Goal: Task Accomplishment & Management: Manage account settings

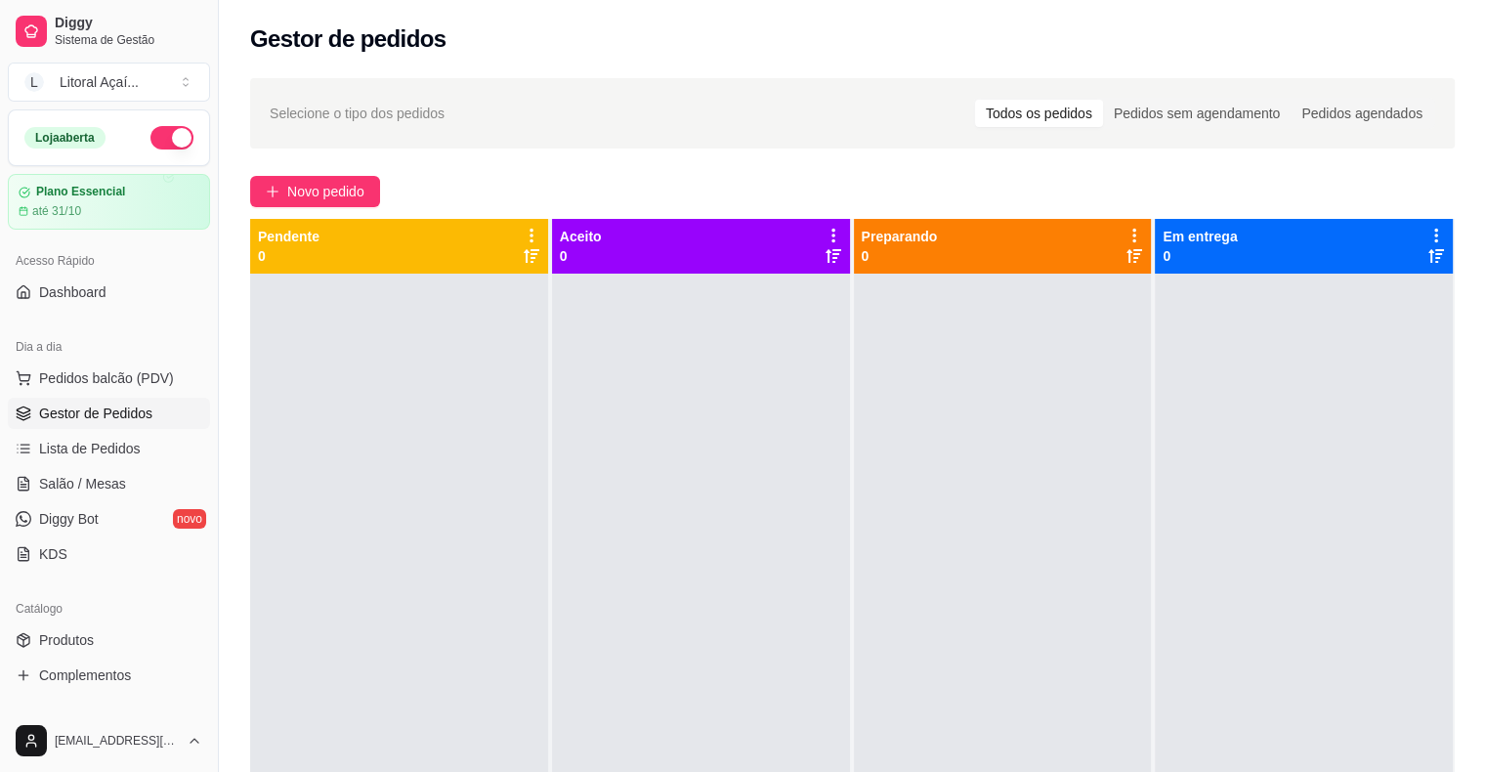
scroll to position [8, 0]
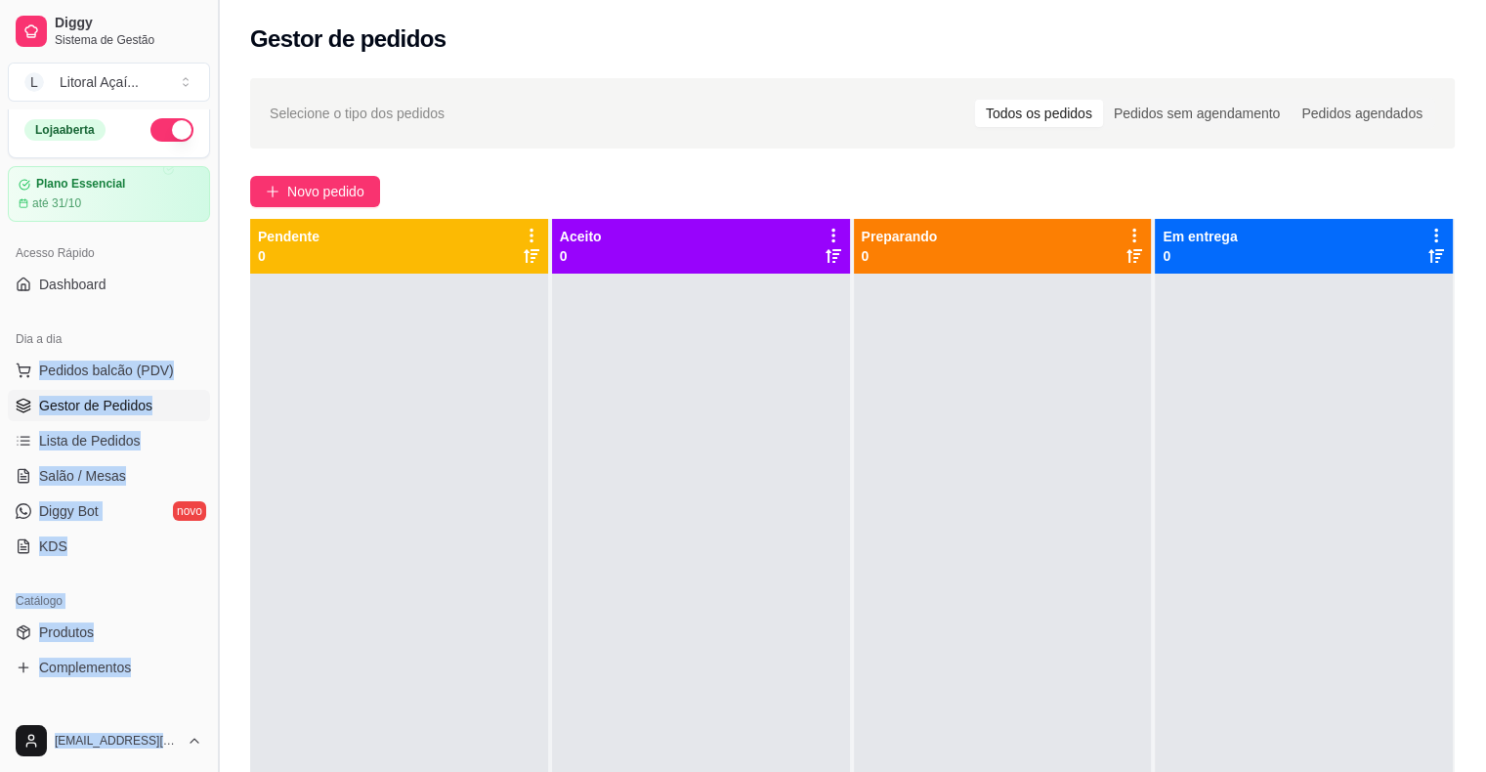
drag, startPoint x: 200, startPoint y: 327, endPoint x: 223, endPoint y: 487, distance: 161.8
click at [218, 487] on div "Diggy Sistema de Gestão L Litoral Açaí ... Loja aberta Plano Essencial até 31/1…" at bounding box center [109, 386] width 218 height 772
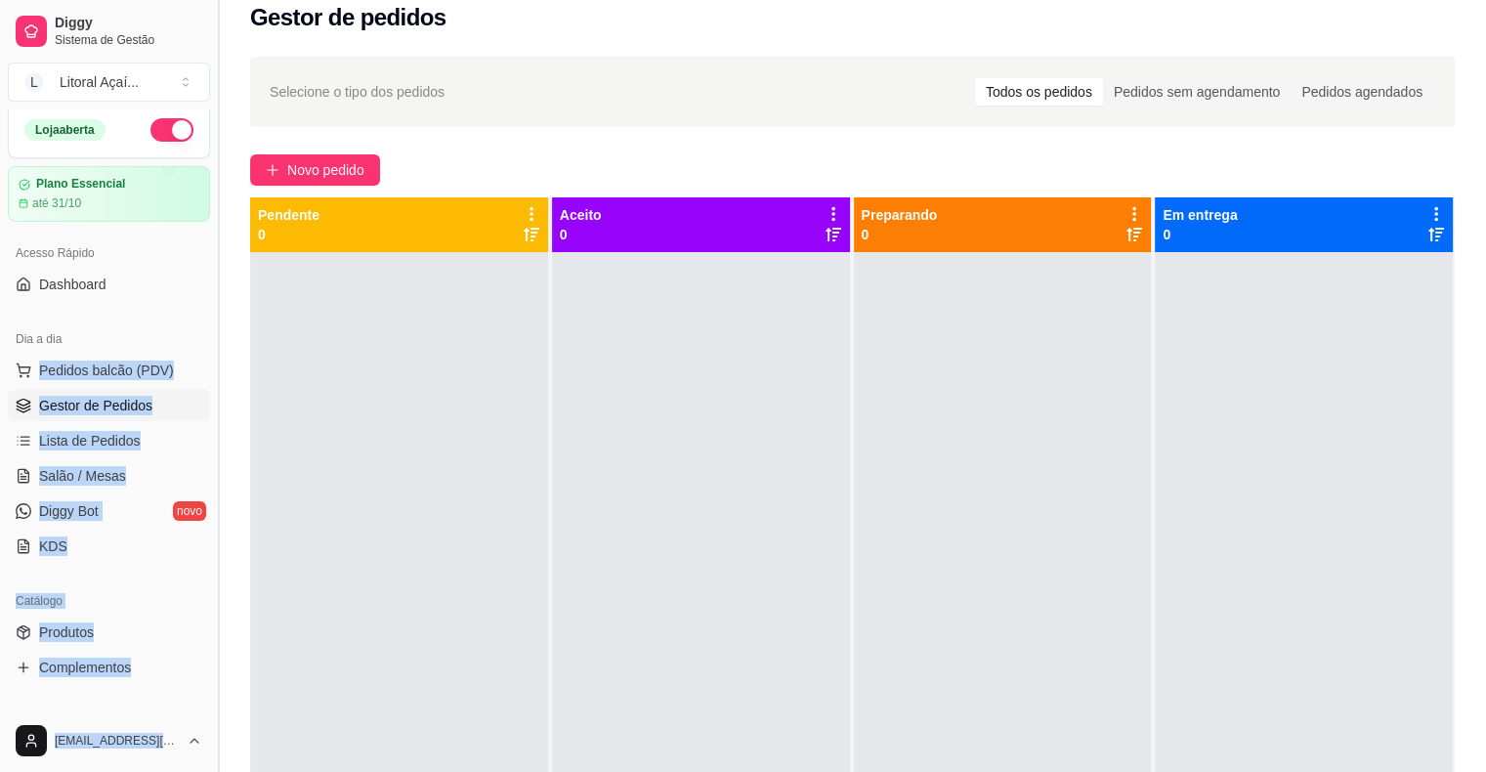
scroll to position [26, 0]
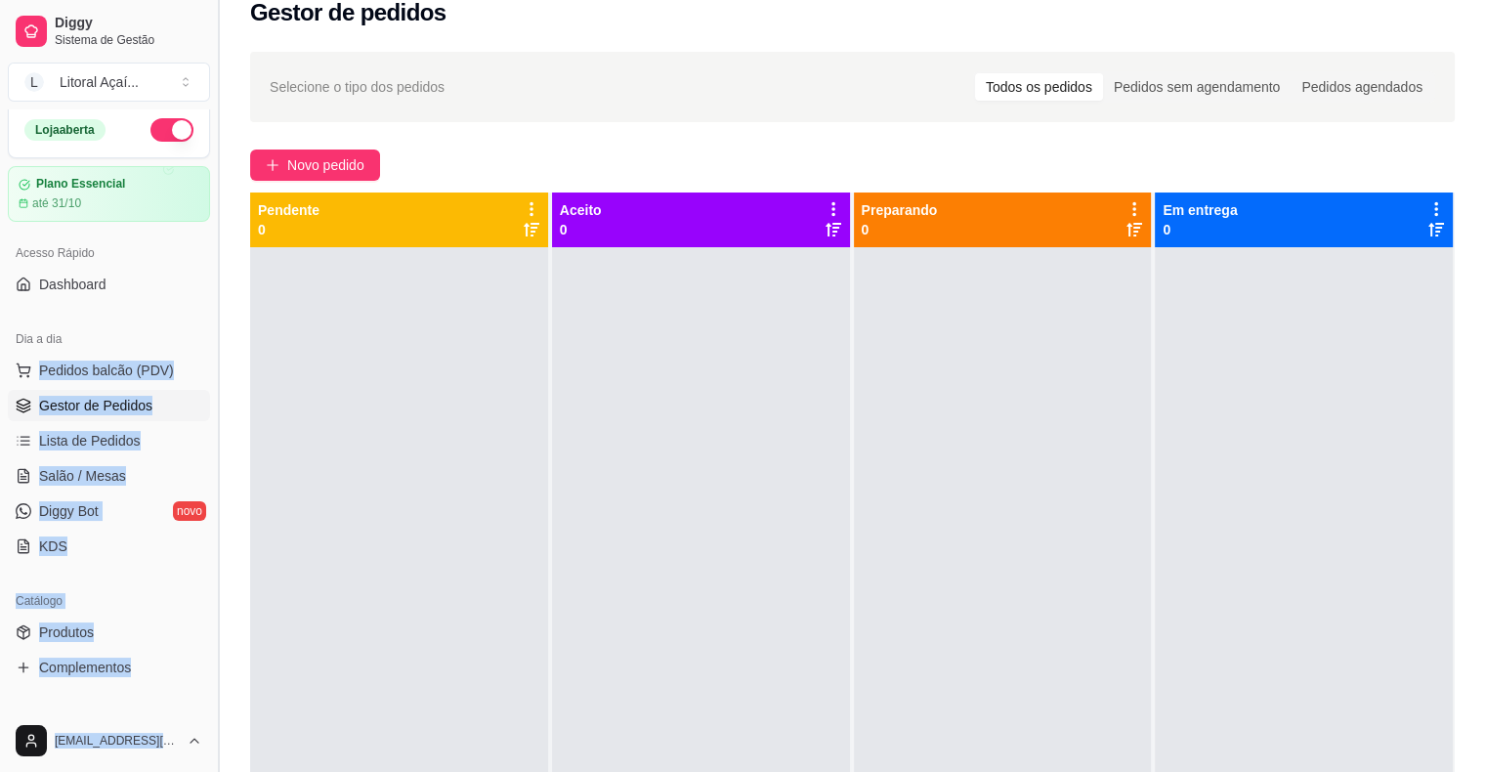
click at [210, 381] on button "Toggle Sidebar" at bounding box center [218, 386] width 16 height 772
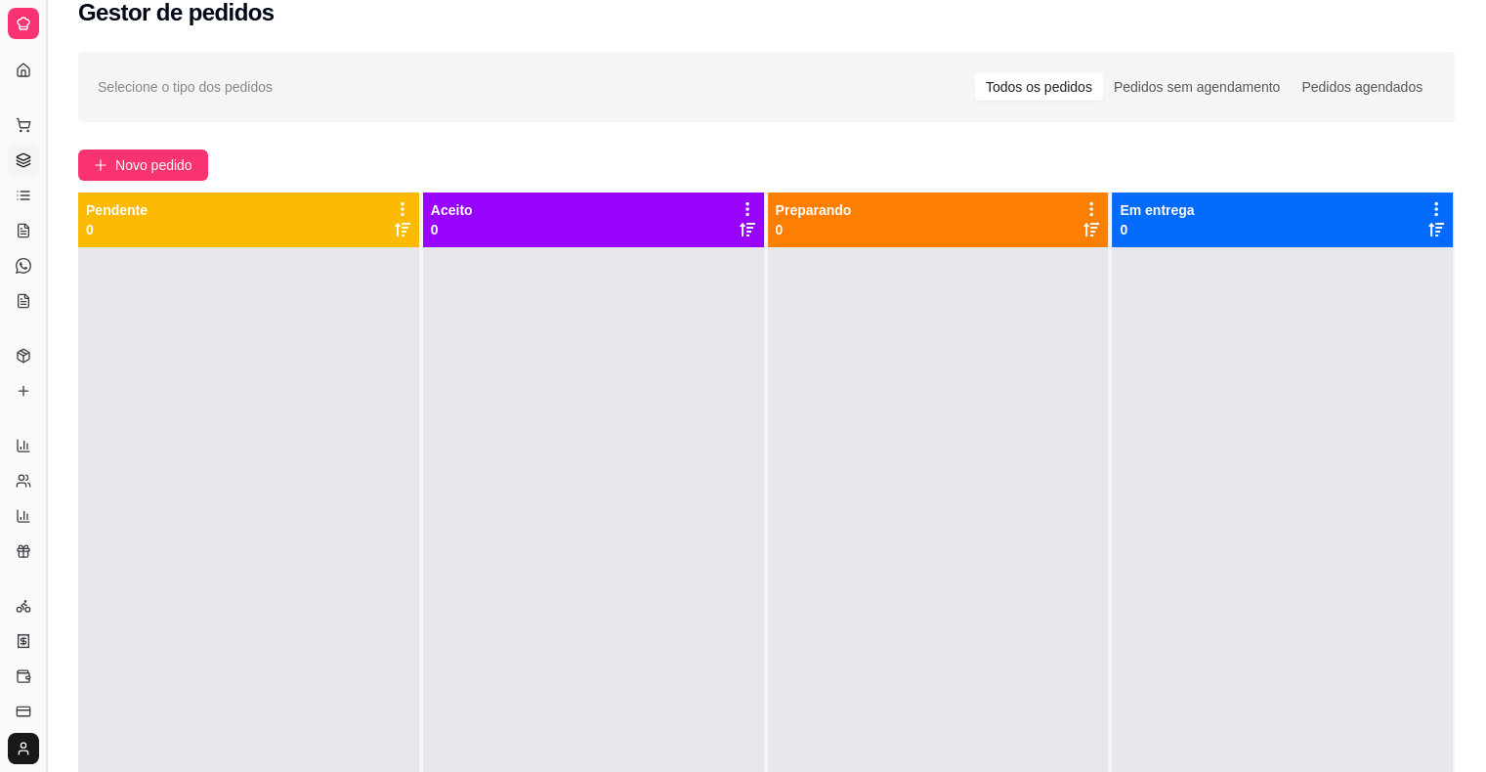
click at [46, 101] on button "Toggle Sidebar" at bounding box center [46, 386] width 16 height 772
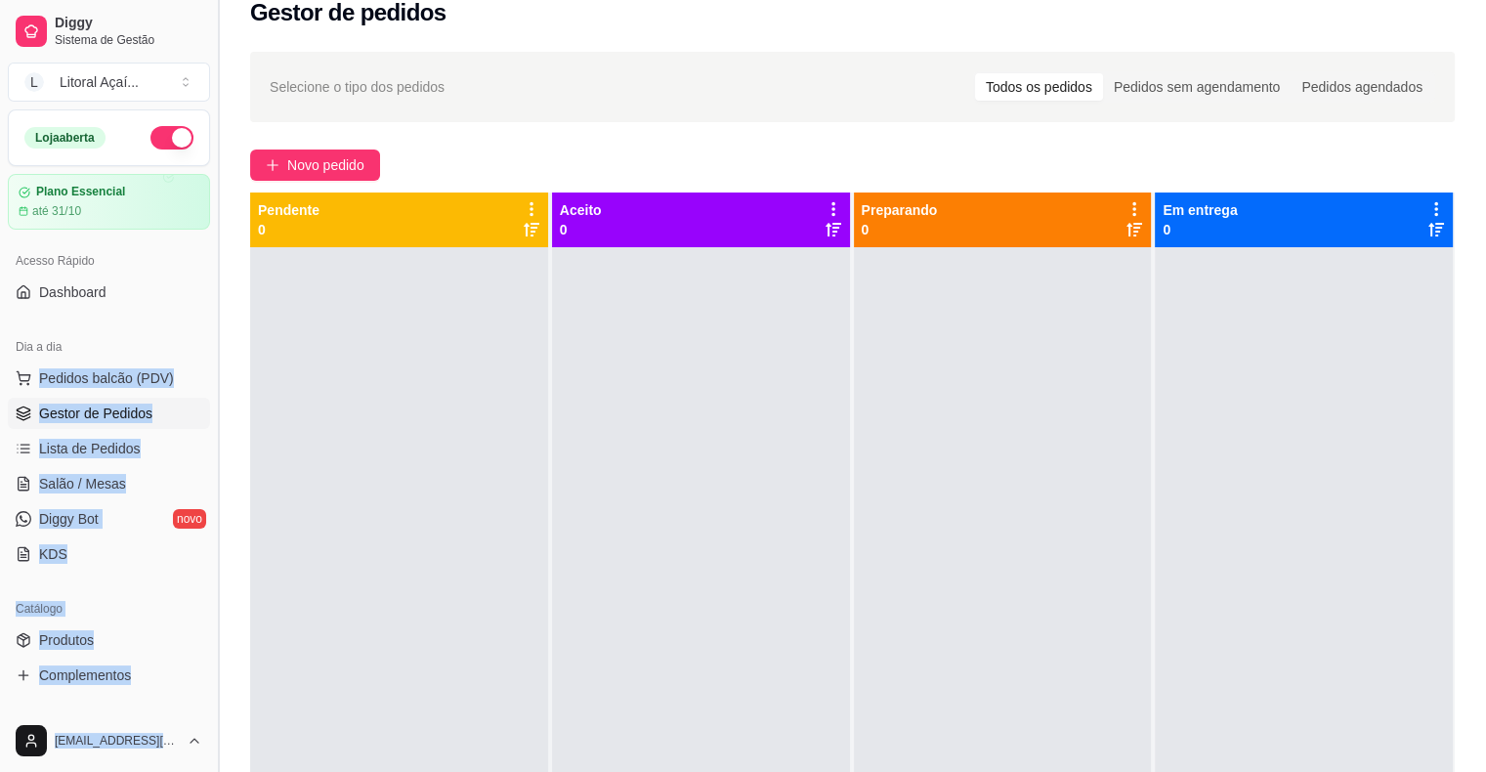
click at [211, 221] on button "Toggle Sidebar" at bounding box center [218, 386] width 16 height 772
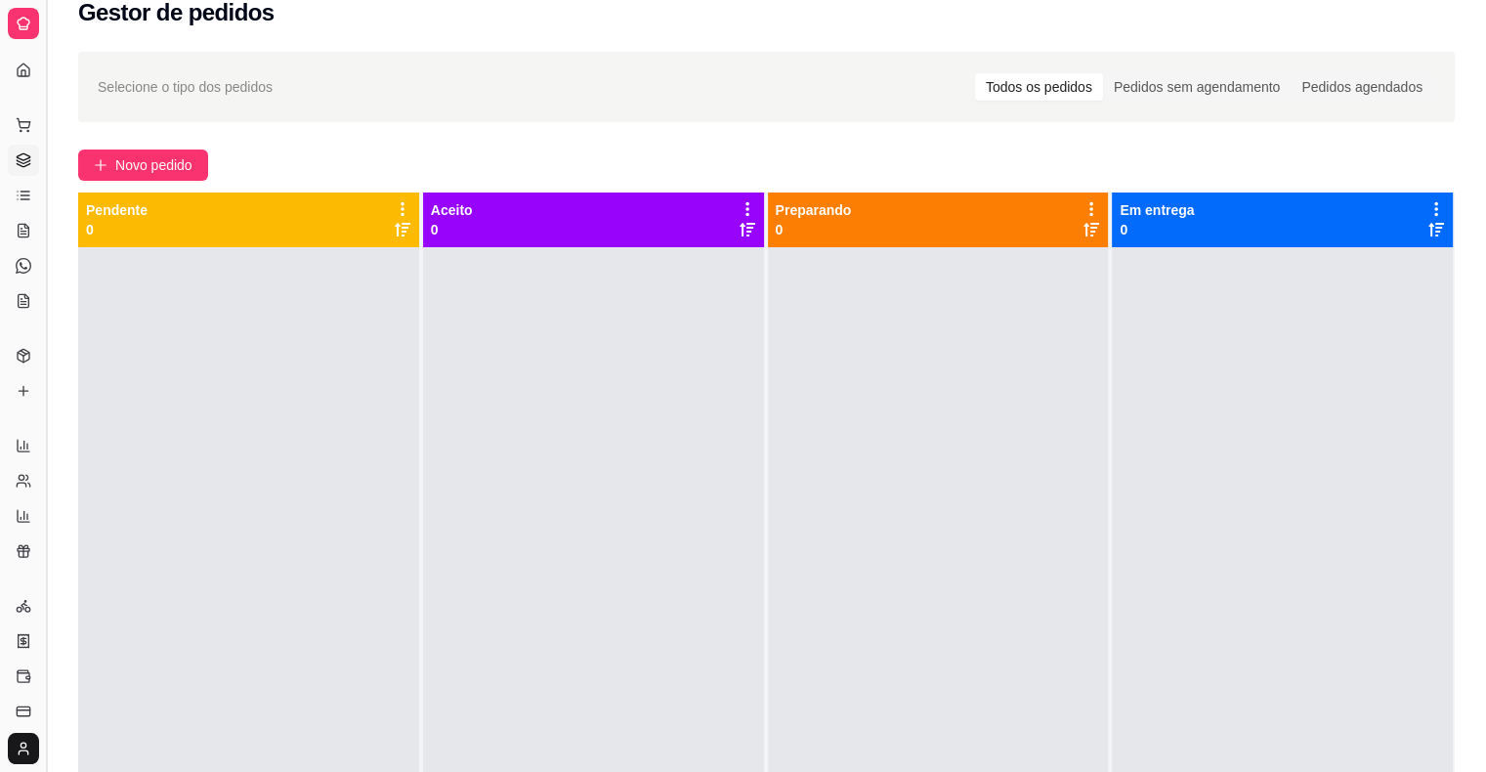
click at [49, 260] on button "Toggle Sidebar" at bounding box center [46, 386] width 16 height 772
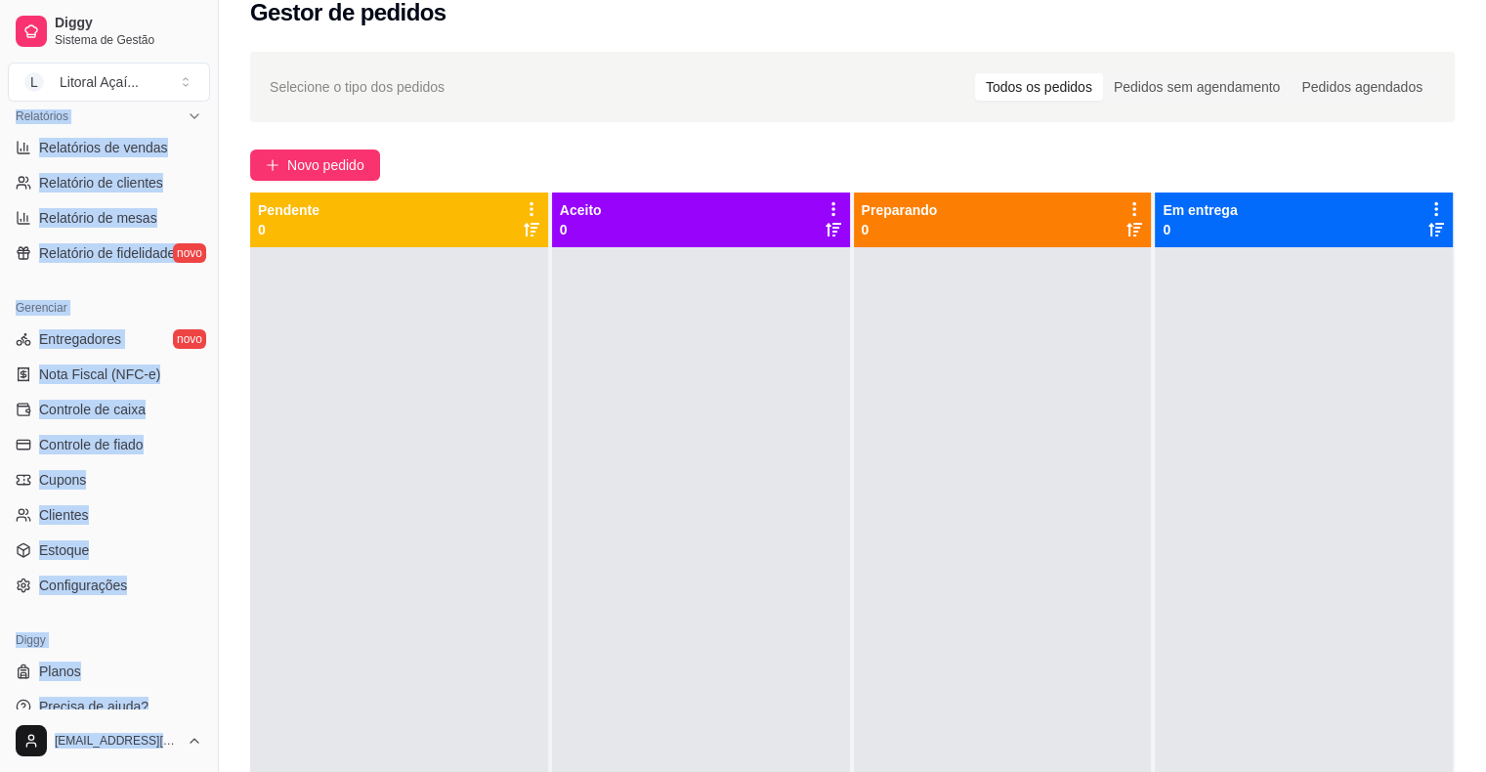
scroll to position [633, 0]
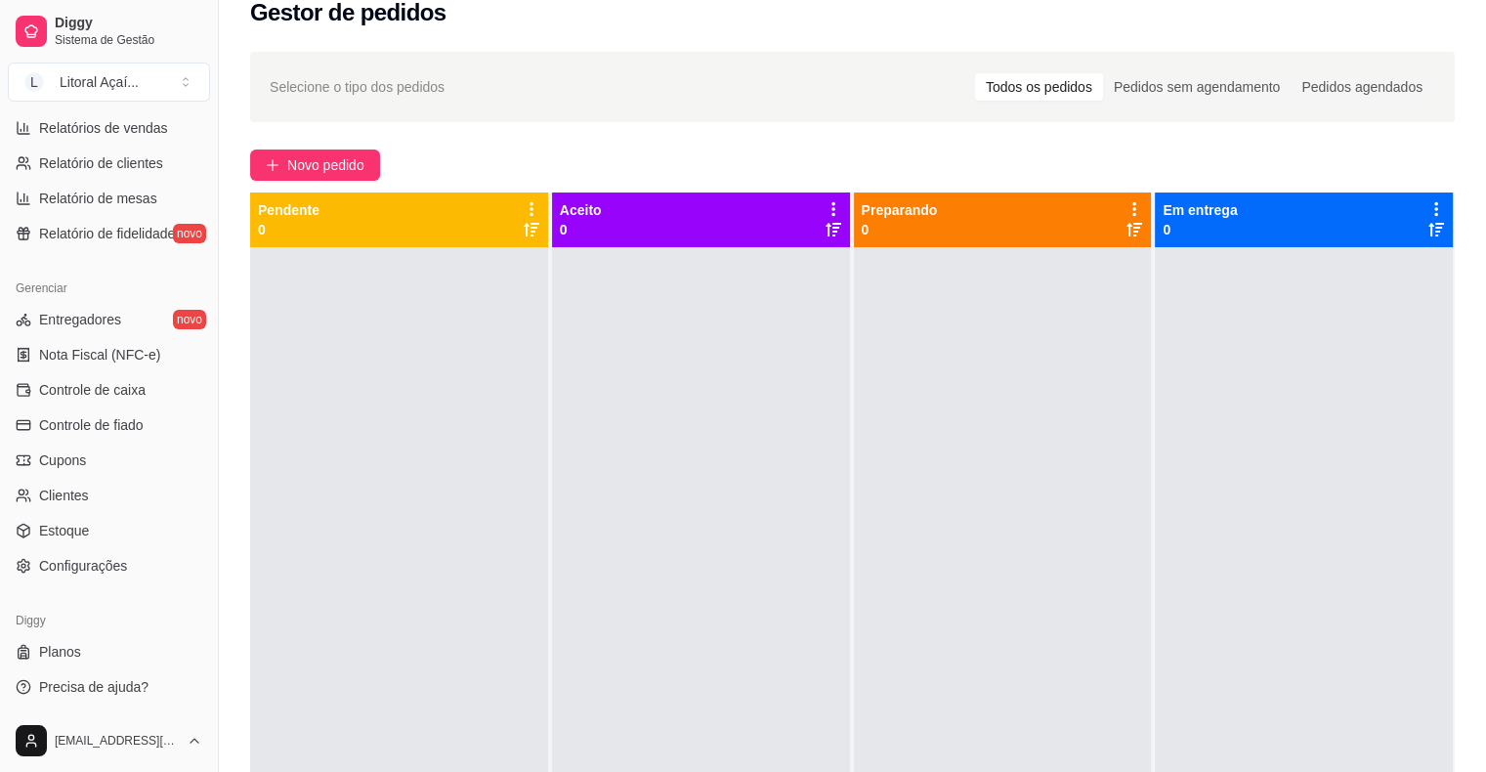
click at [297, 581] on div at bounding box center [399, 633] width 298 height 772
click at [117, 577] on link "Configurações" at bounding box center [109, 565] width 202 height 31
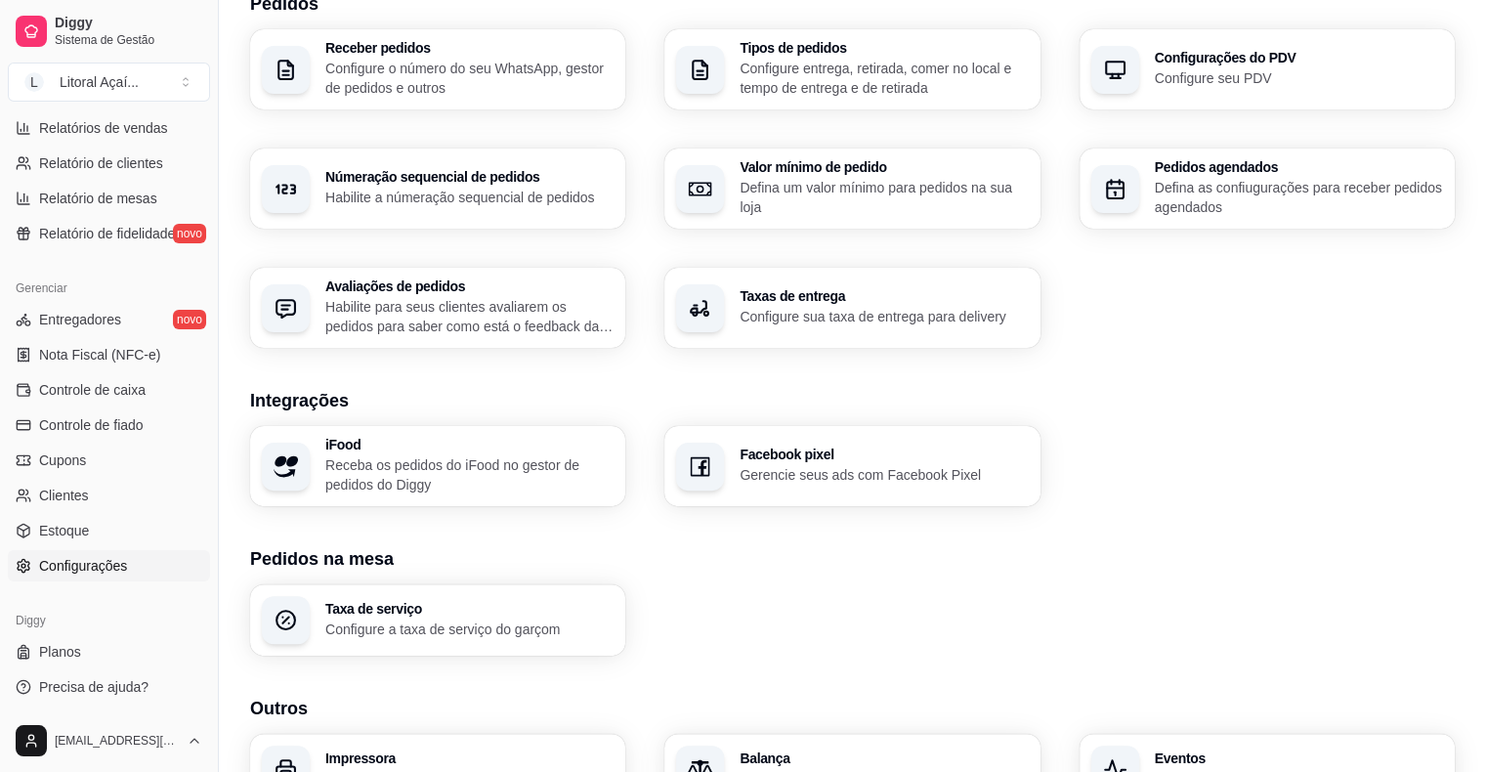
scroll to position [486, 0]
click at [516, 438] on h3 "iFood" at bounding box center [467, 445] width 279 height 14
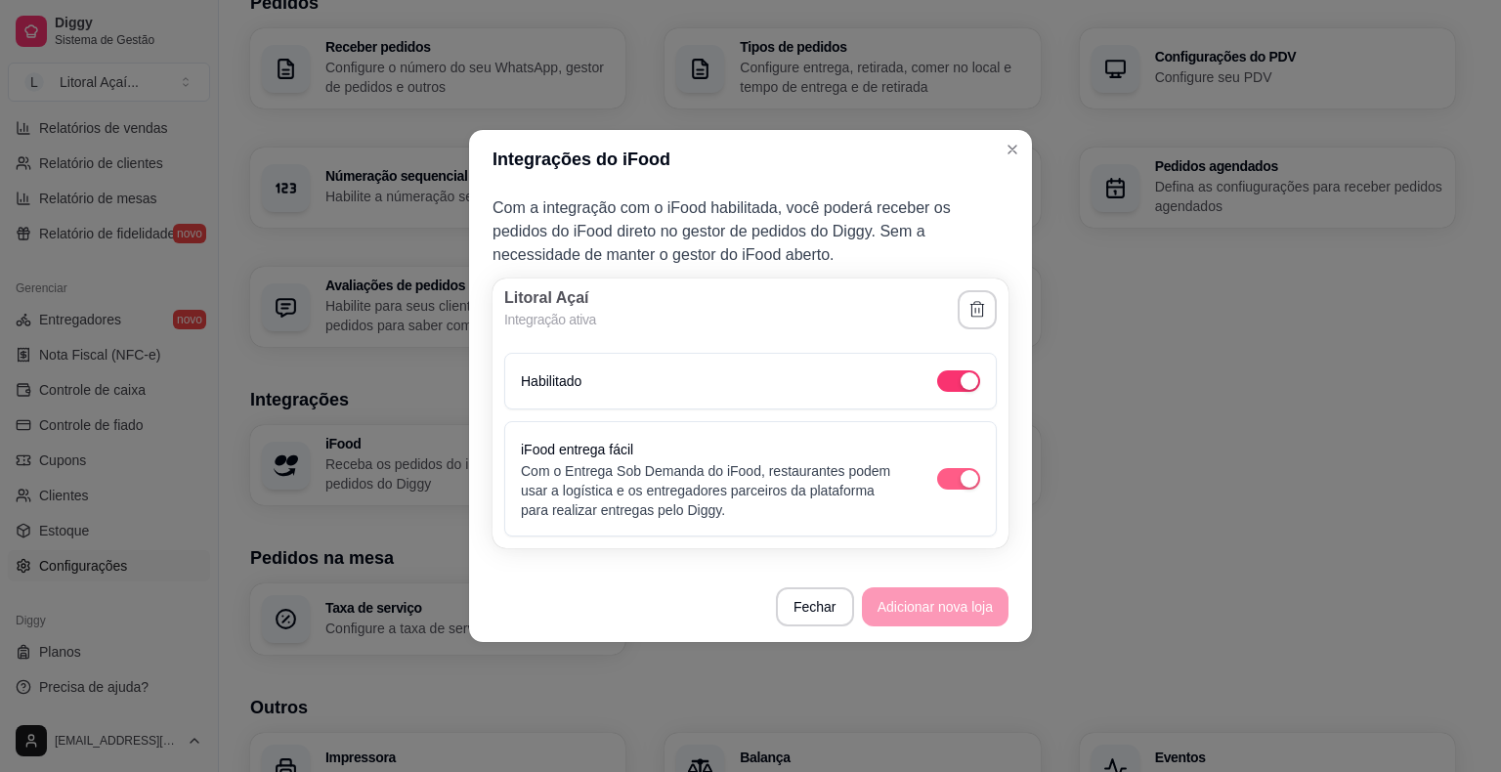
click at [958, 478] on button "button" at bounding box center [958, 478] width 43 height 21
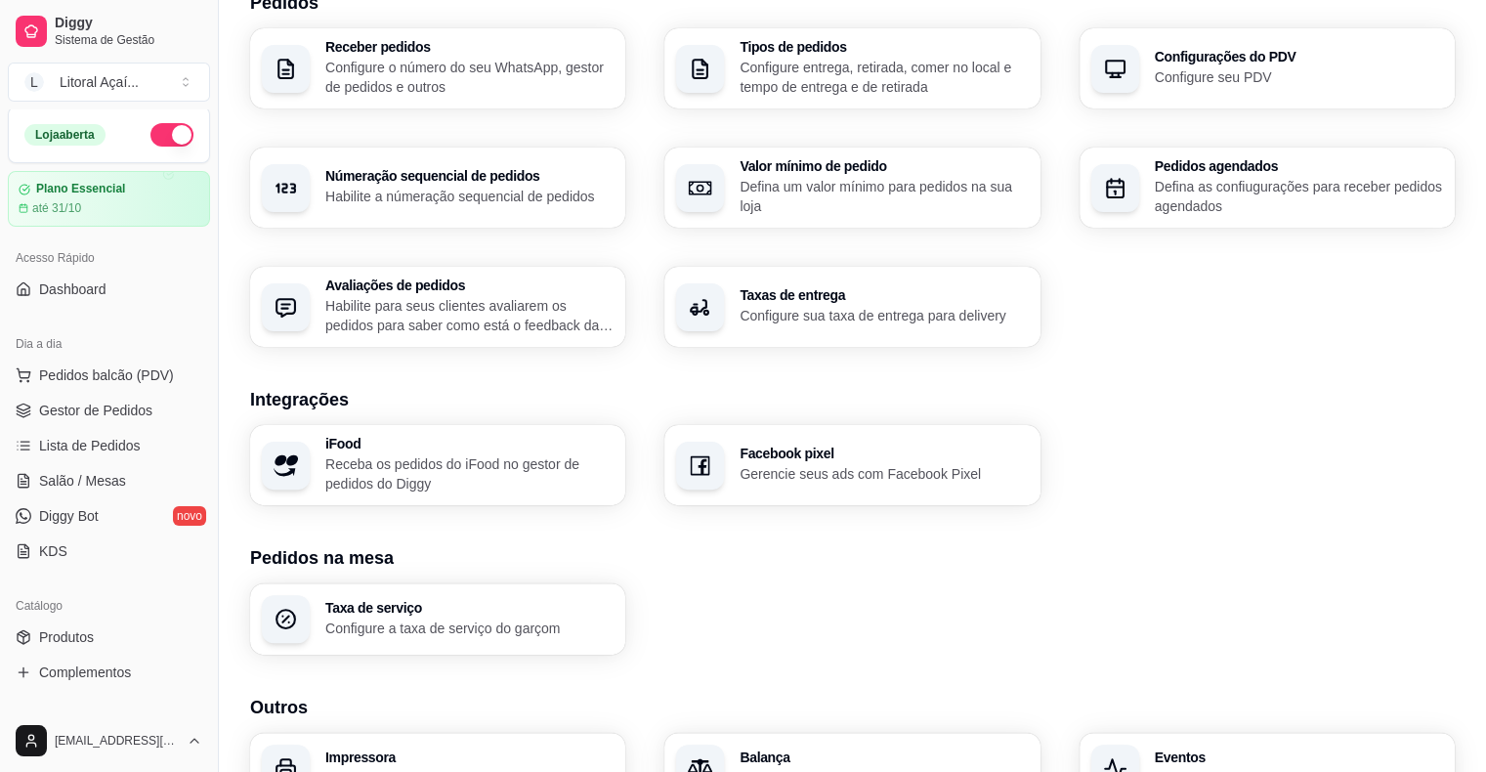
scroll to position [0, 0]
click at [113, 369] on span "Pedidos balcão (PDV)" at bounding box center [106, 378] width 135 height 20
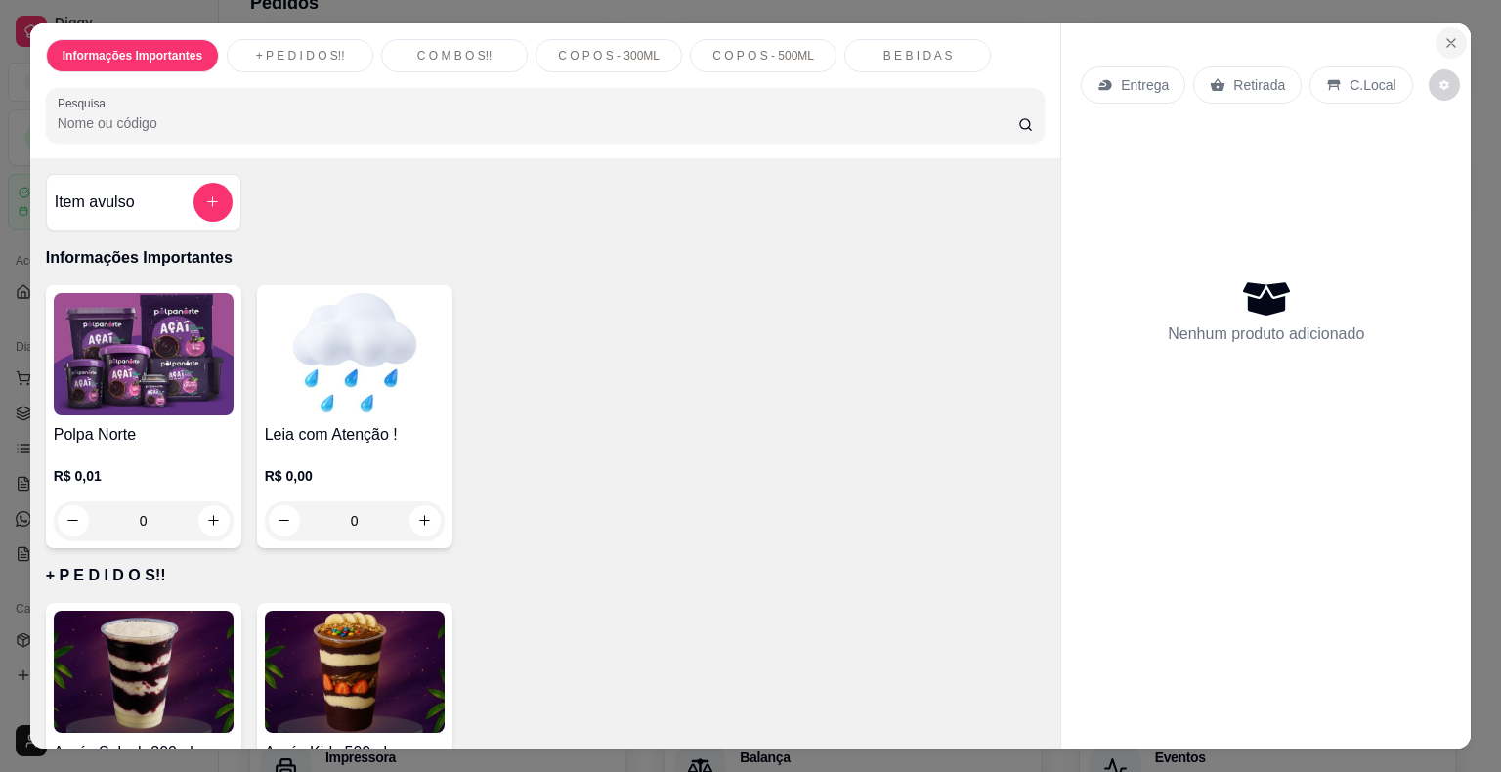
click at [1435, 42] on button "Close" at bounding box center [1450, 42] width 31 height 31
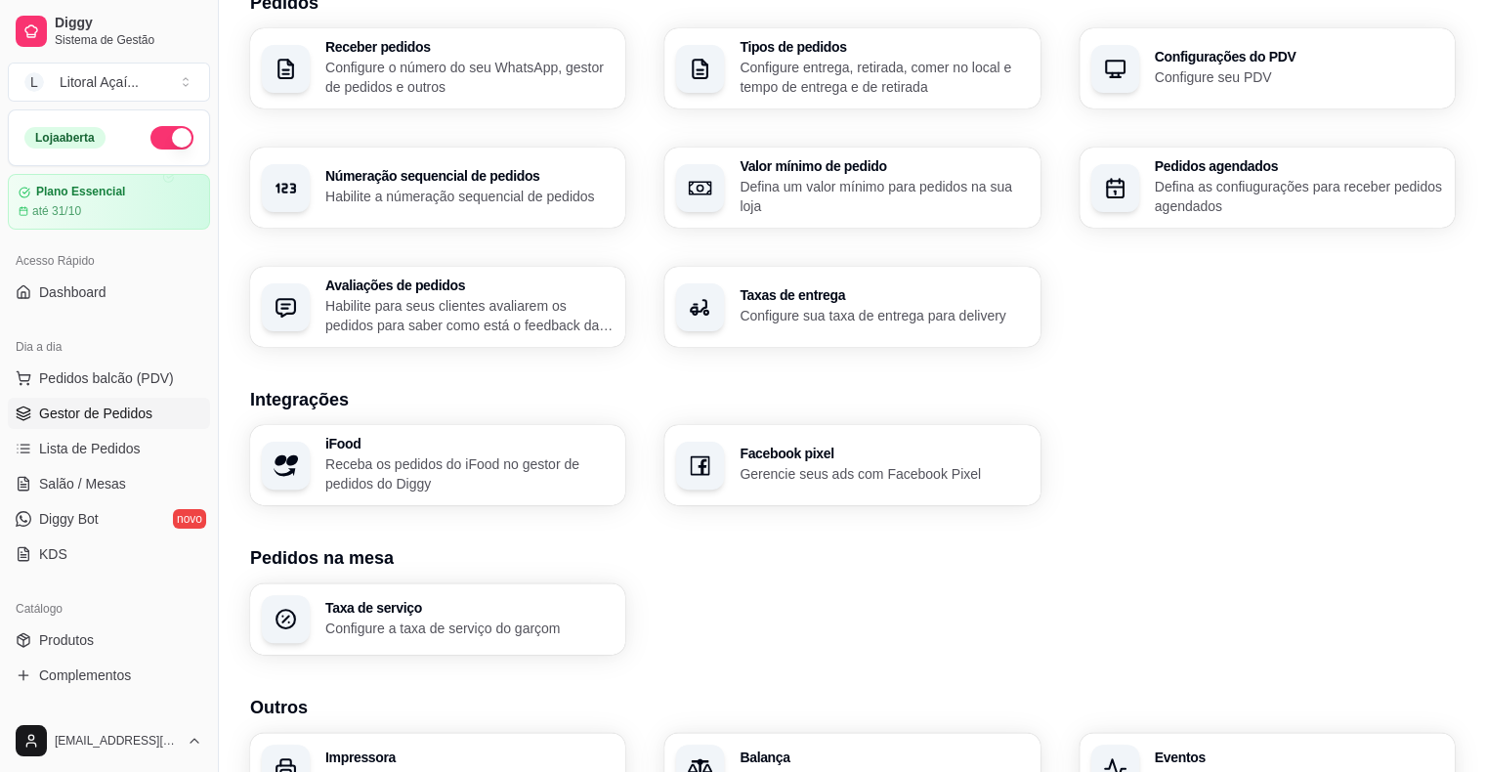
click at [132, 408] on span "Gestor de Pedidos" at bounding box center [95, 413] width 113 height 20
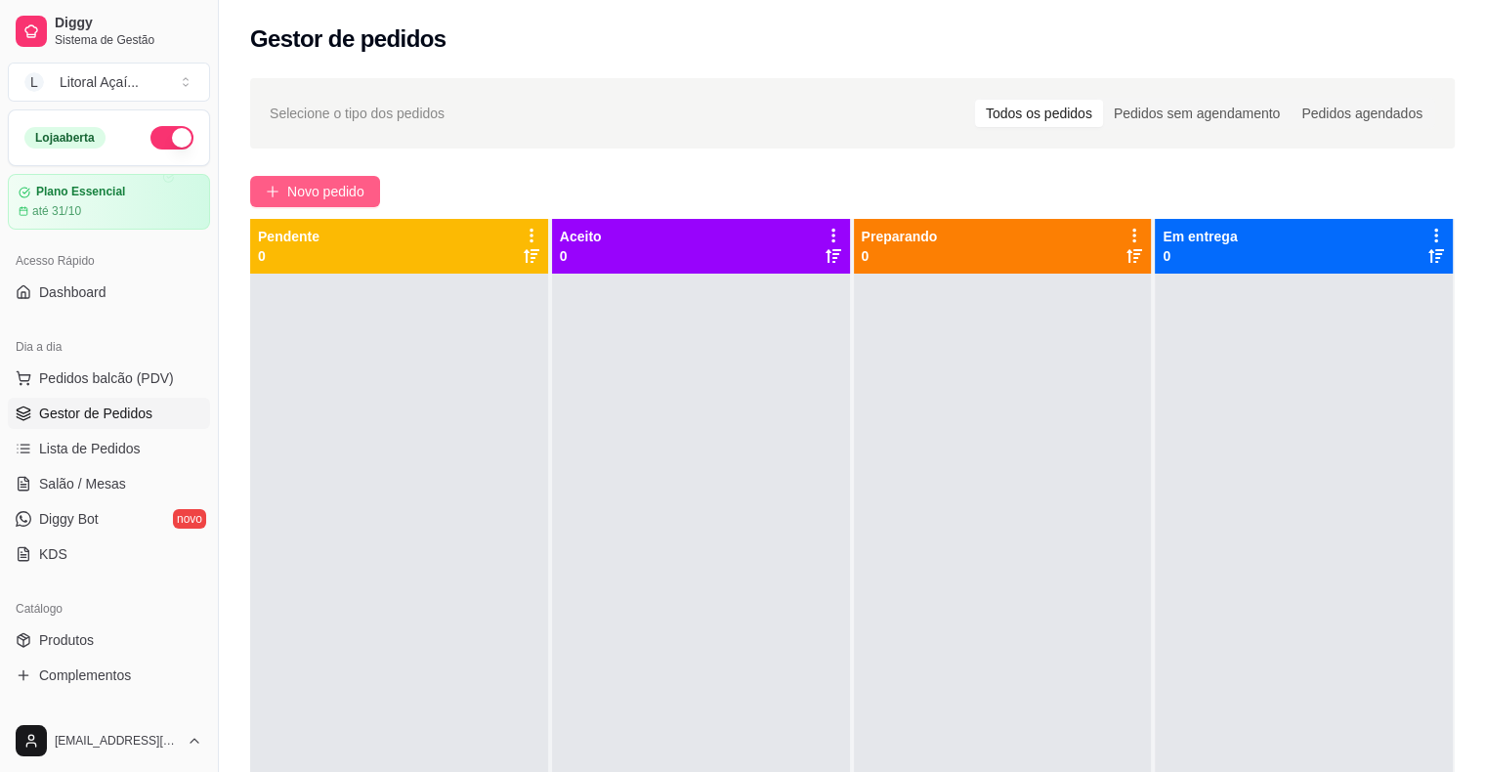
click at [328, 184] on span "Novo pedido" at bounding box center [325, 191] width 77 height 21
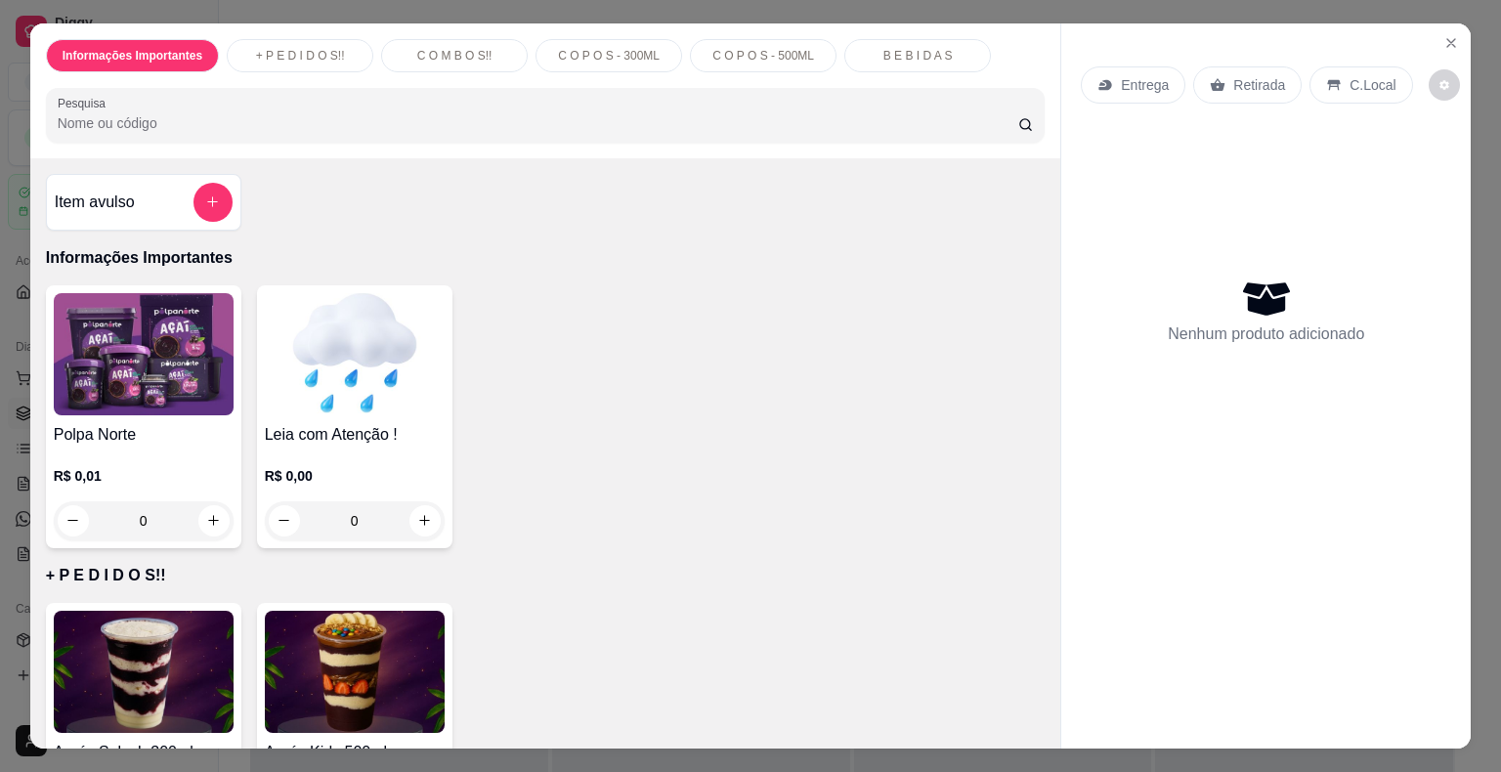
click at [1036, 221] on div "Item avulso Informações Importantes Polpa Norte R$ 0,01 0 Leia com Atenção ! R$…" at bounding box center [545, 453] width 1031 height 591
click at [1446, 27] on button "Close" at bounding box center [1450, 42] width 31 height 31
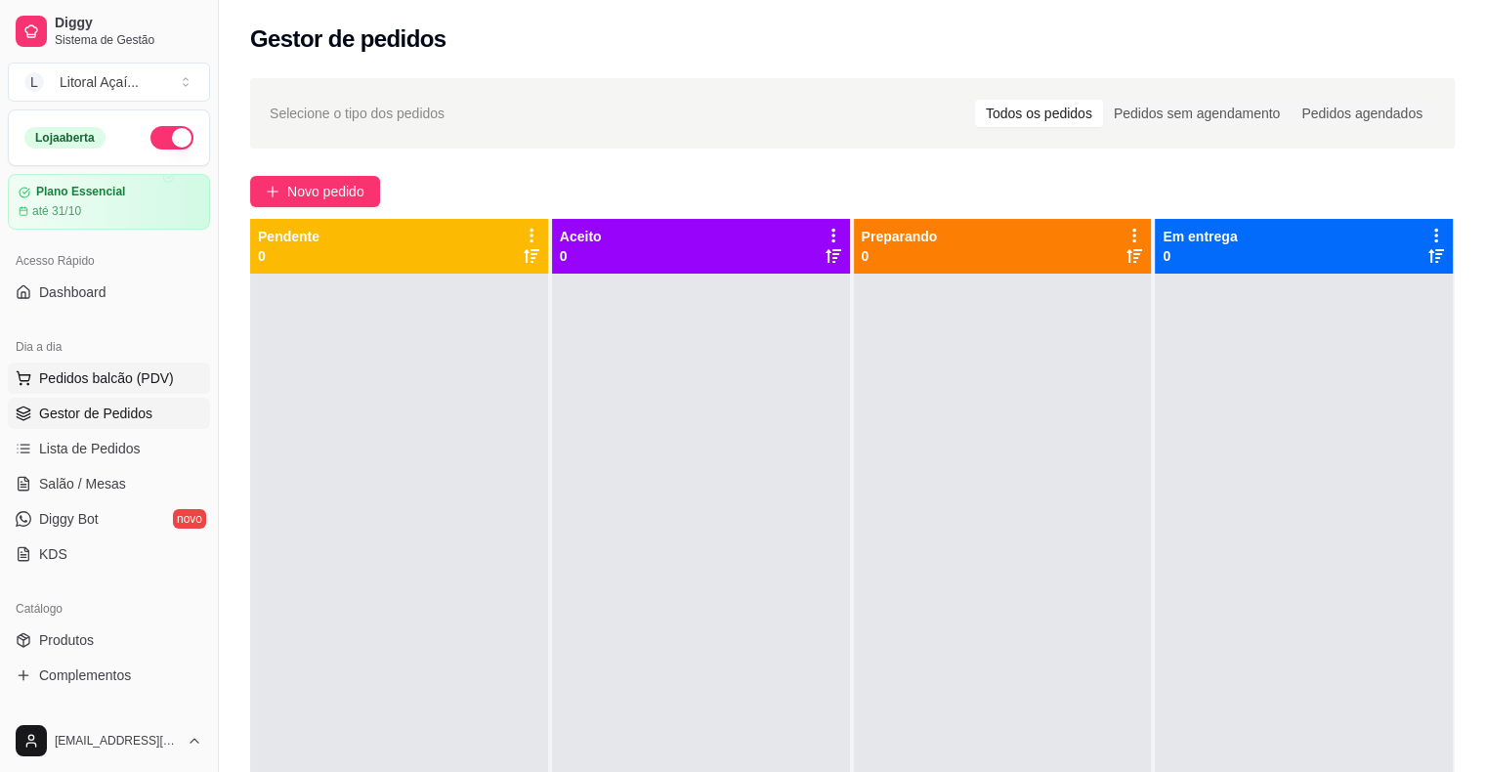
click at [129, 368] on span "Pedidos balcão (PDV)" at bounding box center [106, 378] width 135 height 20
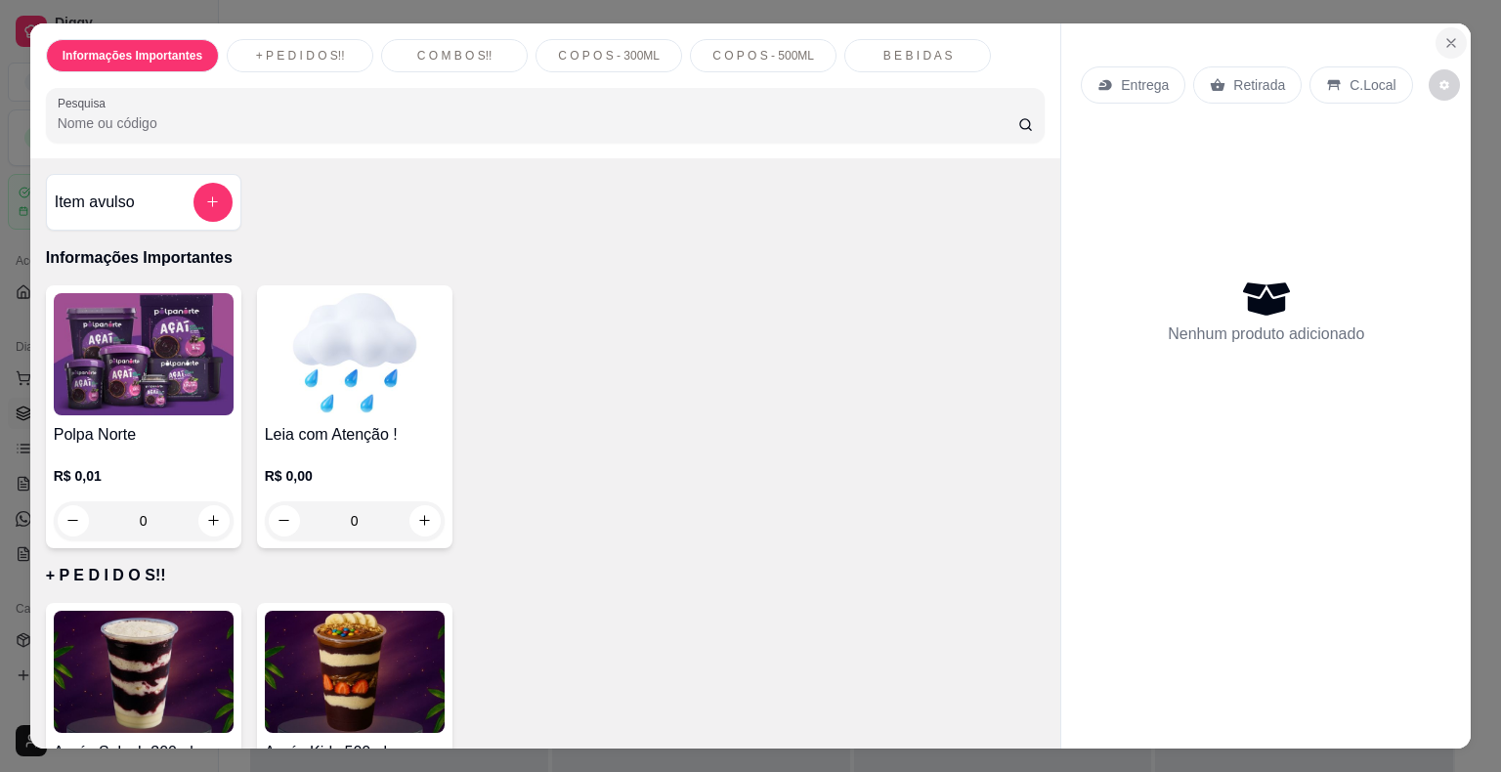
click at [1443, 35] on icon "Close" at bounding box center [1451, 43] width 16 height 16
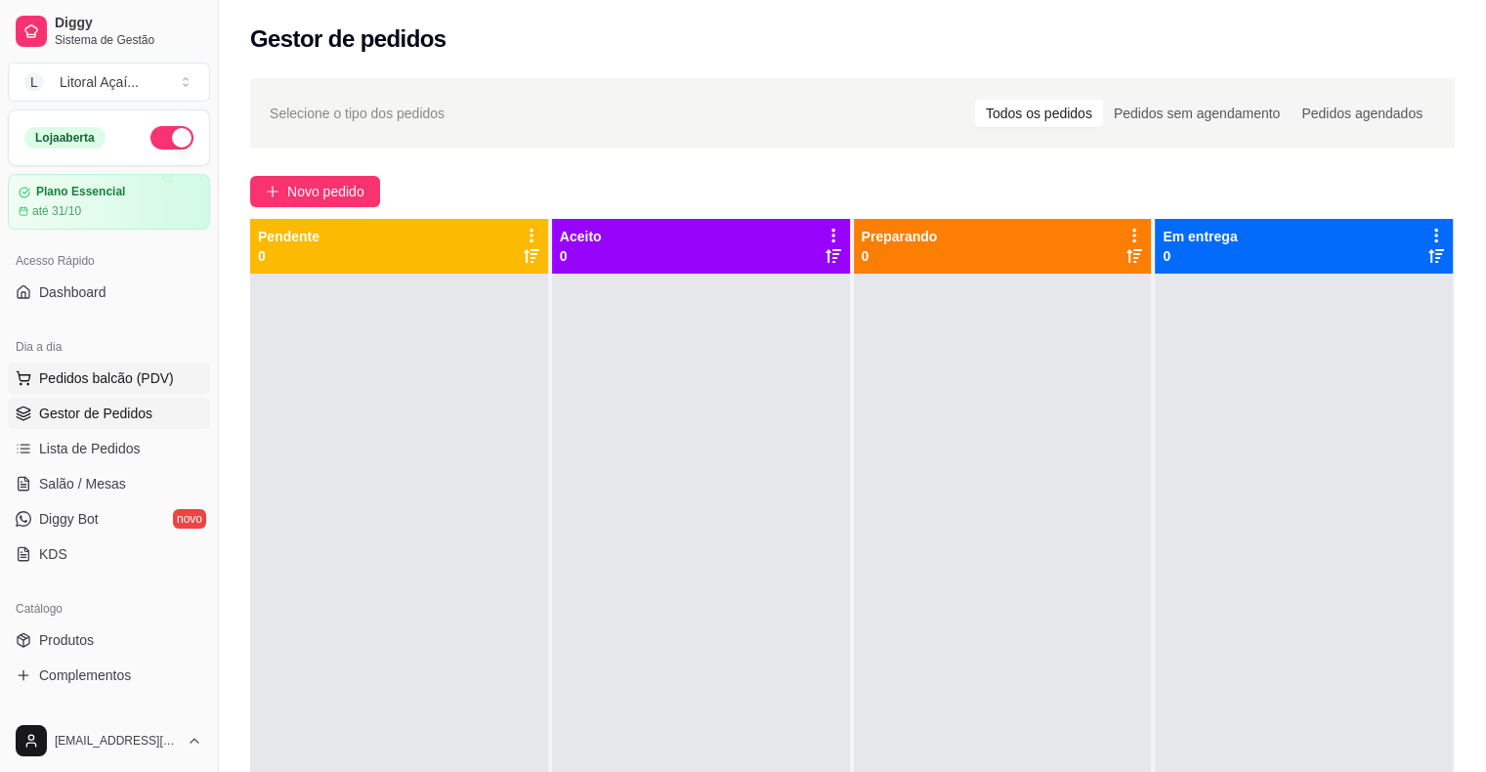
click at [135, 377] on span "Pedidos balcão (PDV)" at bounding box center [106, 378] width 135 height 20
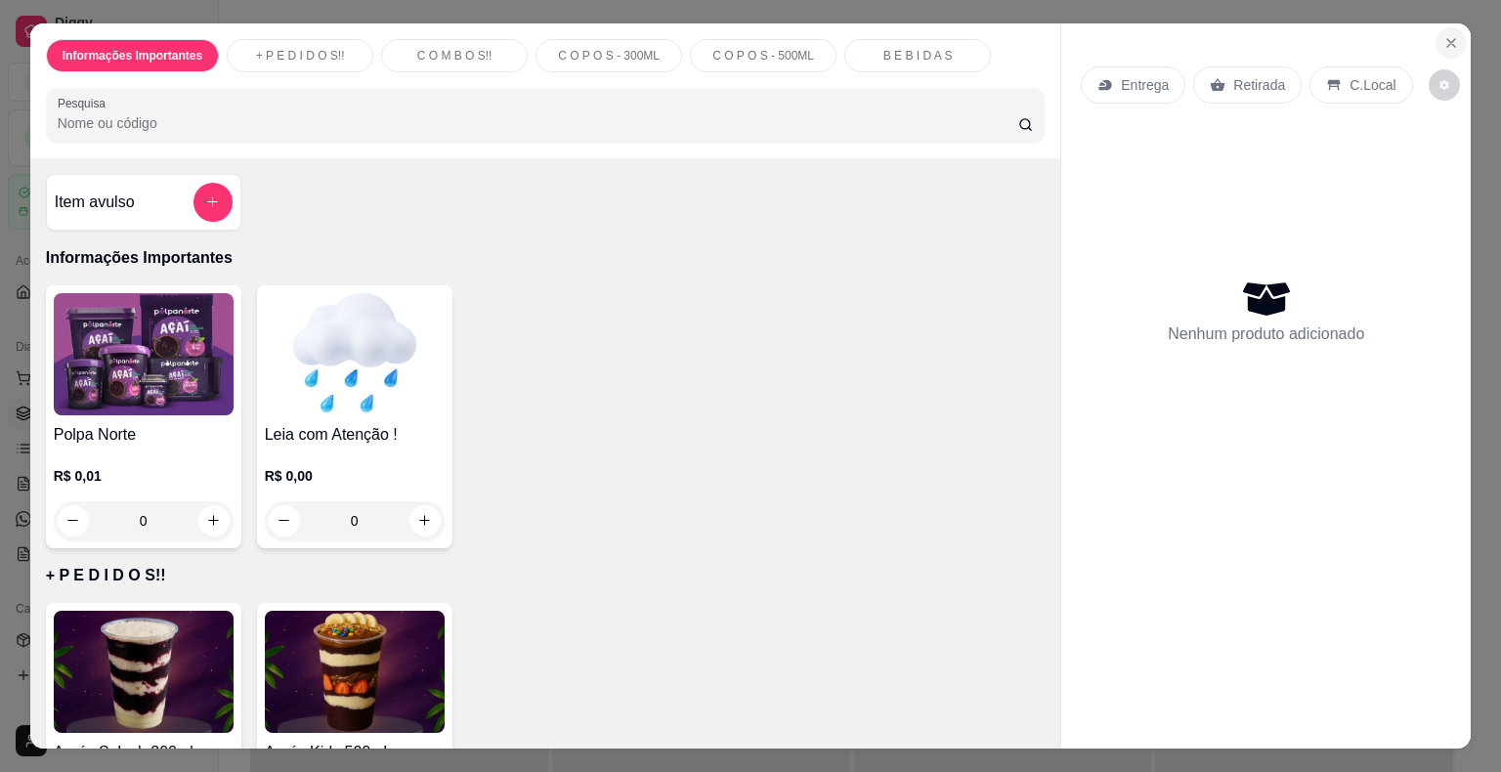
click at [1444, 43] on button "Close" at bounding box center [1450, 42] width 31 height 31
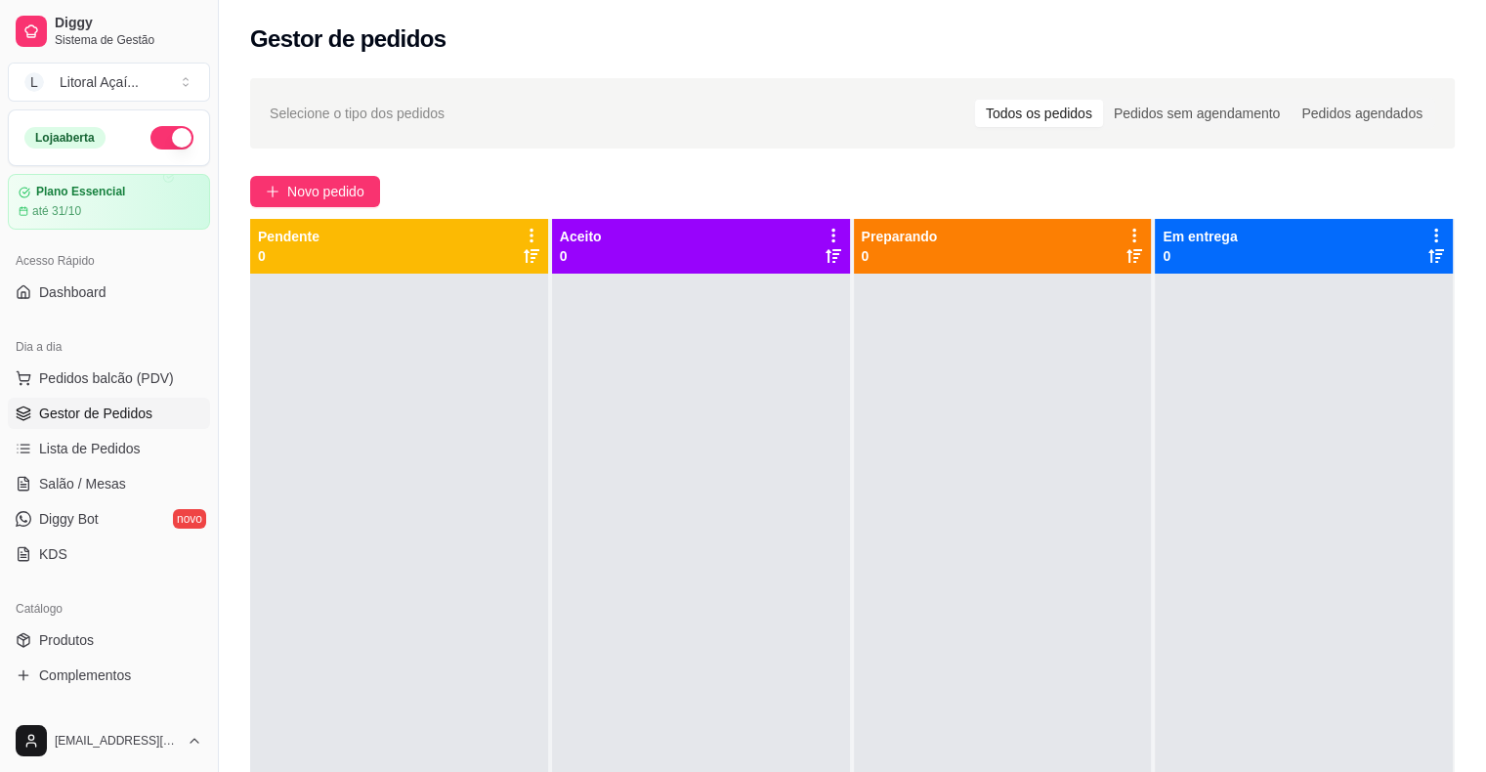
click at [674, 455] on div at bounding box center [701, 660] width 298 height 772
click at [133, 456] on span "Lista de Pedidos" at bounding box center [90, 449] width 102 height 20
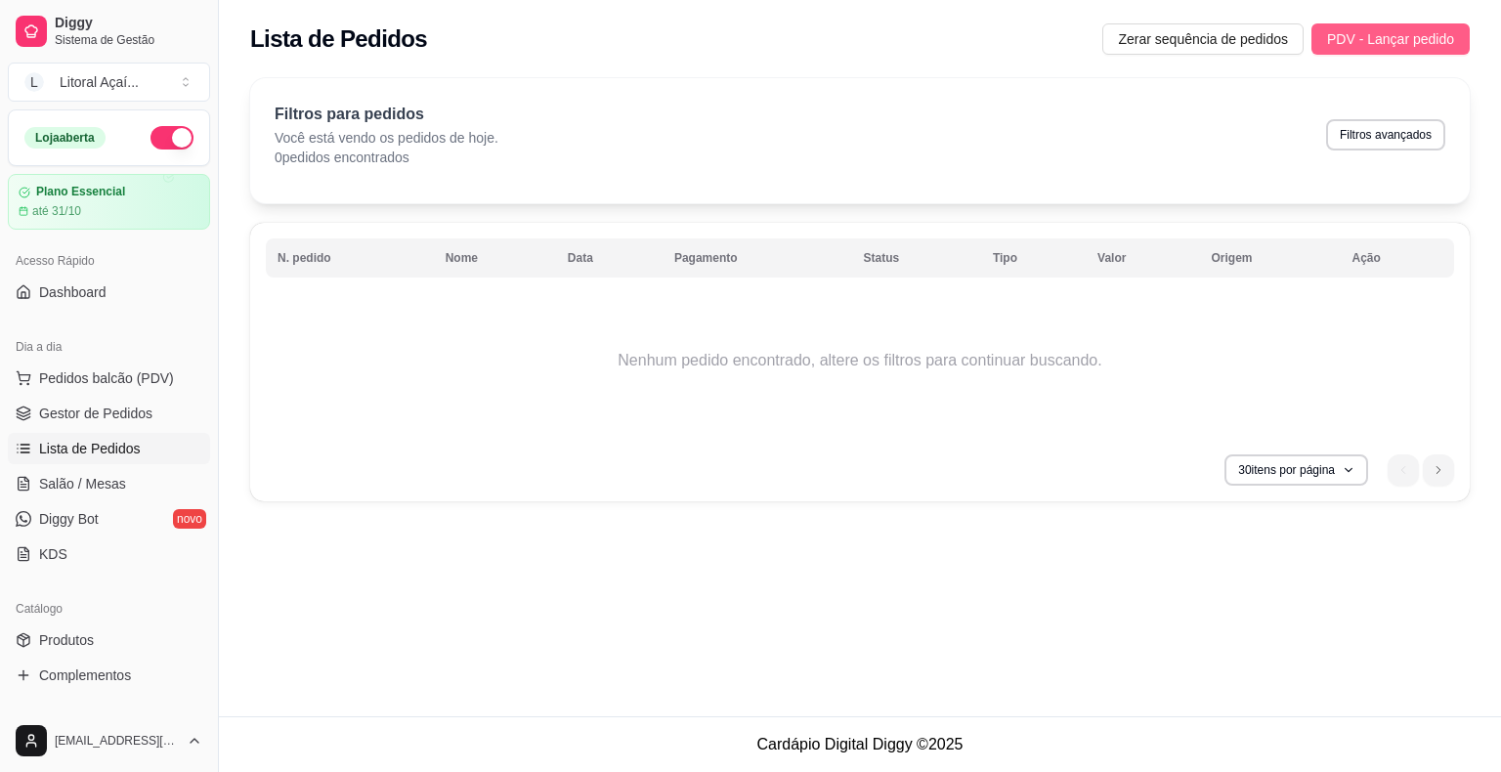
click at [1399, 41] on span "PDV - Lançar pedido" at bounding box center [1390, 38] width 127 height 21
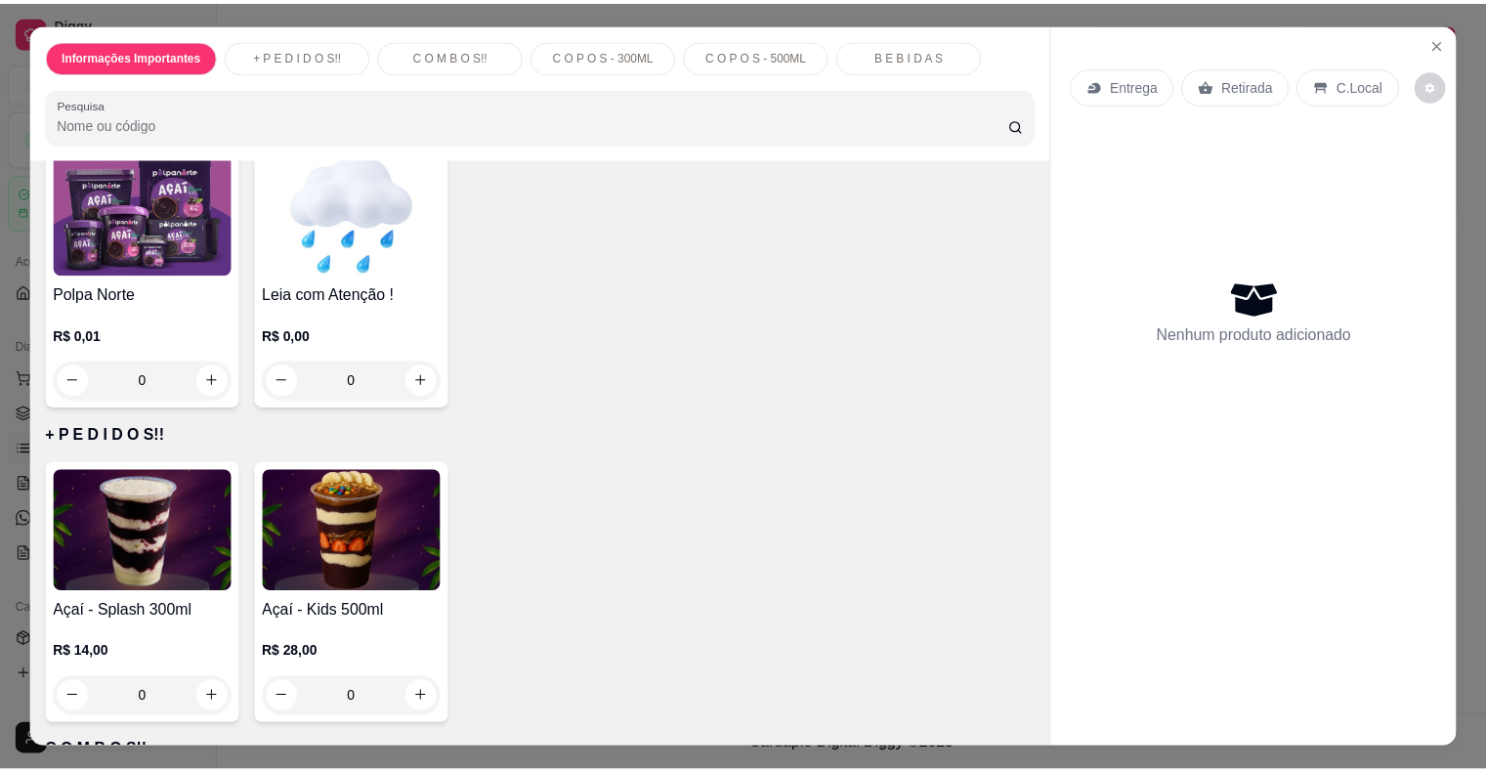
scroll to position [231, 0]
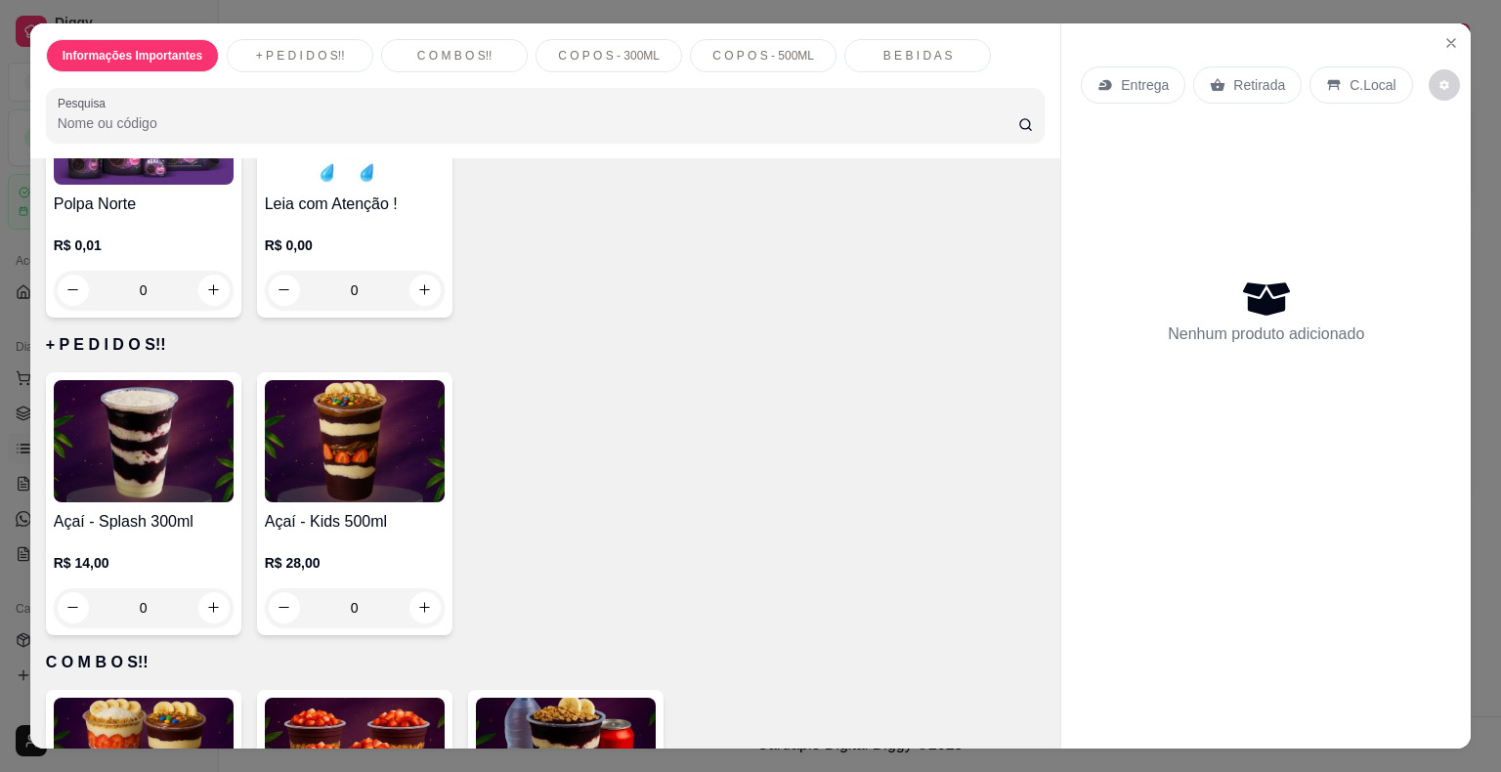
click at [202, 602] on div "0" at bounding box center [144, 607] width 180 height 39
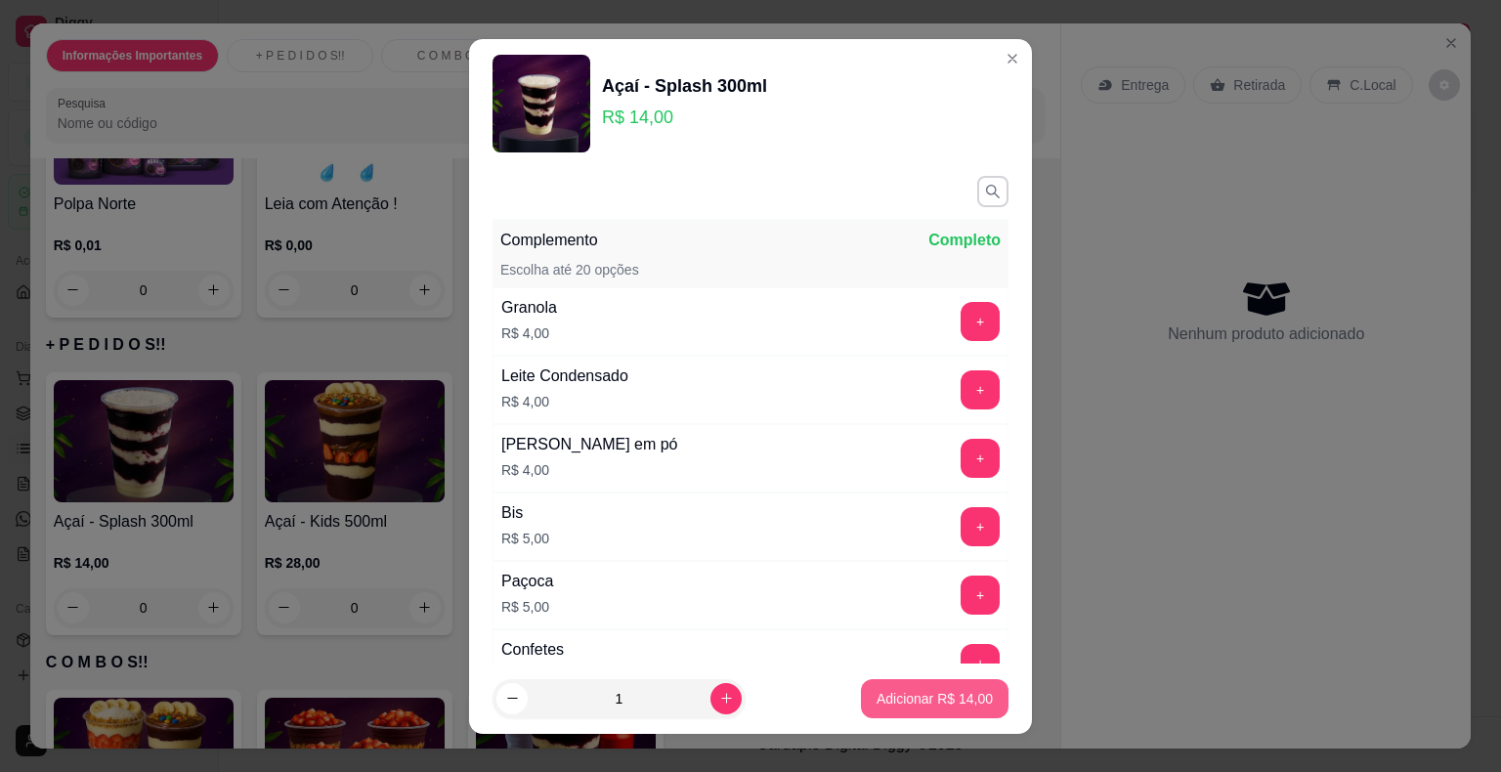
click at [921, 686] on button "Adicionar R$ 14,00" at bounding box center [935, 698] width 148 height 39
type input "1"
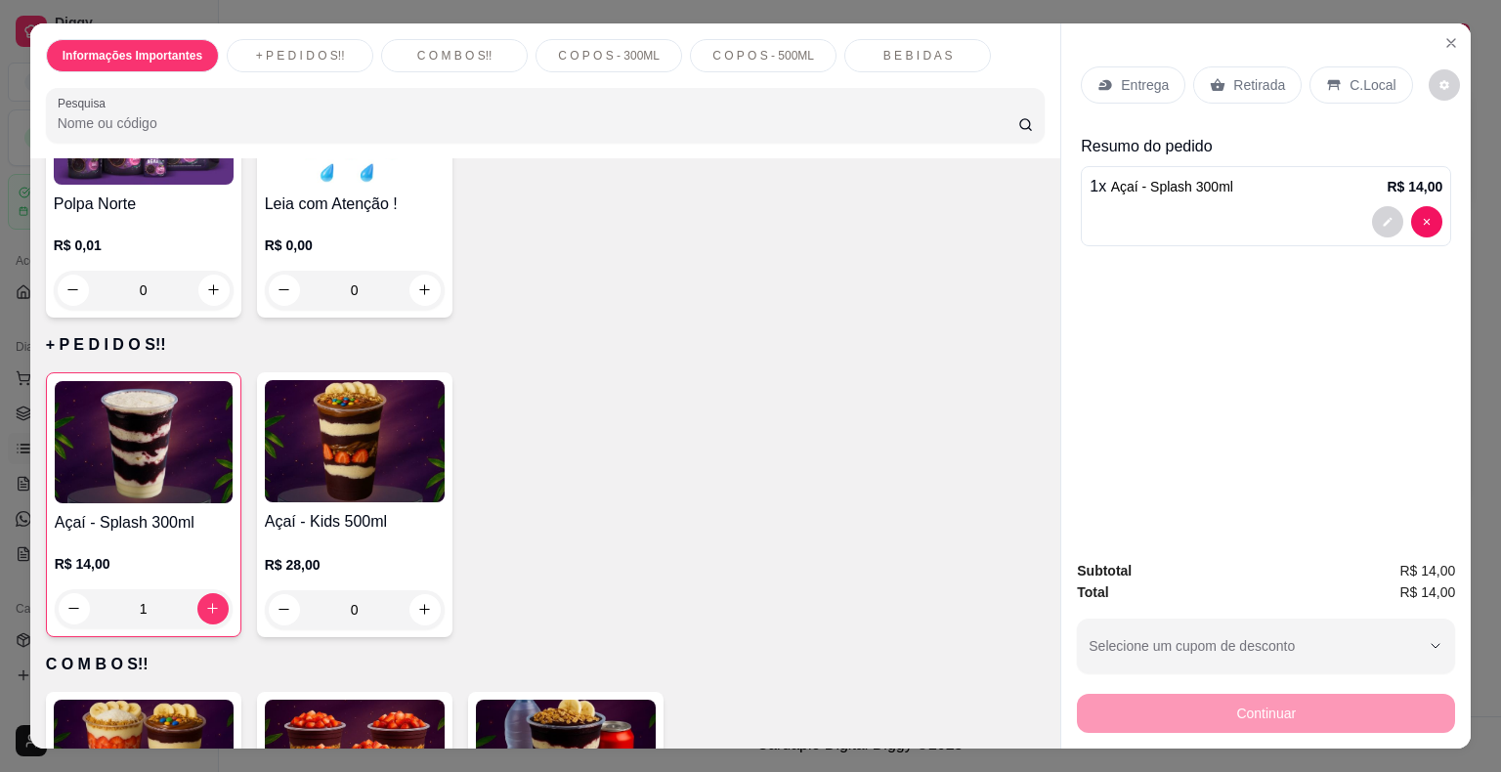
click at [1237, 80] on p "Retirada" at bounding box center [1259, 85] width 52 height 20
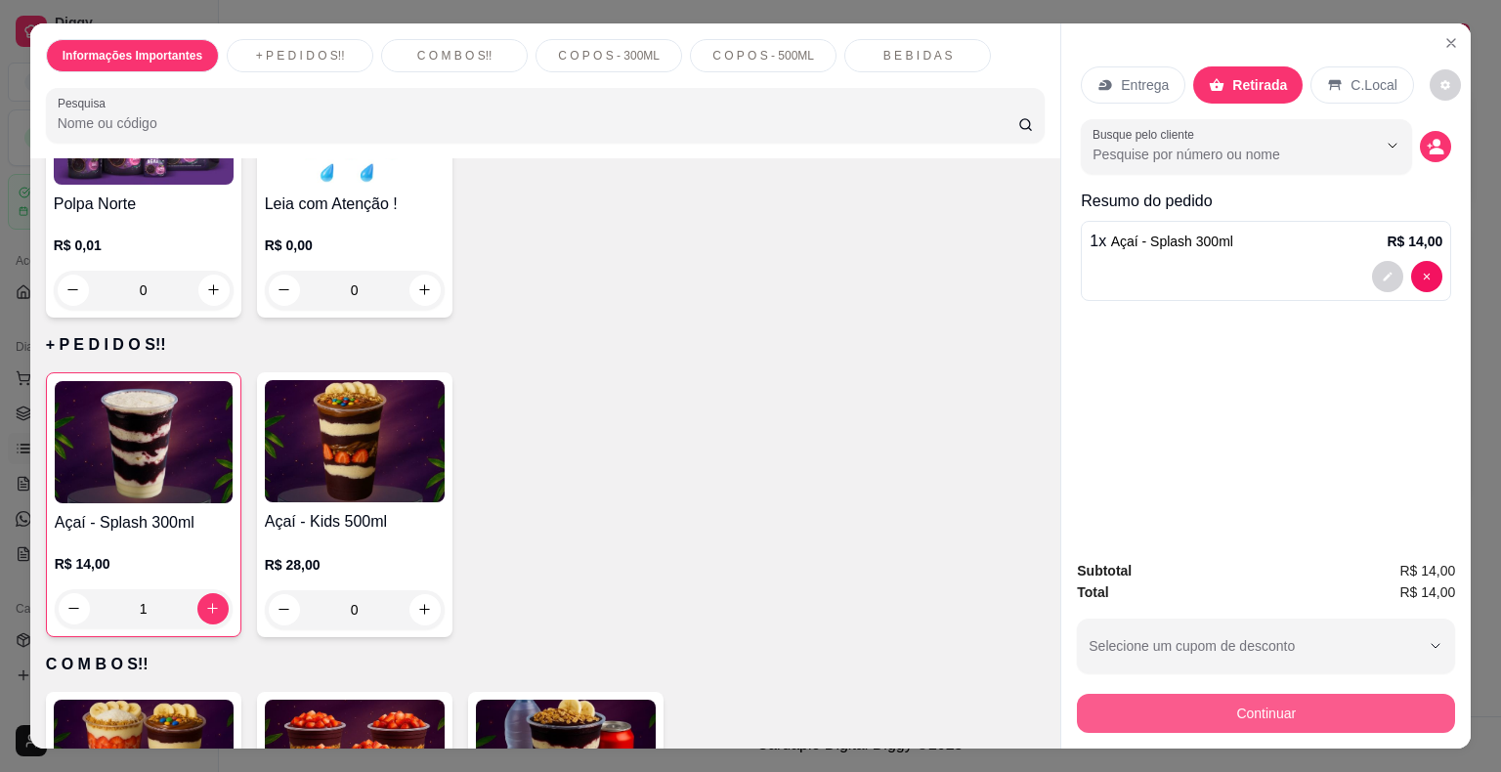
click at [1280, 703] on button "Continuar" at bounding box center [1266, 713] width 378 height 39
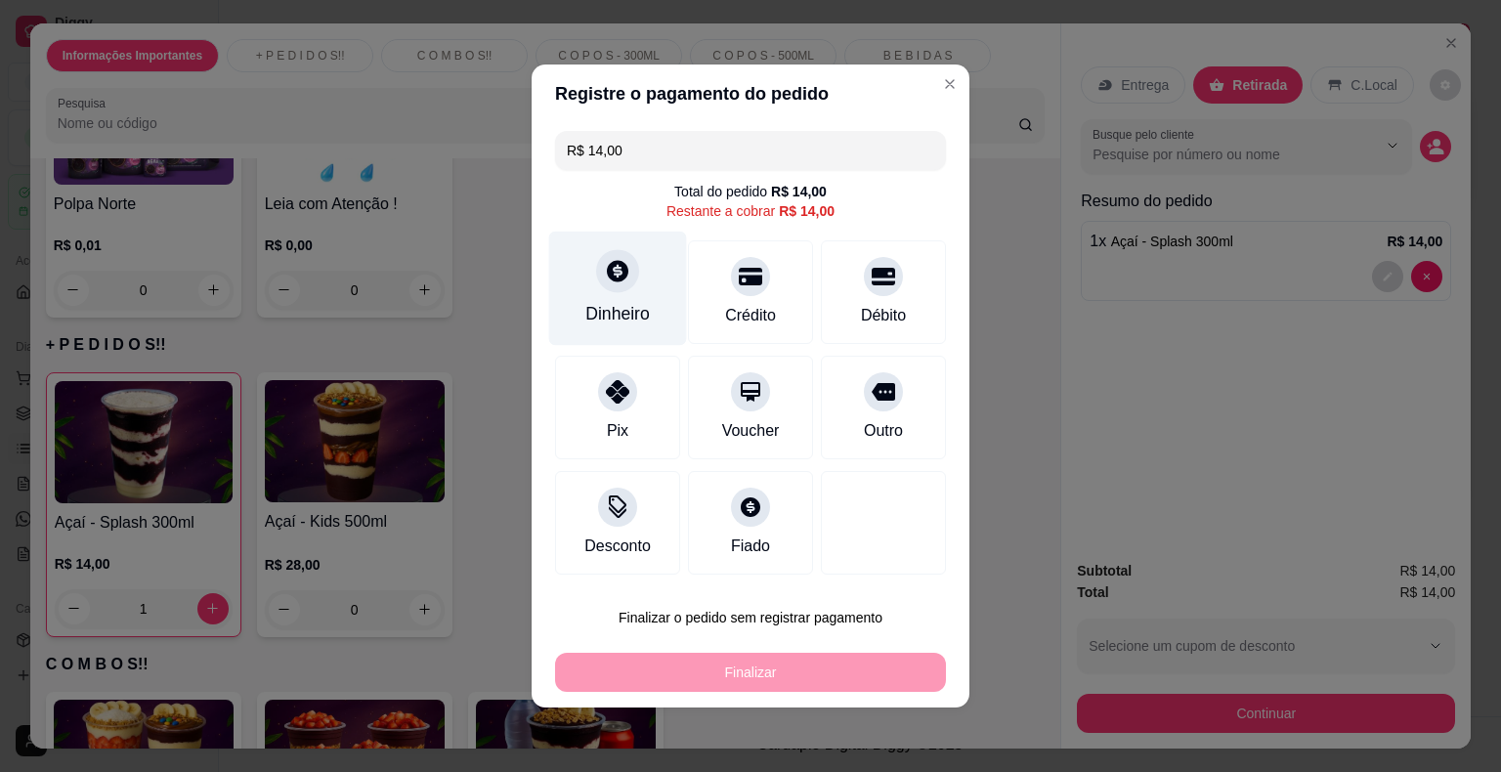
click at [621, 282] on icon at bounding box center [617, 270] width 25 height 25
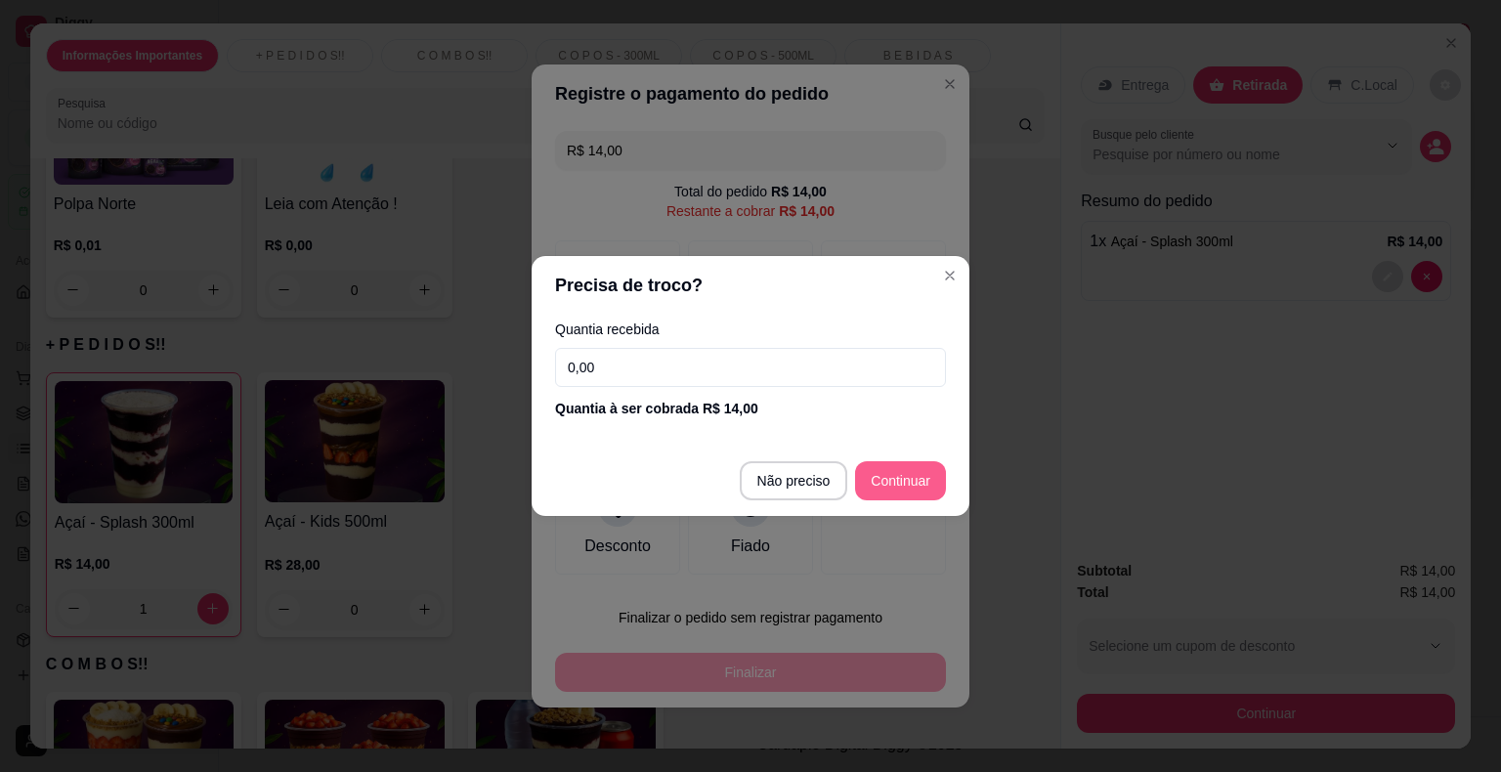
type input "R$ 0,00"
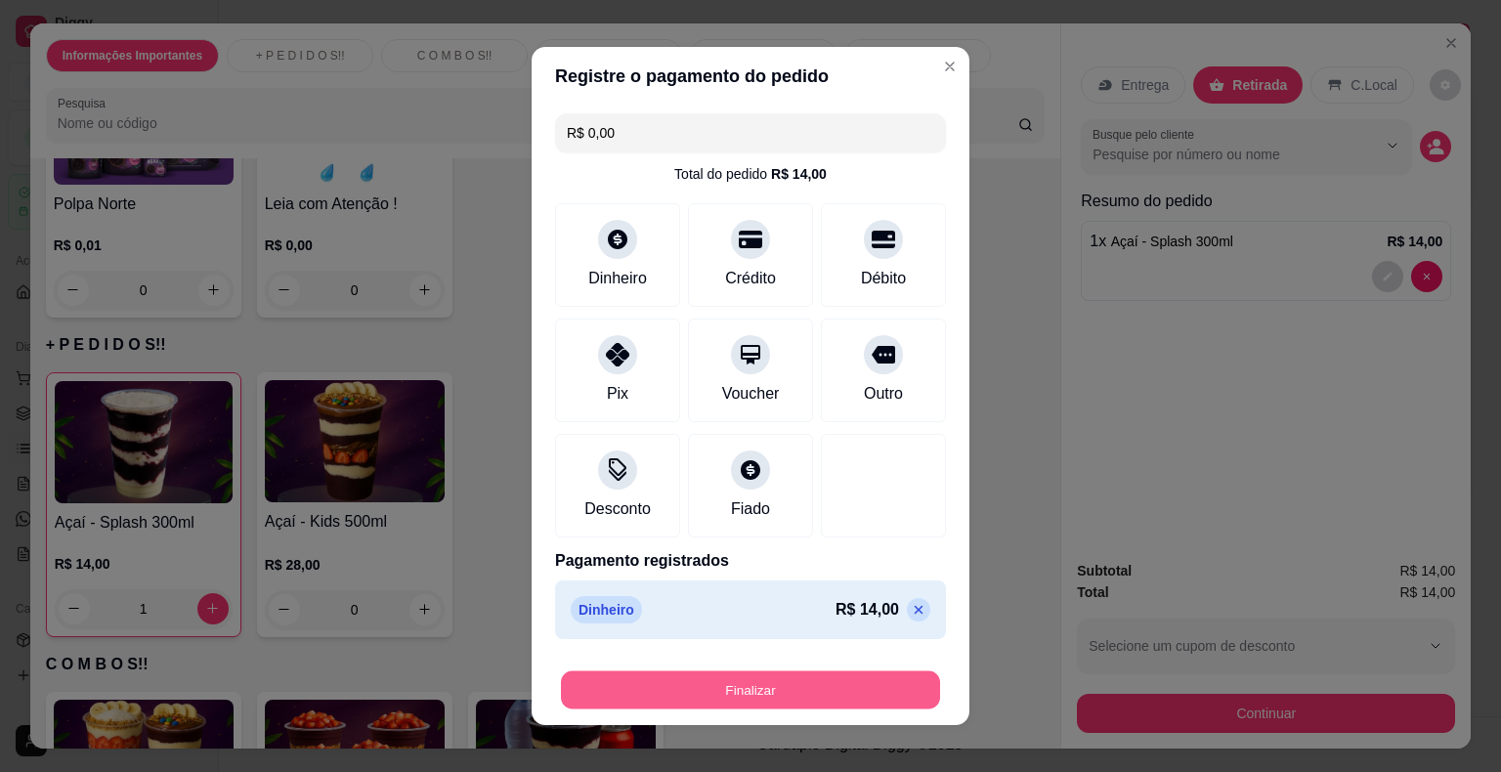
click at [841, 686] on button "Finalizar" at bounding box center [750, 690] width 379 height 38
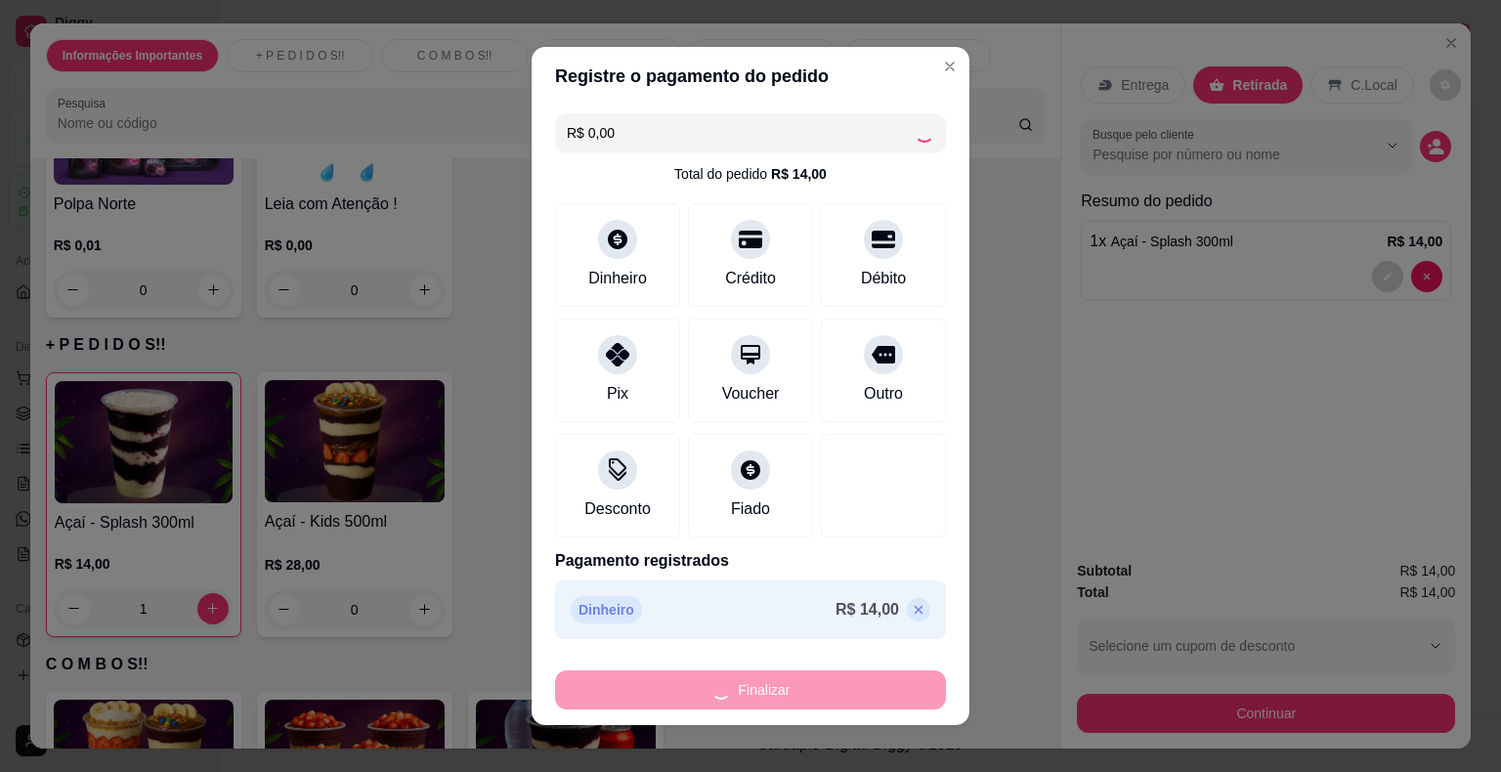
type input "0"
type input "-R$ 14,00"
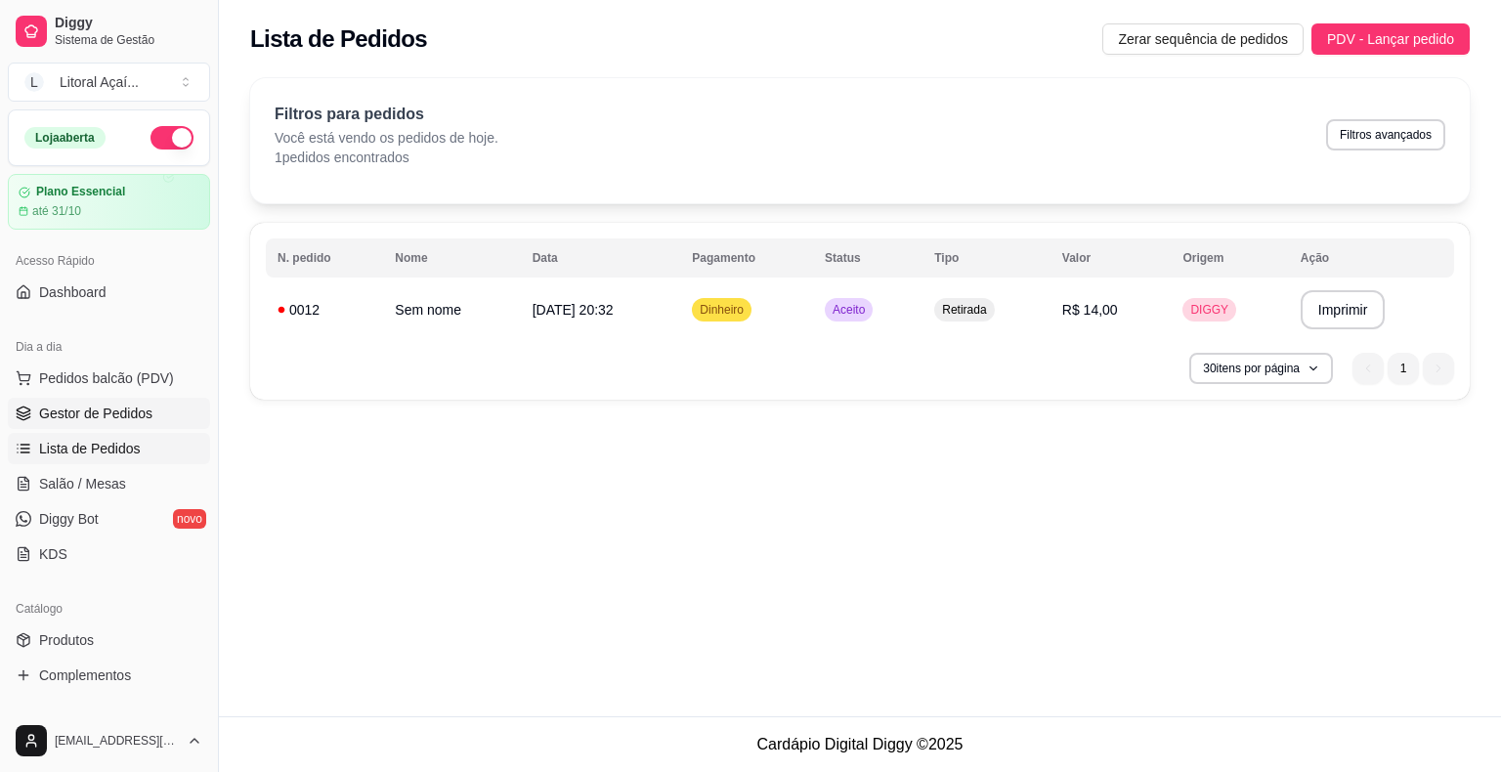
click at [126, 403] on span "Gestor de Pedidos" at bounding box center [95, 413] width 113 height 20
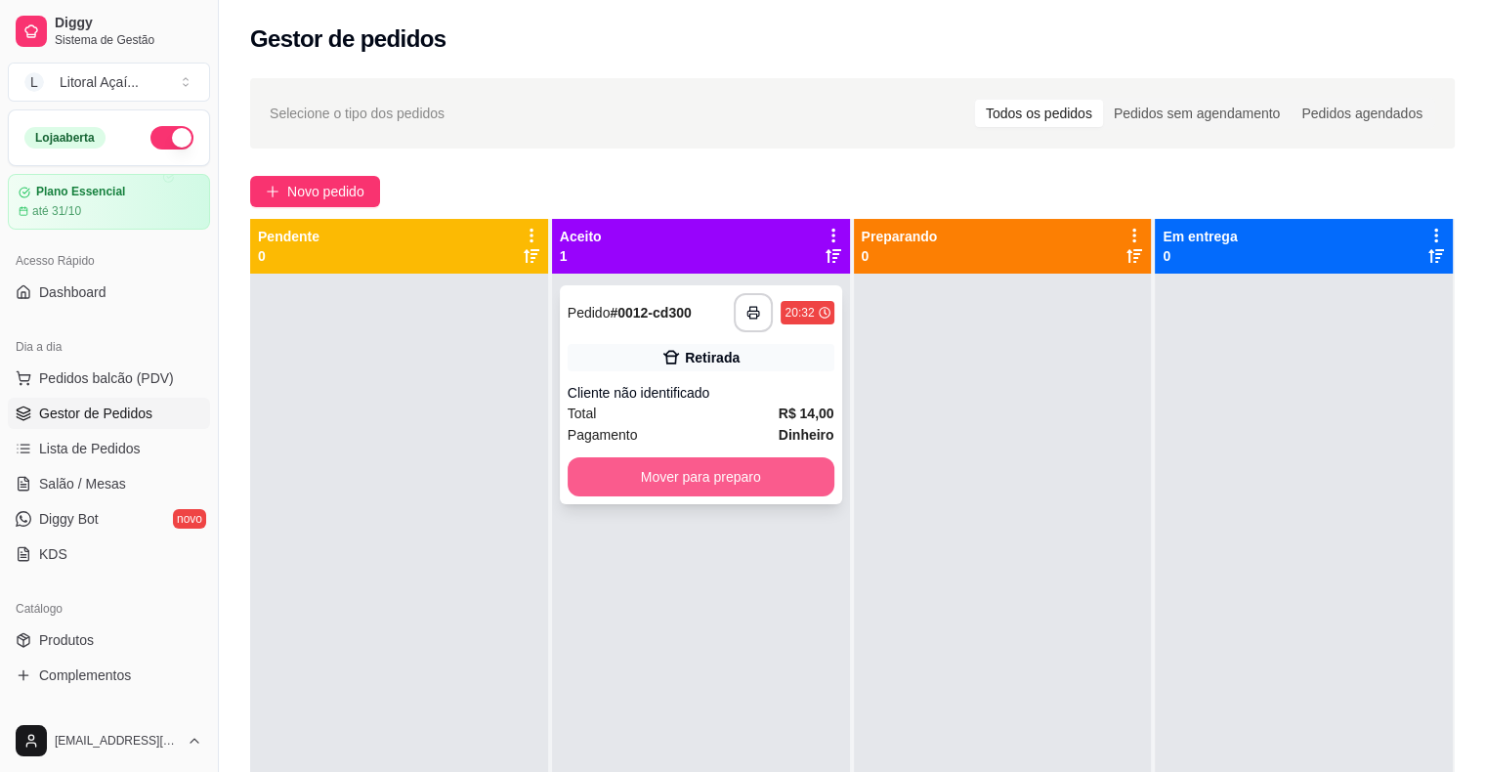
click at [724, 486] on button "Mover para preparo" at bounding box center [701, 476] width 267 height 39
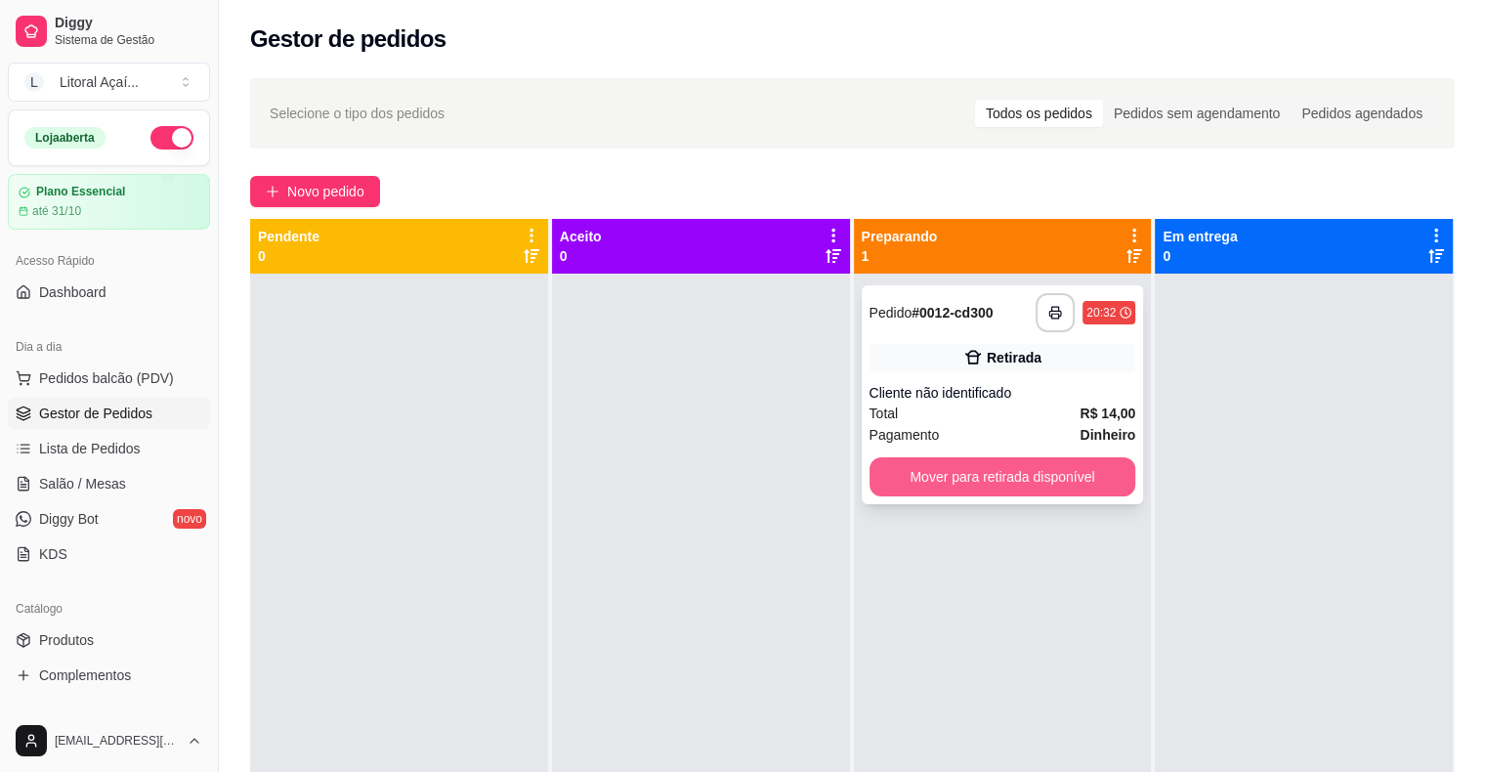
click at [1079, 477] on button "Mover para retirada disponível" at bounding box center [1002, 476] width 267 height 39
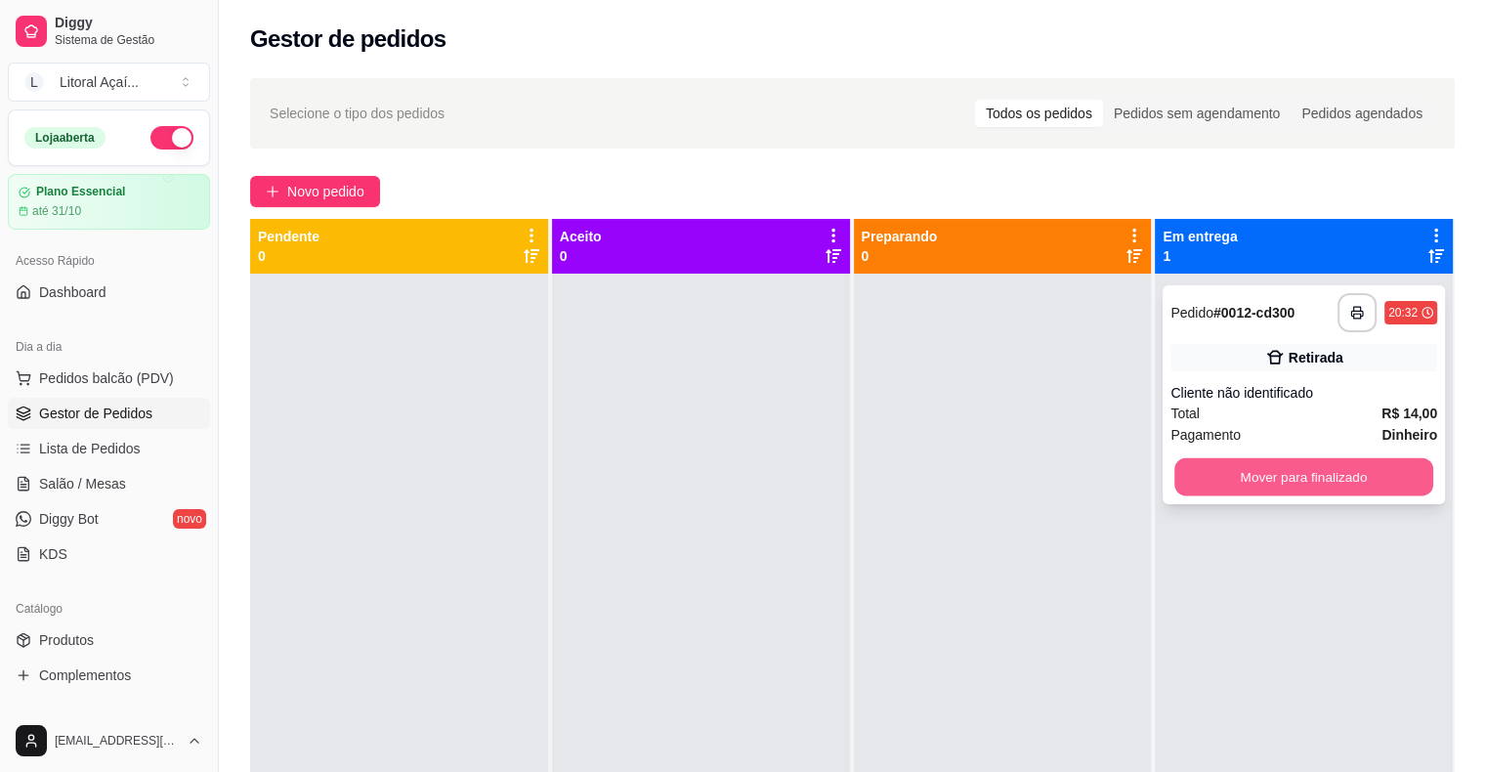
click at [1305, 478] on button "Mover para finalizado" at bounding box center [1303, 477] width 259 height 38
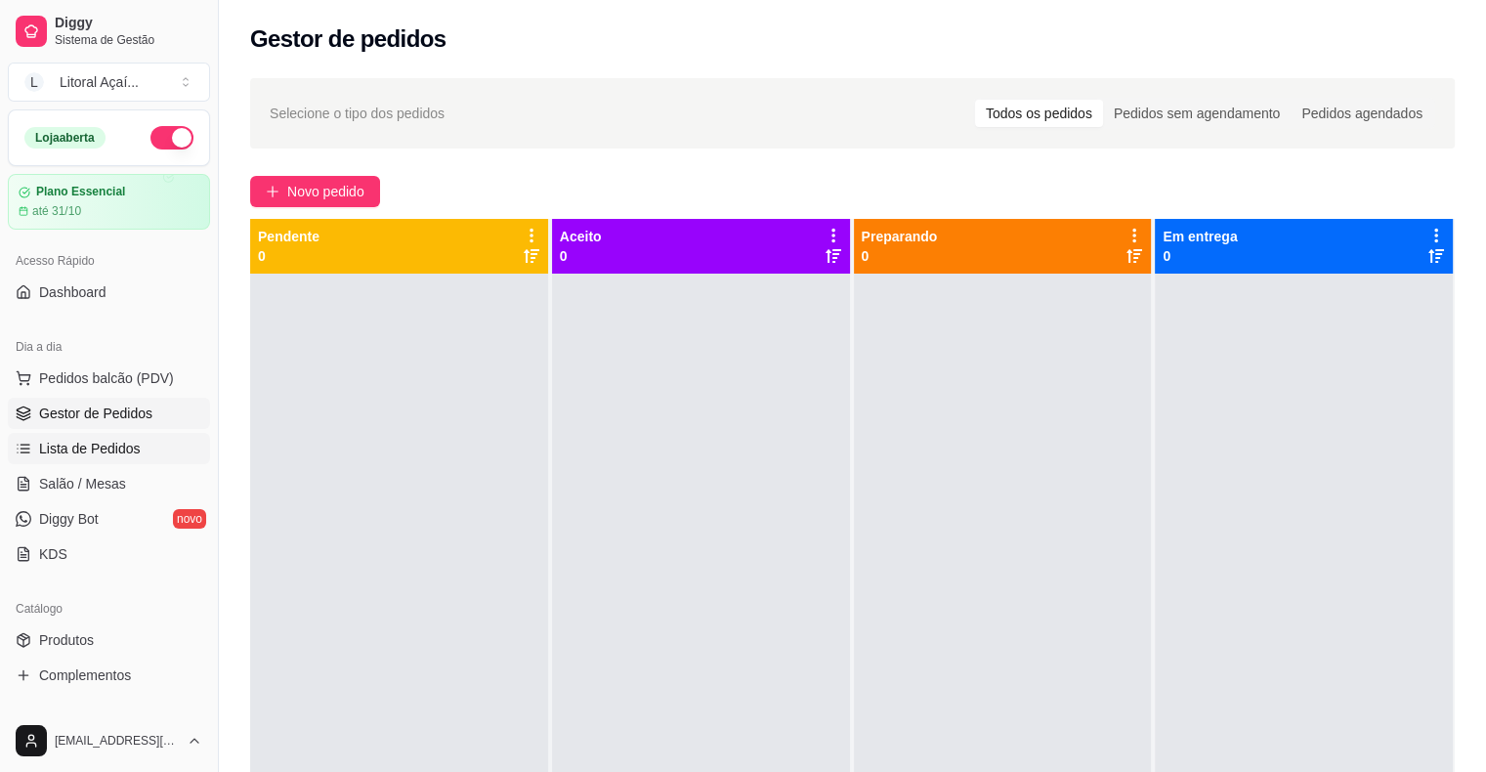
click at [85, 452] on span "Lista de Pedidos" at bounding box center [90, 449] width 102 height 20
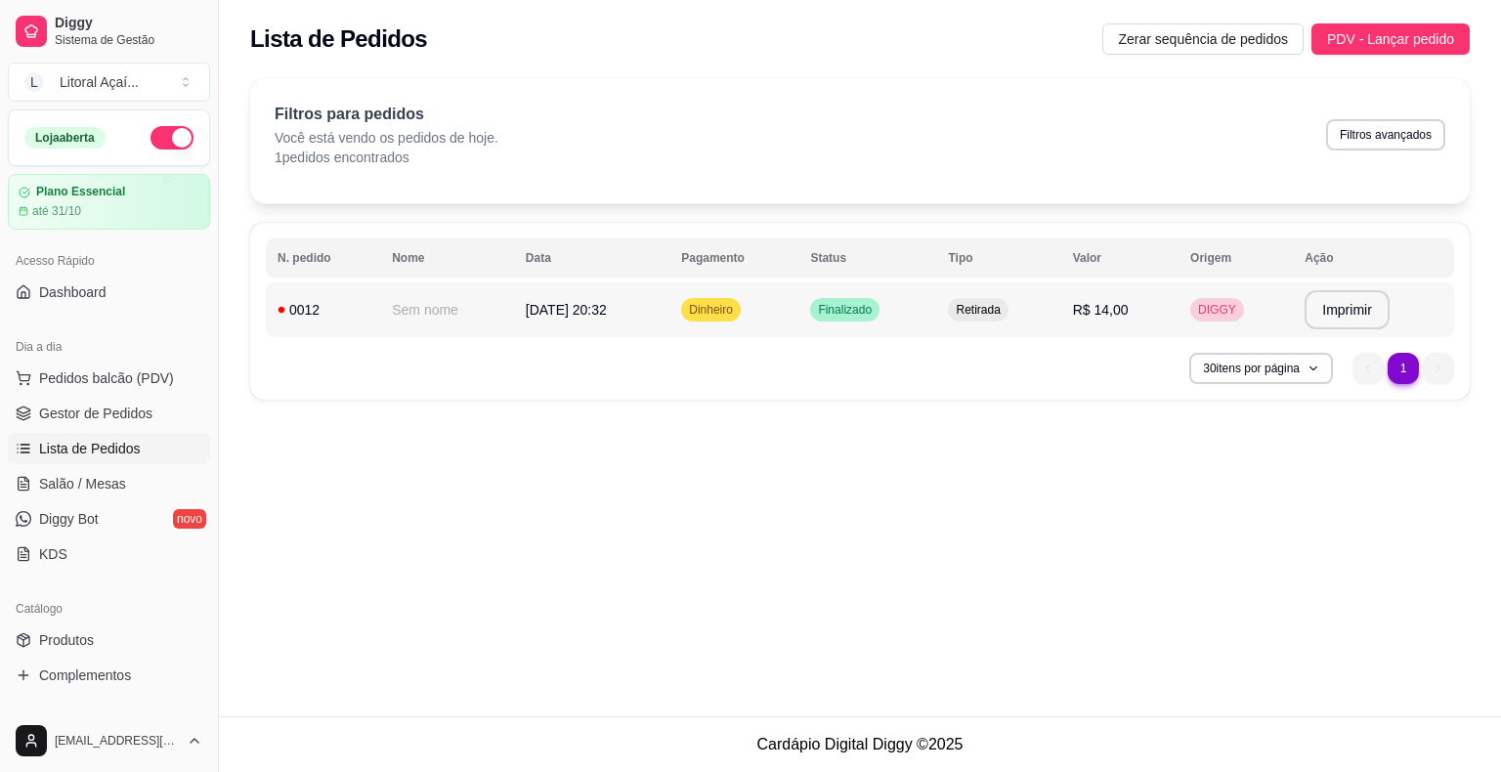
click at [596, 333] on td "[DATE] 20:32" at bounding box center [591, 309] width 155 height 55
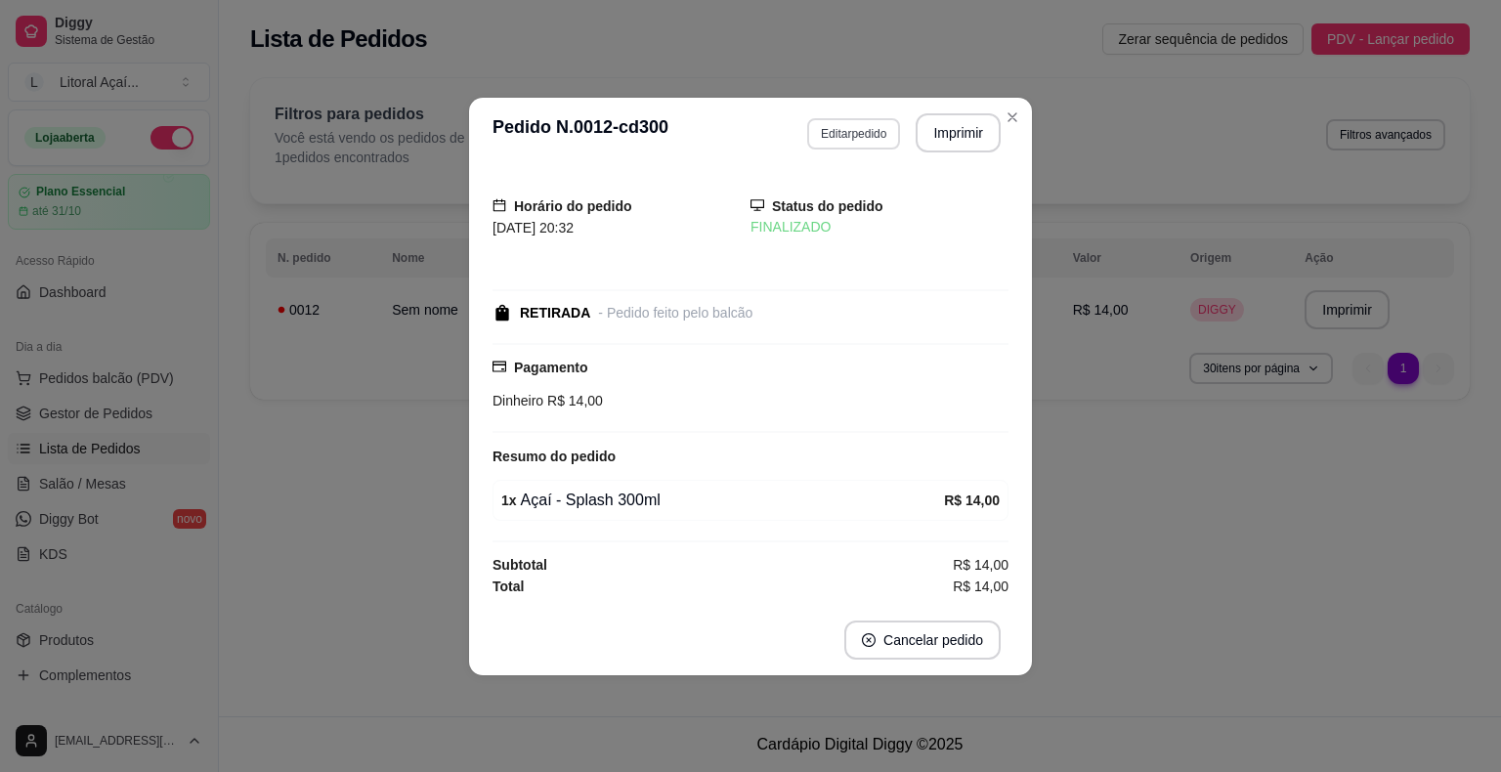
click at [877, 143] on button "Editar pedido" at bounding box center [853, 133] width 93 height 31
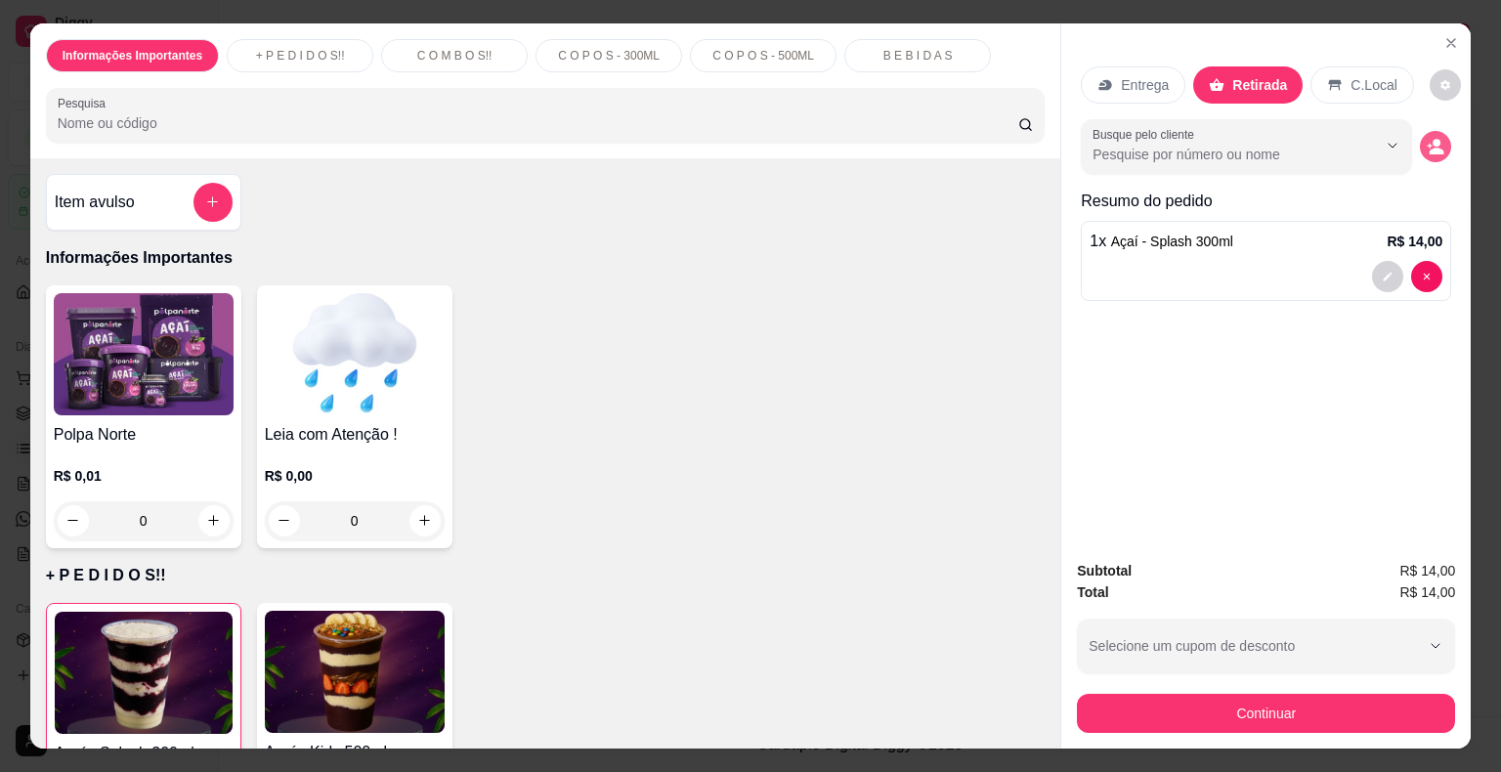
click at [1432, 139] on circle "decrease-product-quantity" at bounding box center [1436, 143] width 8 height 8
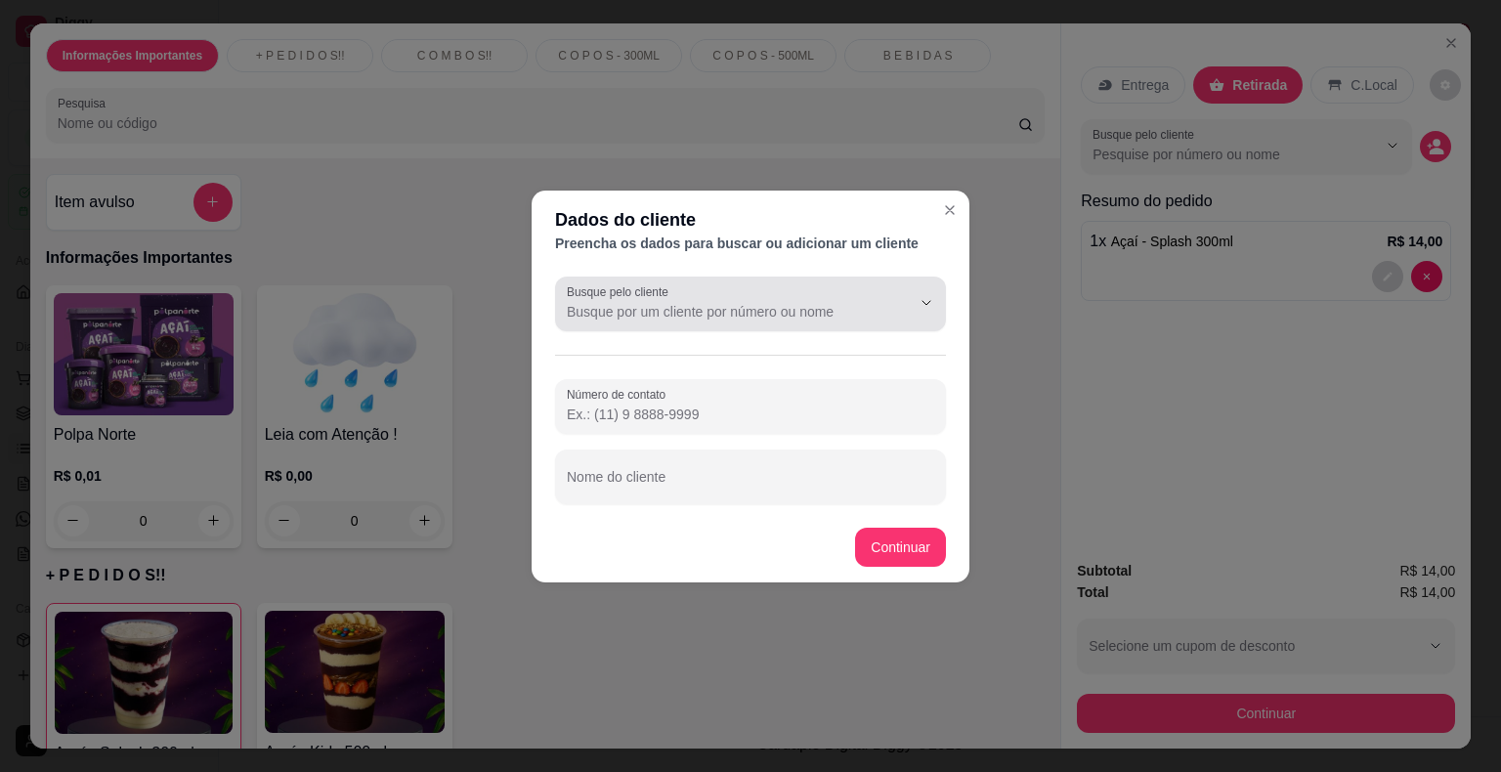
click at [762, 279] on div "Busque pelo cliente" at bounding box center [750, 303] width 391 height 55
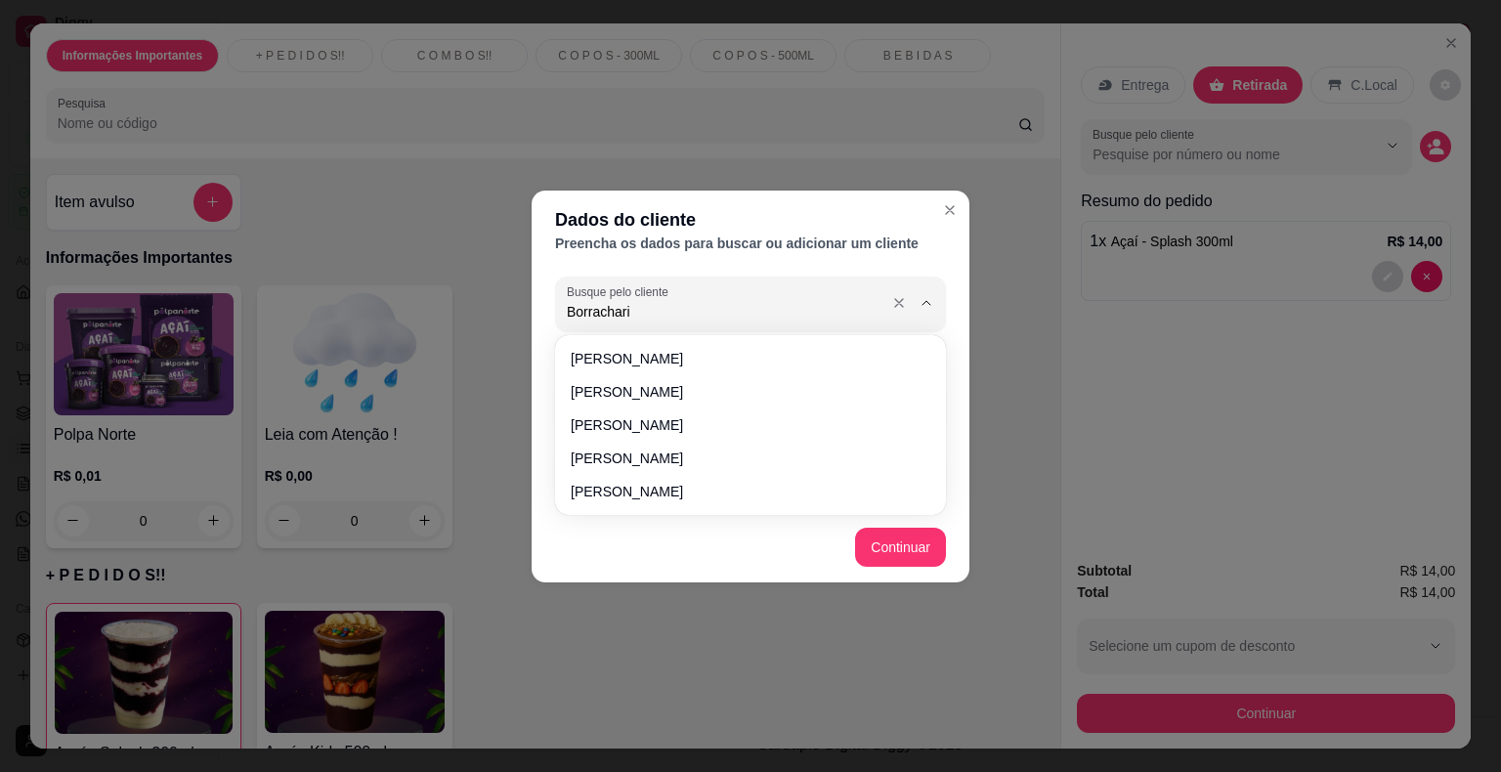
type input "Borracharia"
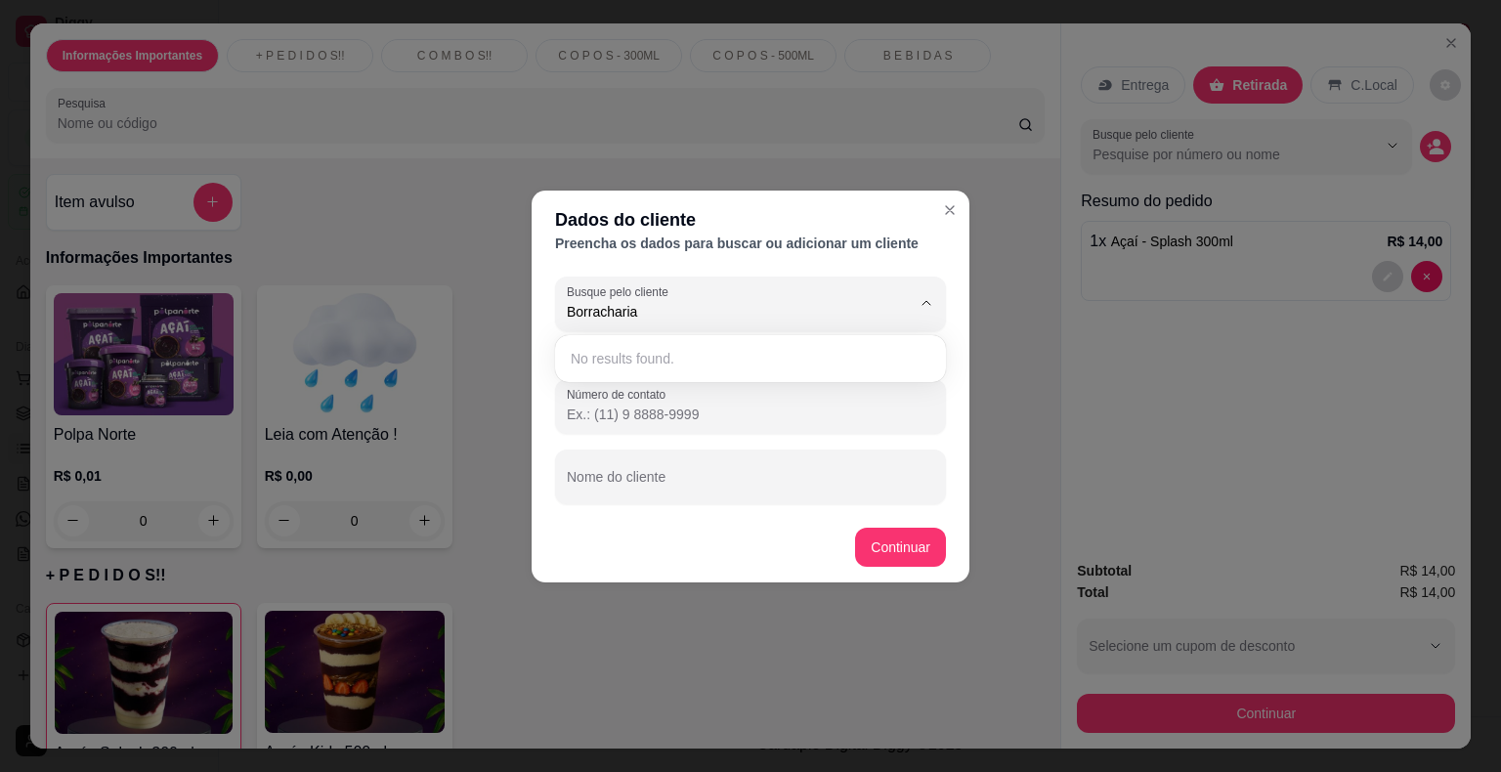
click at [811, 217] on div "Dados do cliente" at bounding box center [750, 219] width 391 height 27
click at [754, 487] on input "Nome do cliente" at bounding box center [750, 485] width 367 height 20
type input "Borracharia"
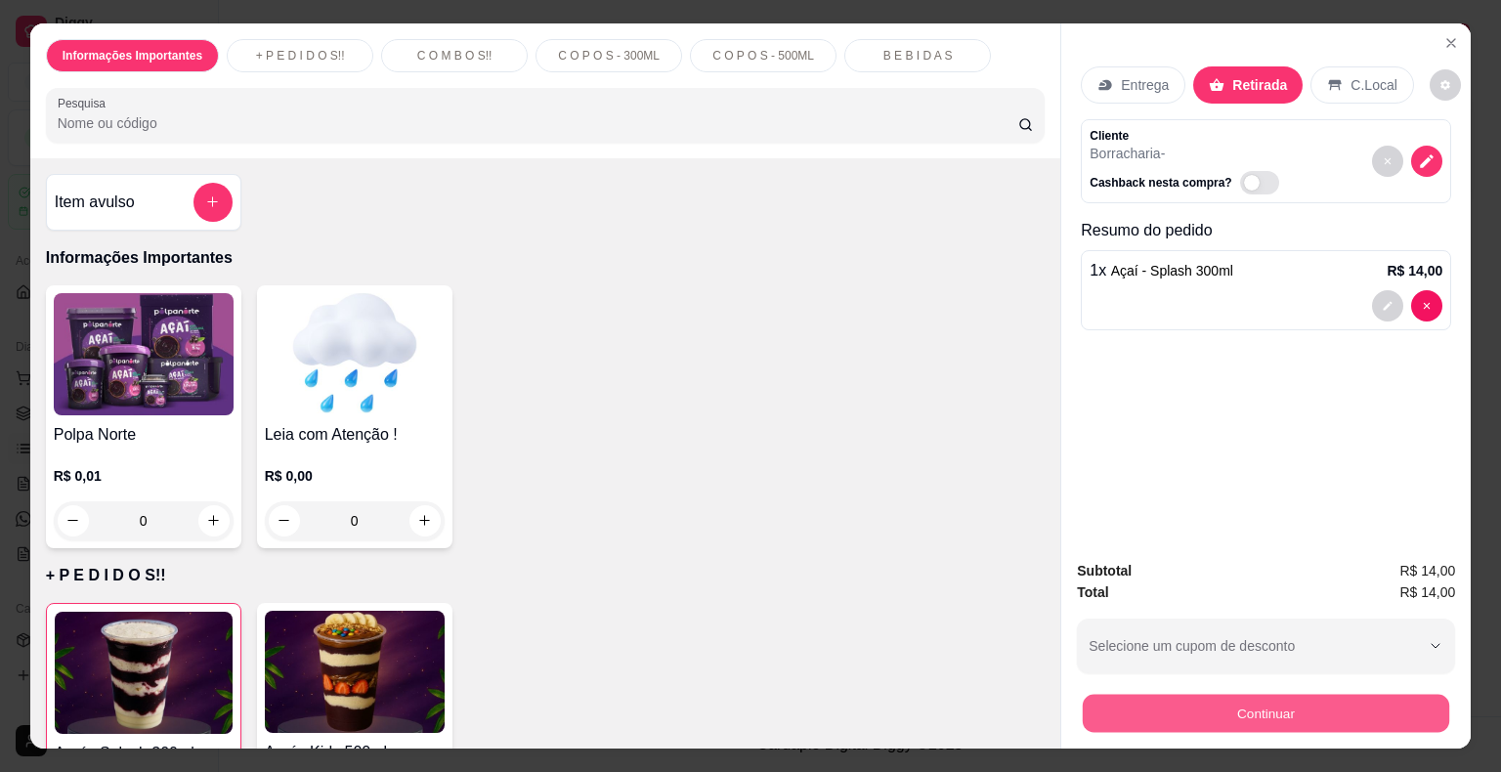
click at [1231, 695] on button "Continuar" at bounding box center [1265, 714] width 366 height 38
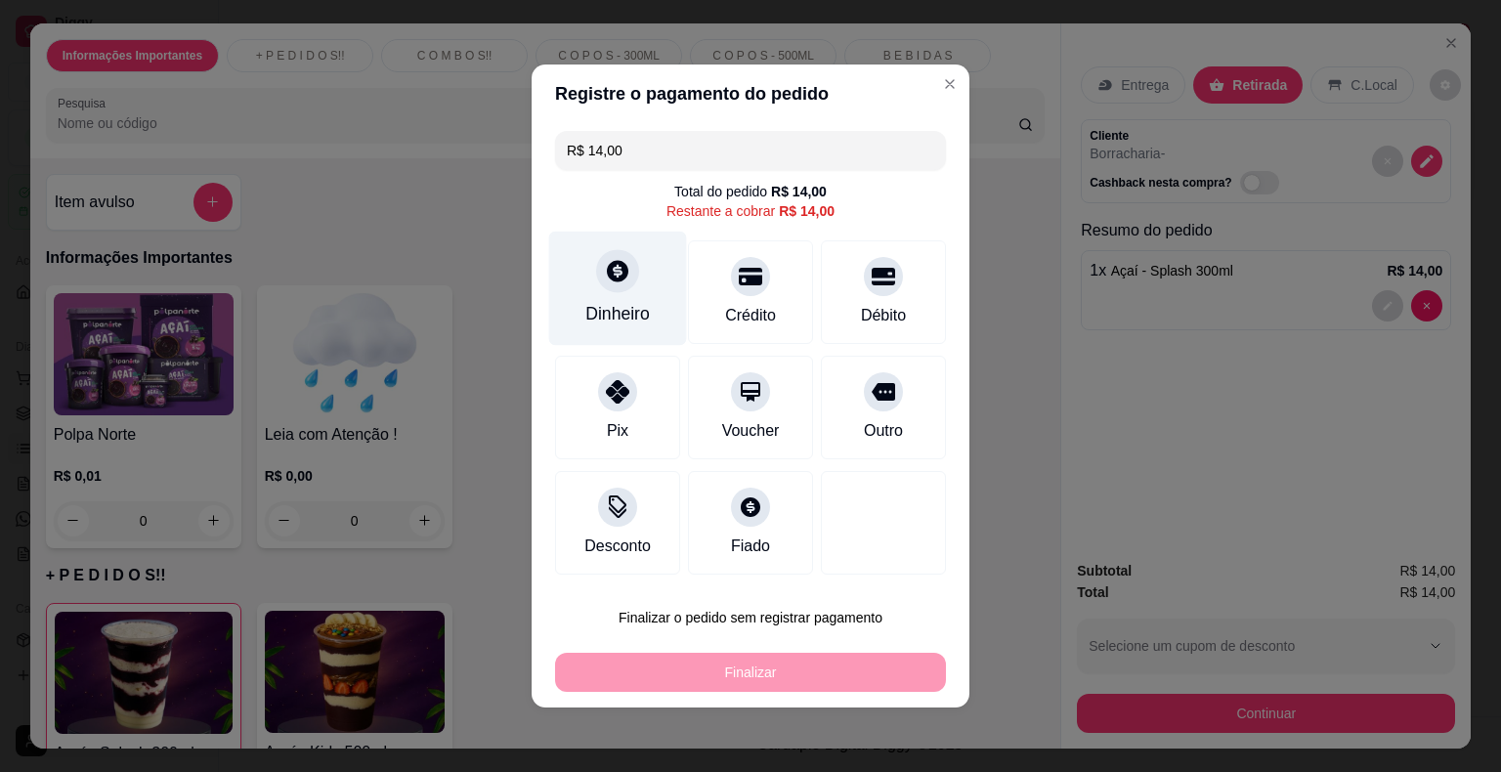
click at [613, 306] on div "Dinheiro" at bounding box center [617, 313] width 64 height 25
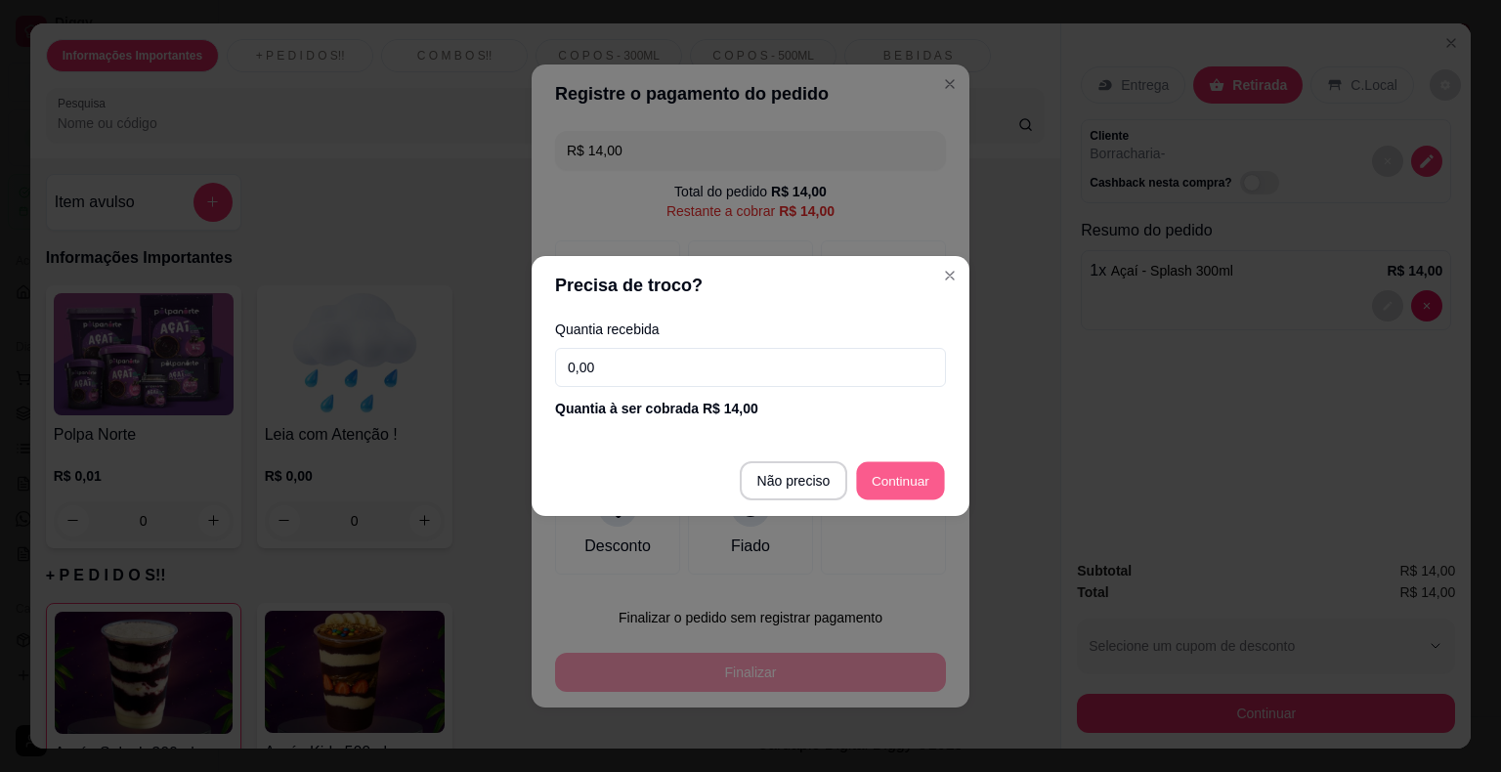
type input "R$ 0,00"
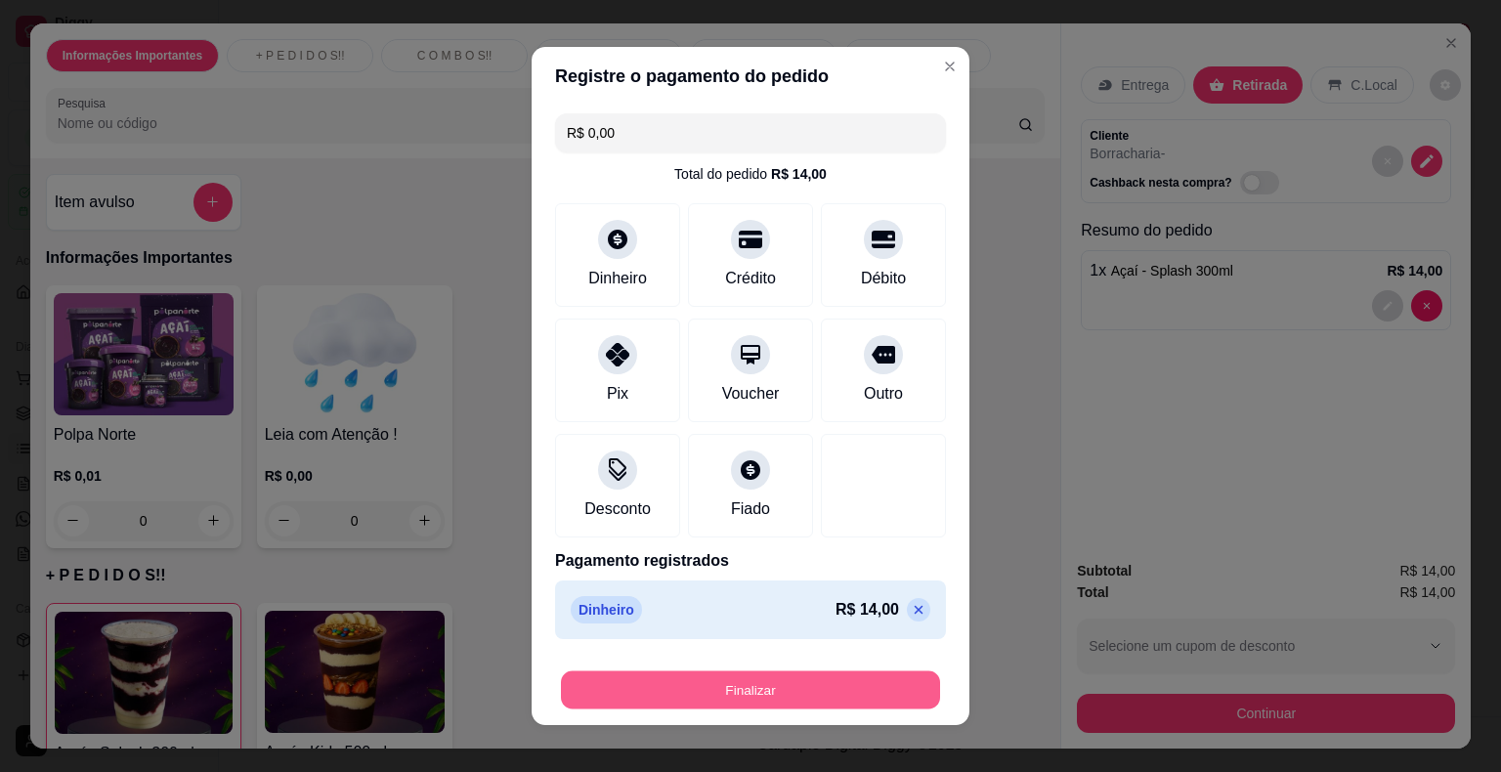
click at [835, 675] on button "Finalizar" at bounding box center [750, 690] width 379 height 38
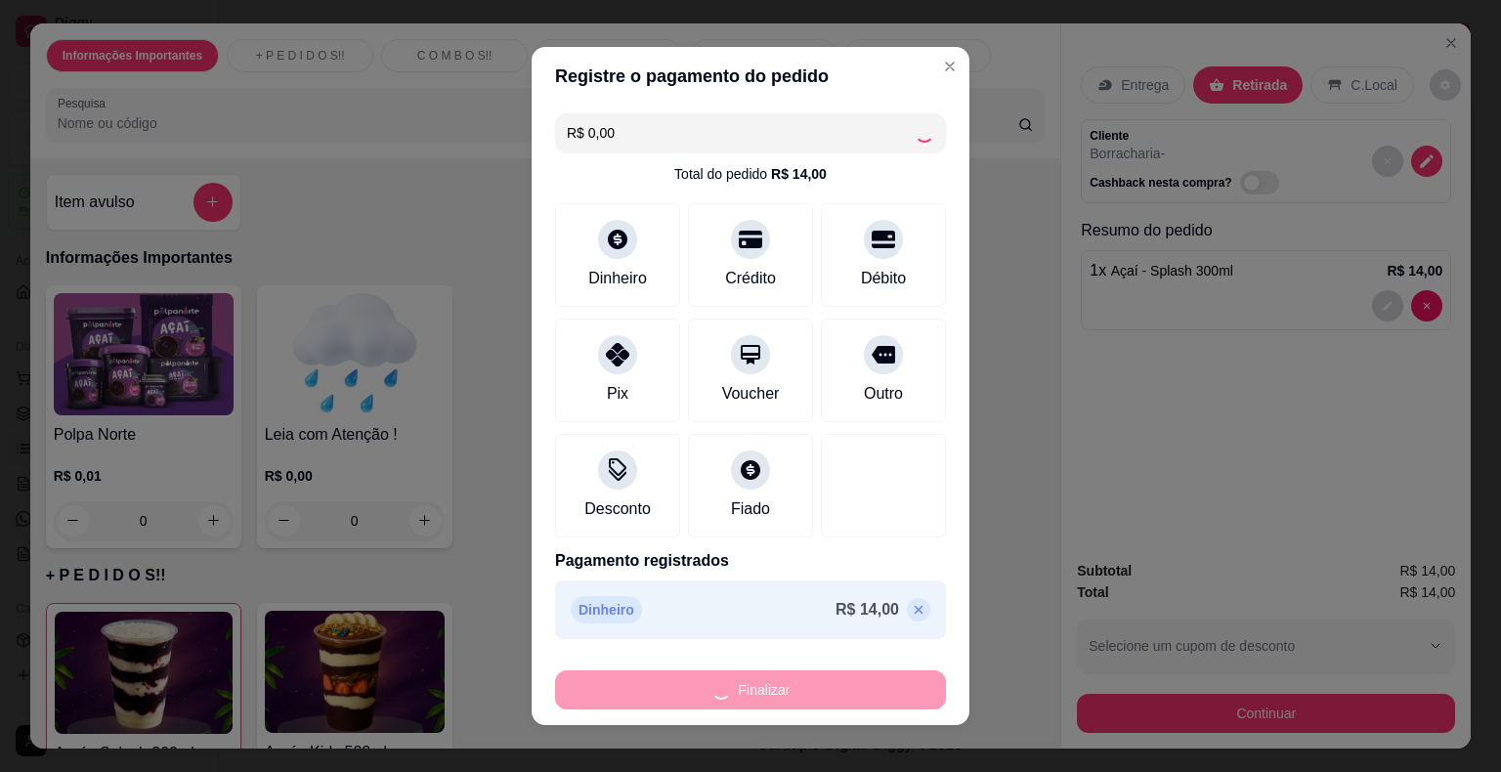
type input "0"
type input "-R$ 14,00"
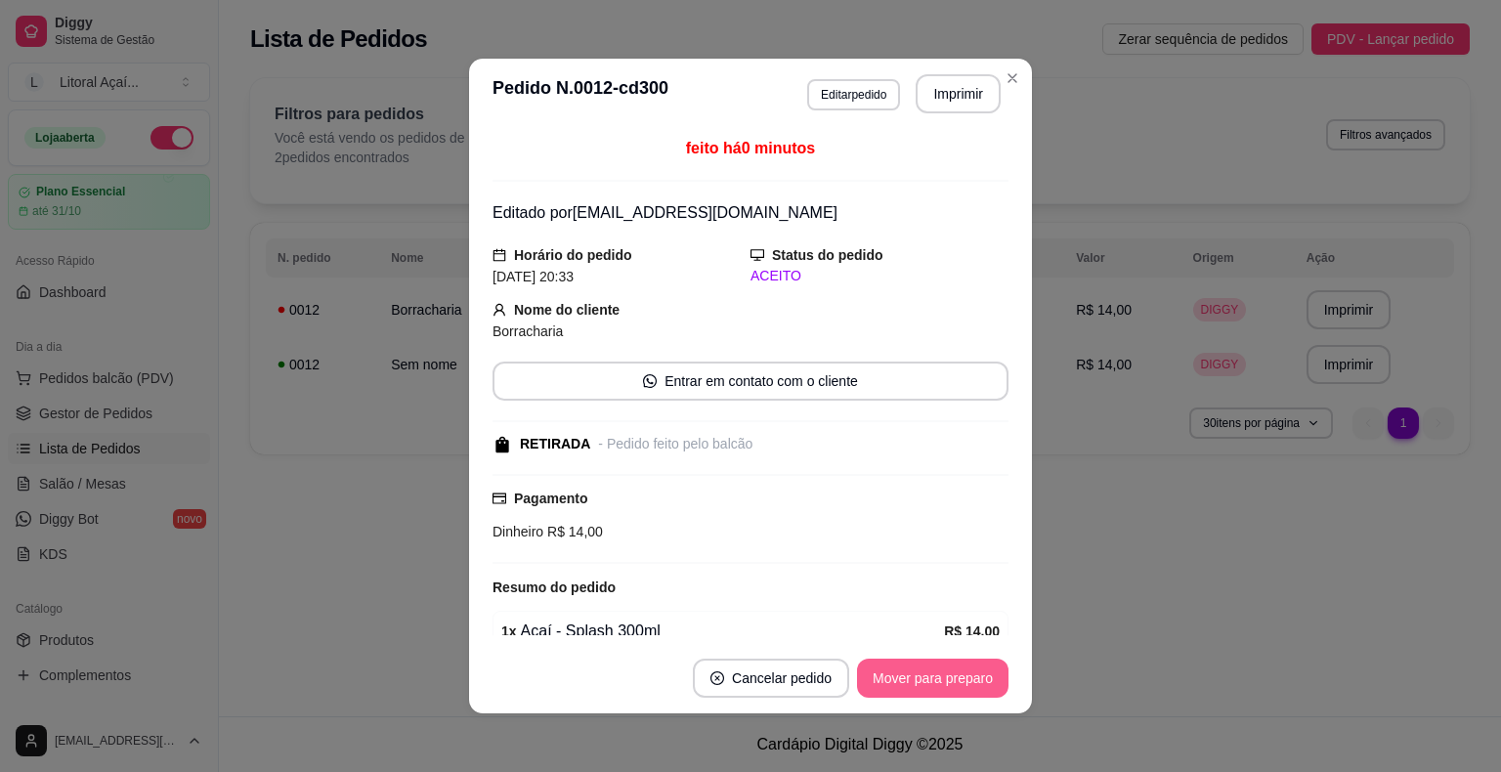
click at [933, 684] on button "Mover para preparo" at bounding box center [932, 677] width 151 height 39
click at [980, 683] on button "Mover para retirada disponível" at bounding box center [899, 678] width 209 height 38
click at [980, 683] on button "Mover para finalizado" at bounding box center [927, 678] width 157 height 38
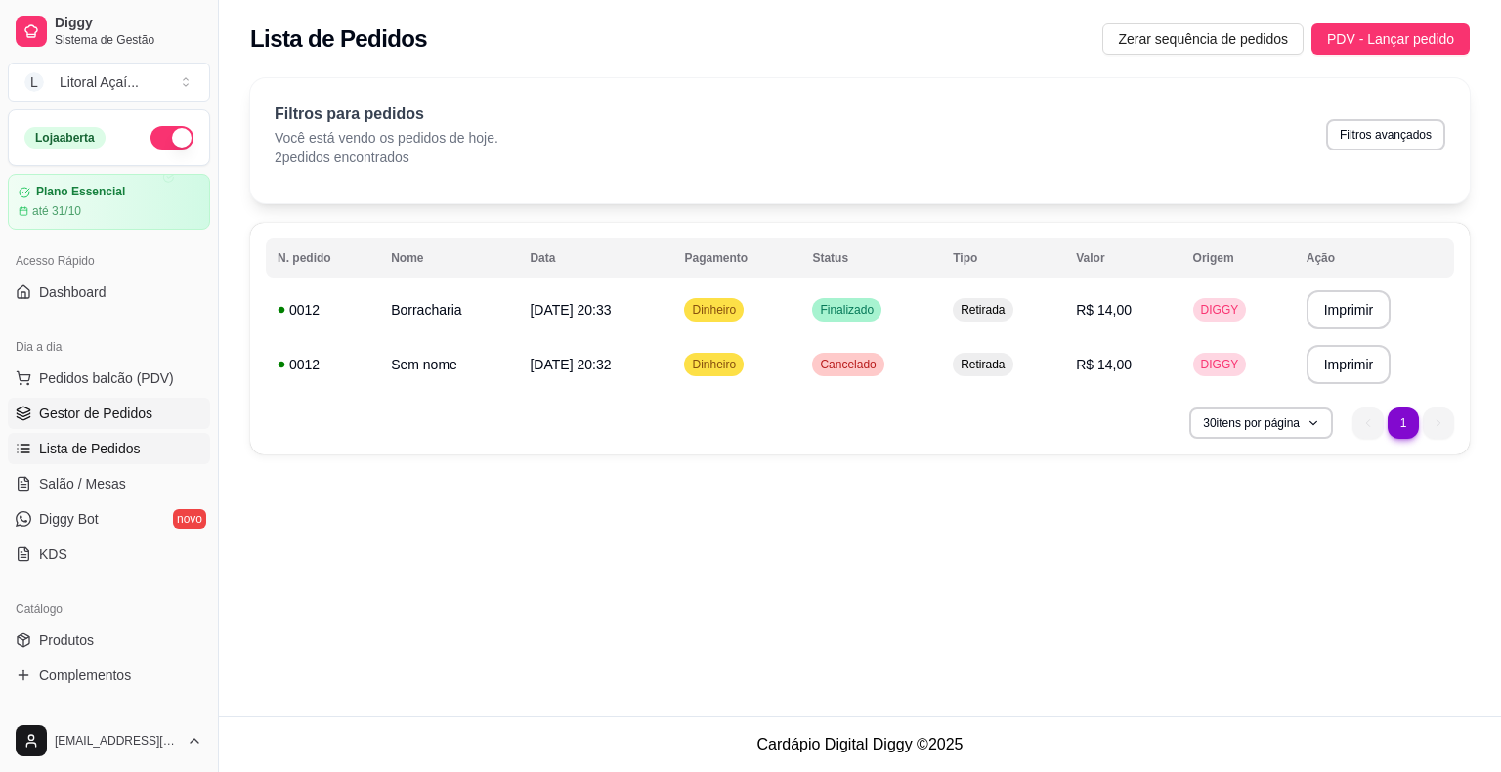
click at [122, 403] on span "Gestor de Pedidos" at bounding box center [95, 413] width 113 height 20
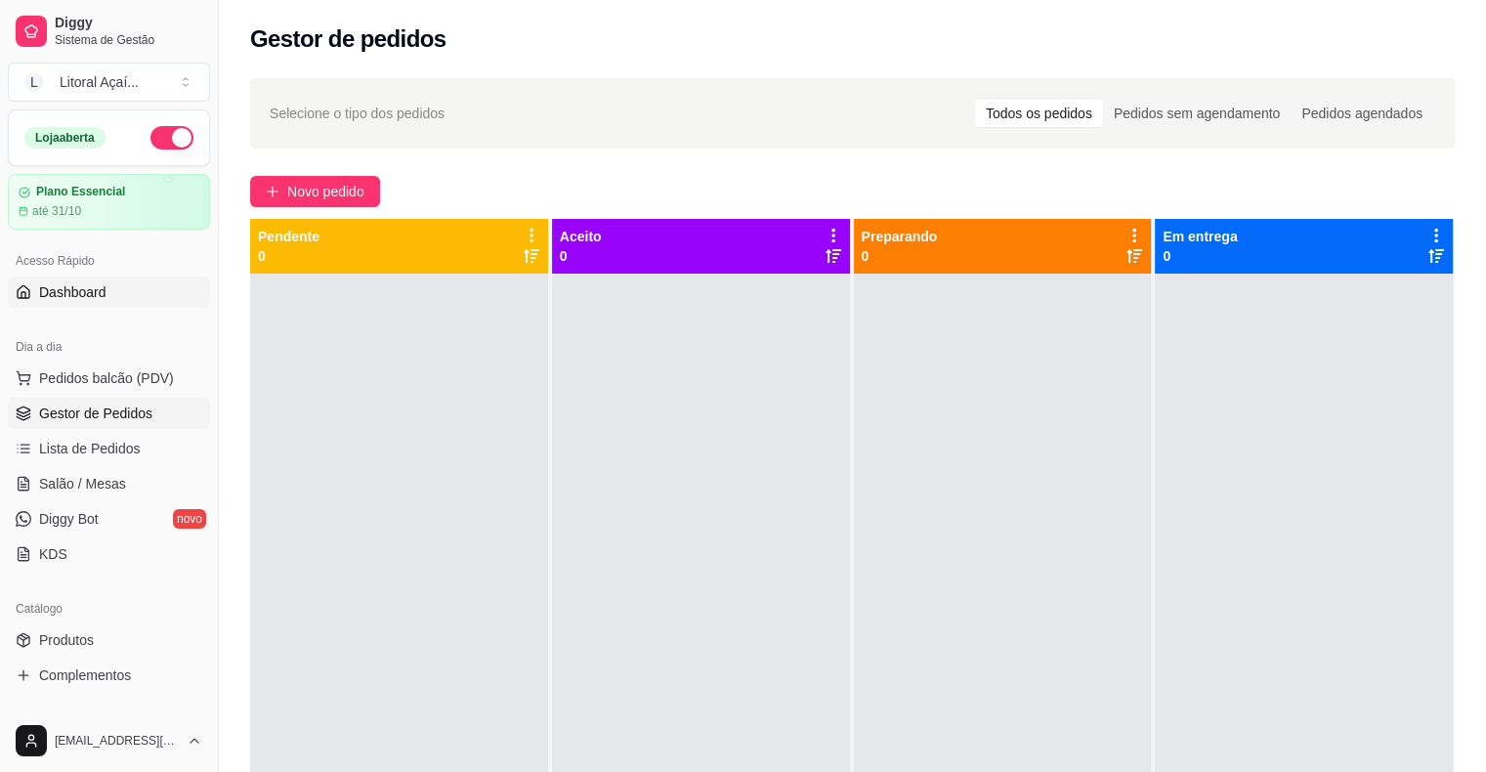
click at [123, 299] on link "Dashboard" at bounding box center [109, 291] width 202 height 31
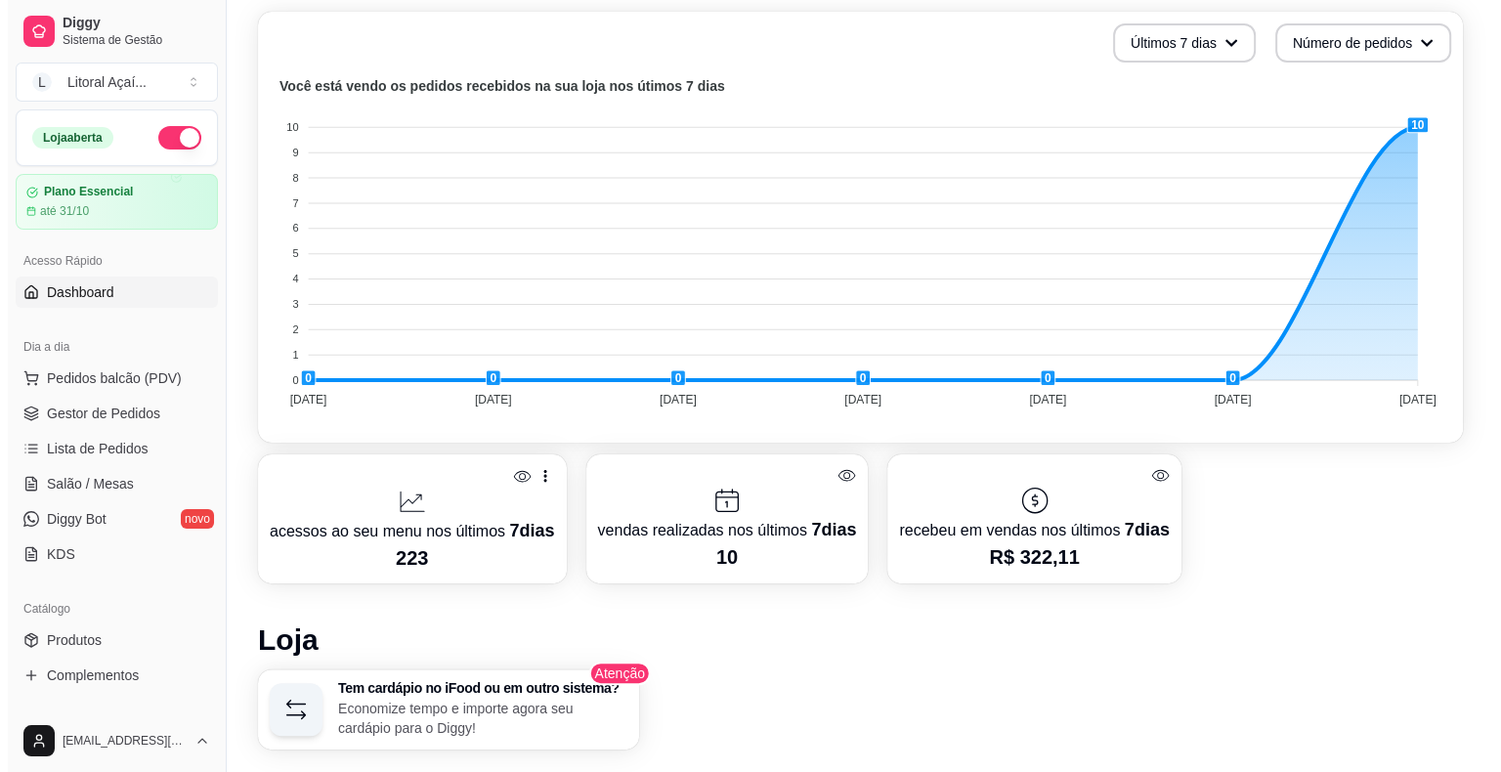
scroll to position [467, 0]
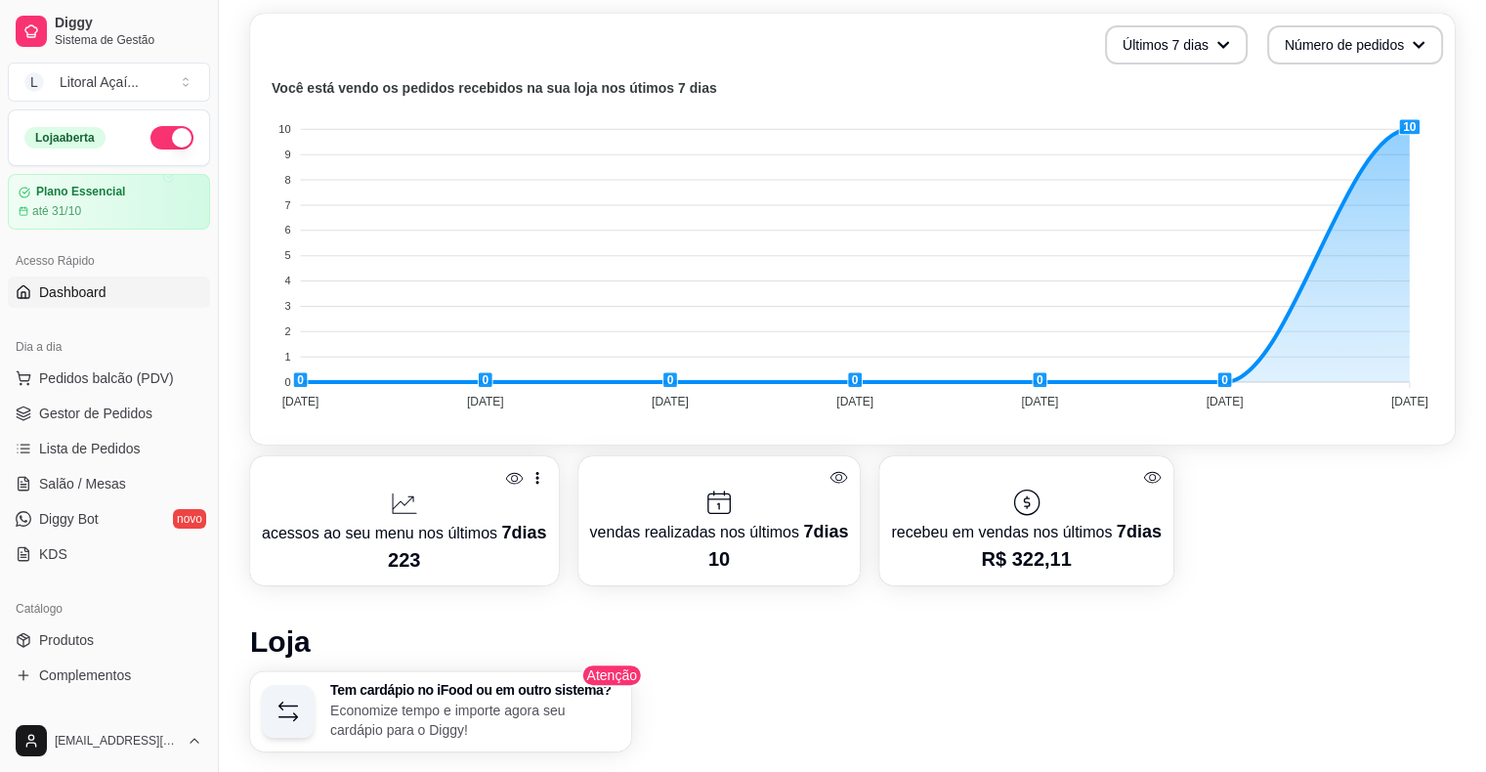
click at [696, 552] on p "10" at bounding box center [719, 558] width 259 height 27
click at [412, 537] on p "acessos ao seu menu nos últimos 7 dias" at bounding box center [404, 532] width 285 height 27
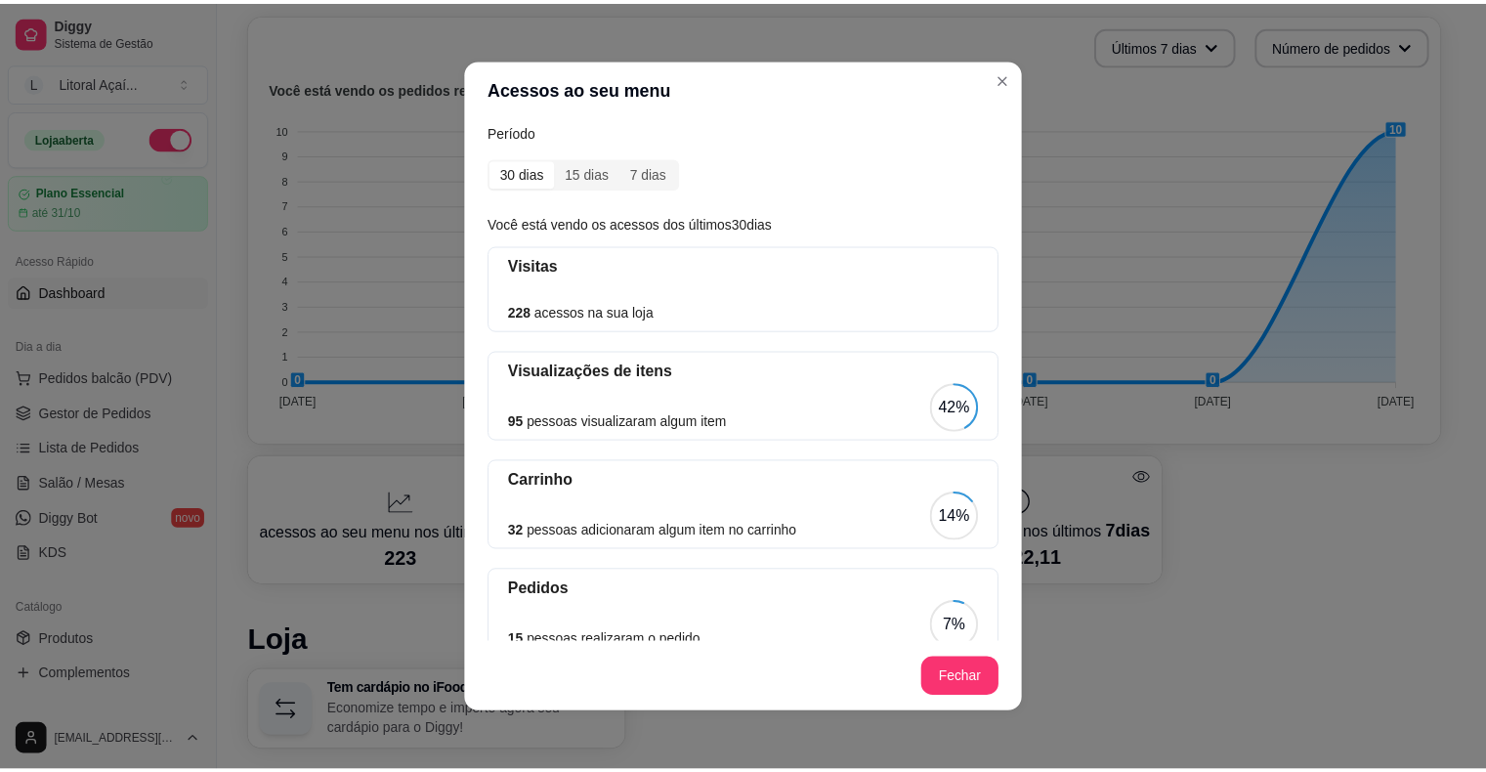
scroll to position [2, 0]
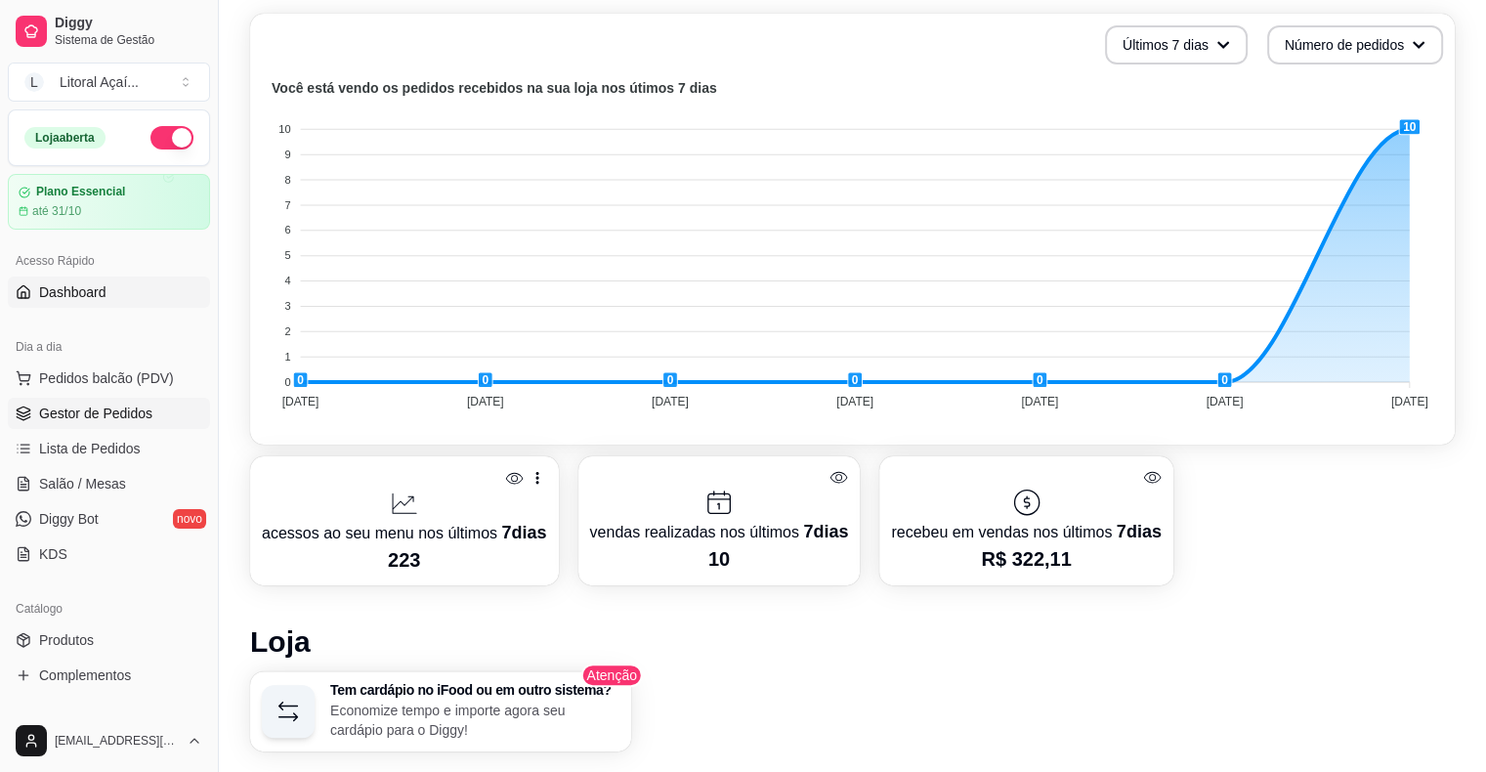
click at [47, 421] on span "Gestor de Pedidos" at bounding box center [95, 413] width 113 height 20
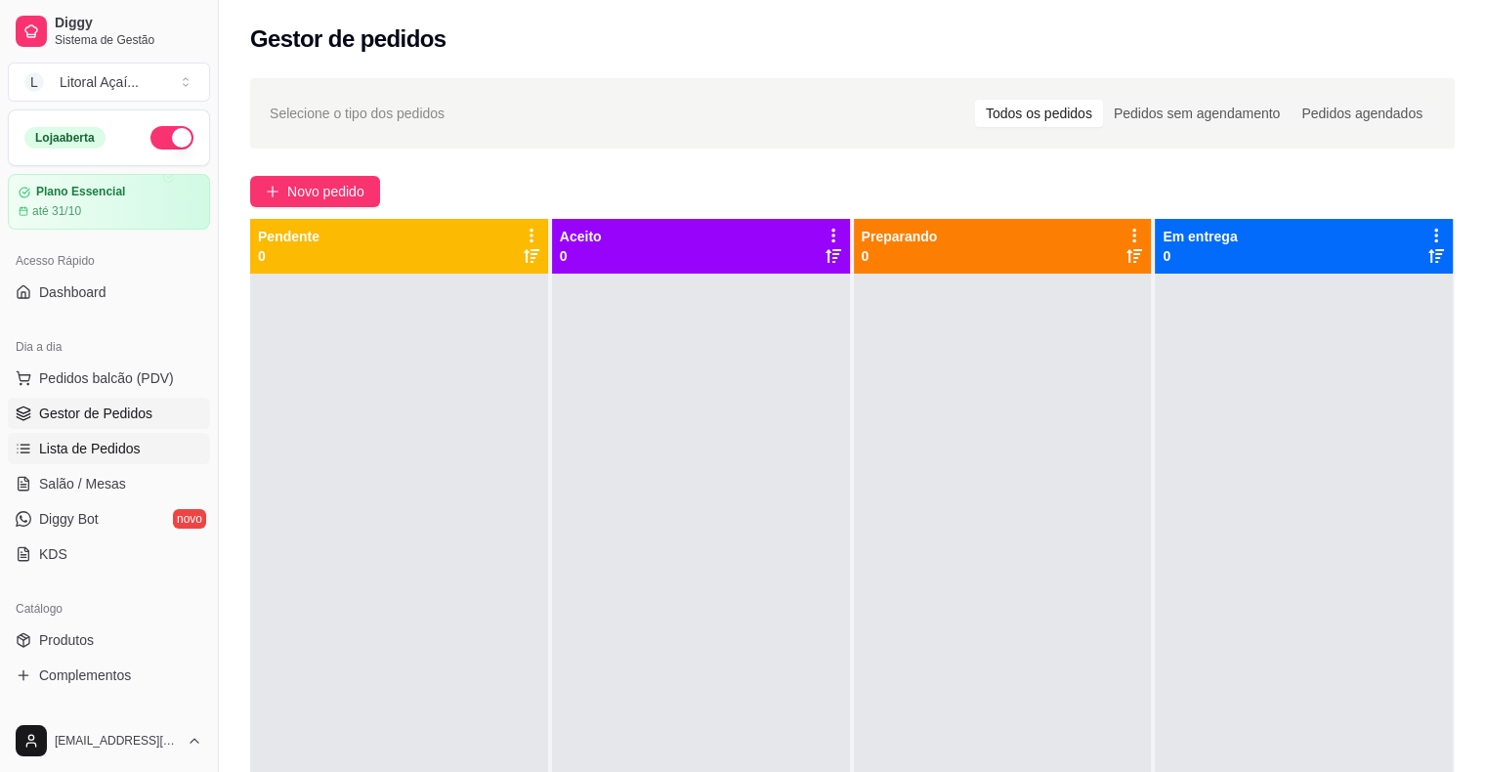
click at [143, 447] on link "Lista de Pedidos" at bounding box center [109, 448] width 202 height 31
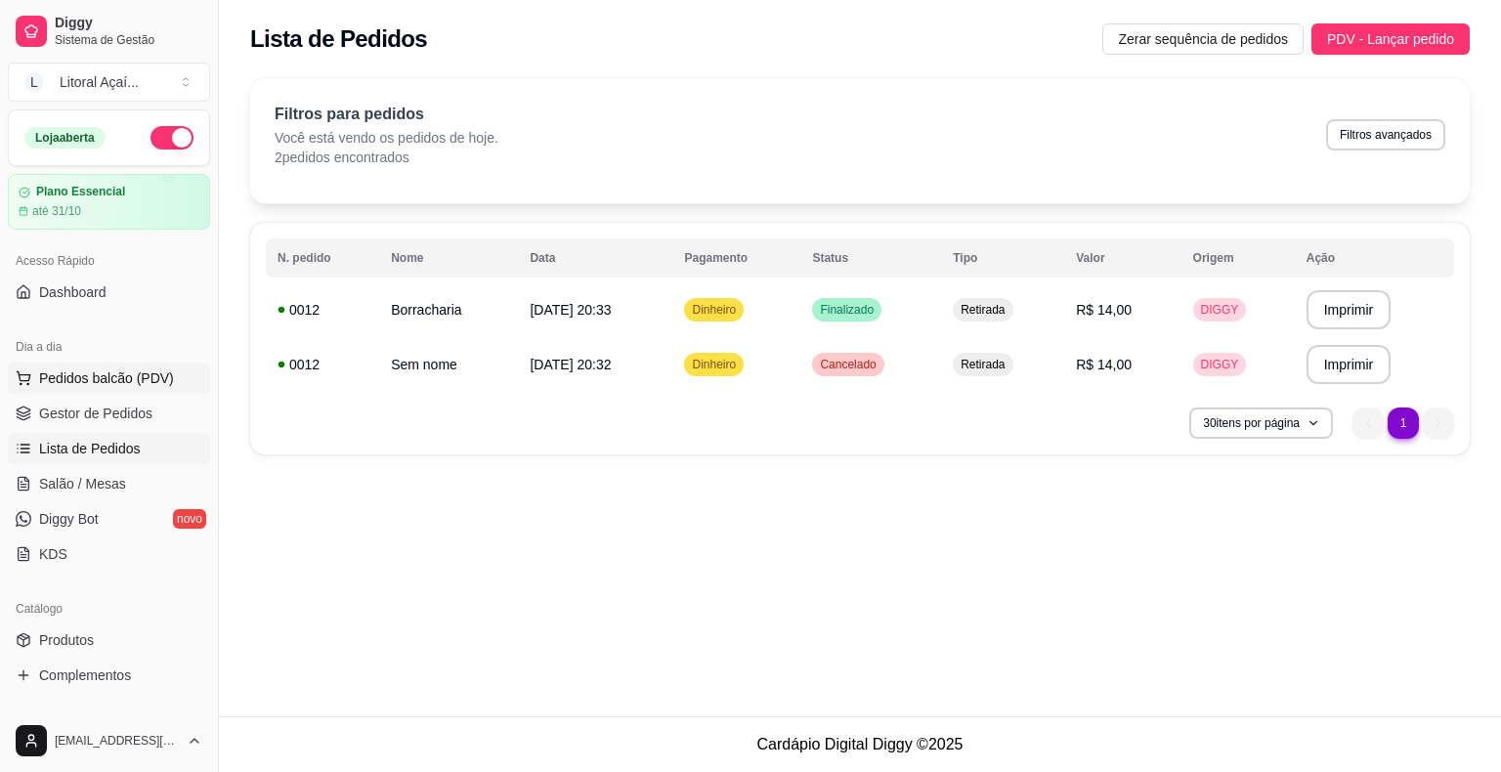
click at [153, 376] on span "Pedidos balcão (PDV)" at bounding box center [106, 378] width 135 height 20
click at [146, 407] on span "Gestor de Pedidos" at bounding box center [95, 413] width 113 height 20
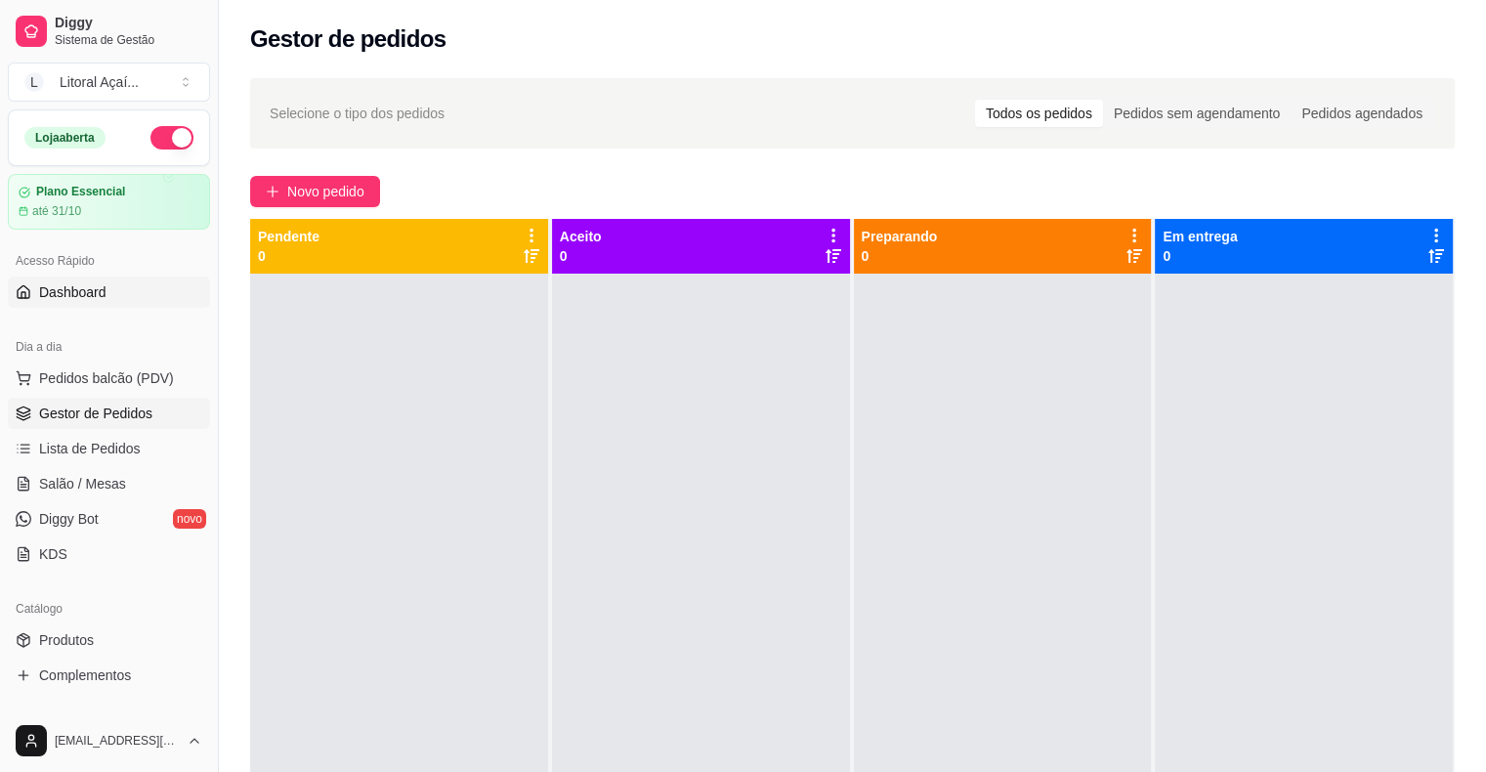
click at [103, 283] on span "Dashboard" at bounding box center [72, 292] width 67 height 20
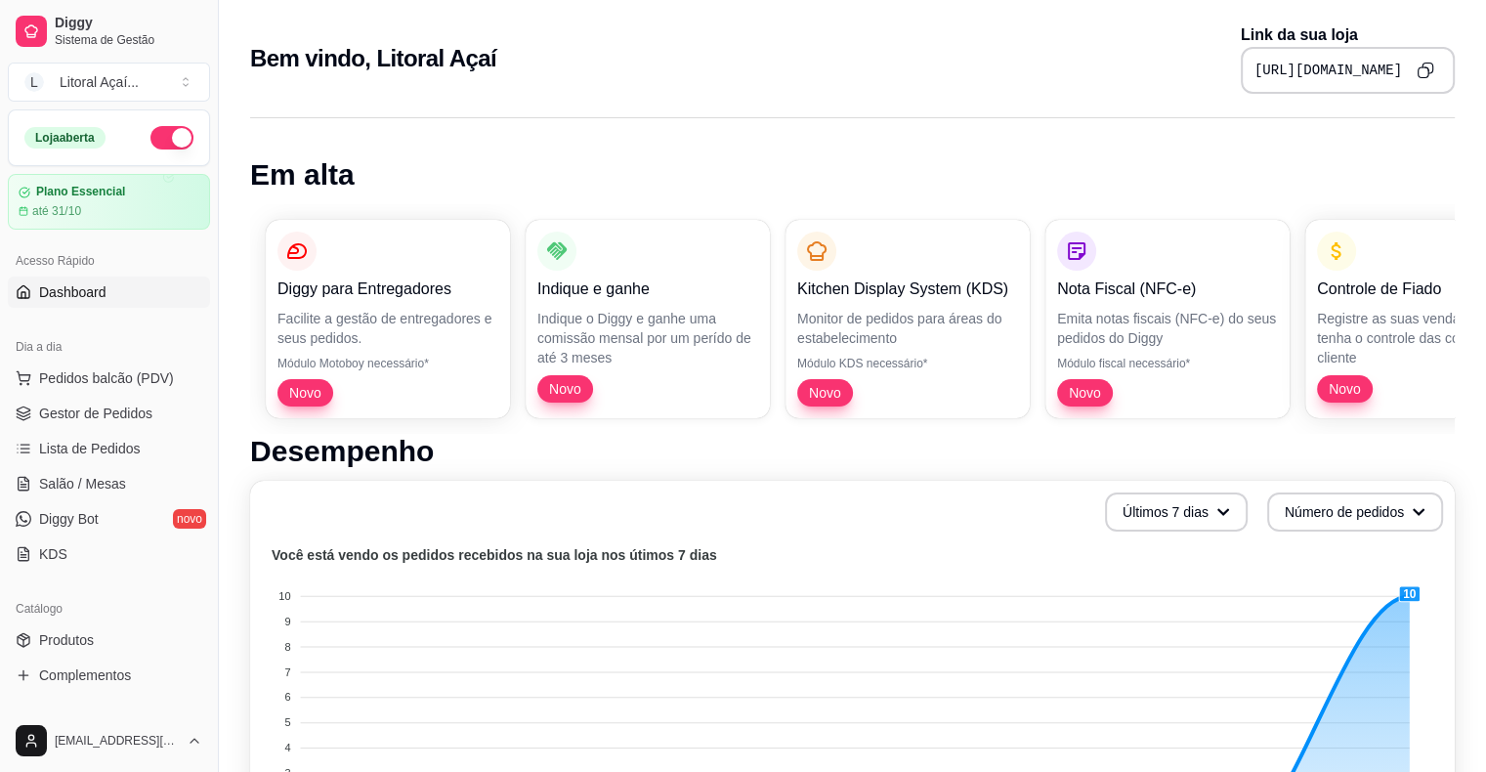
click at [1433, 69] on icon "Copy to clipboard" at bounding box center [1426, 71] width 18 height 18
click at [1429, 74] on icon "Copy to clipboard" at bounding box center [1425, 70] width 17 height 17
click at [137, 305] on link "Dashboard" at bounding box center [109, 291] width 202 height 31
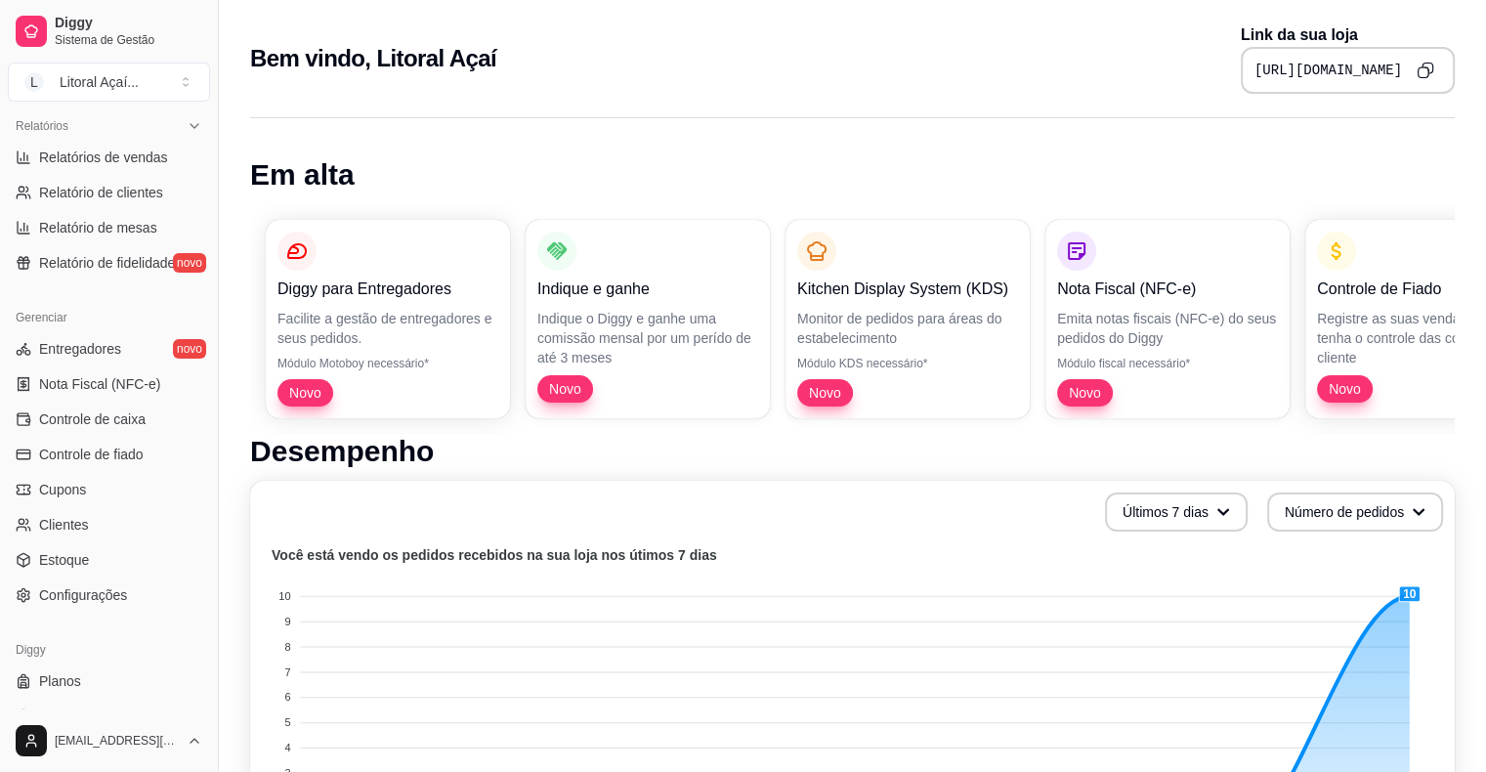
scroll to position [621, 0]
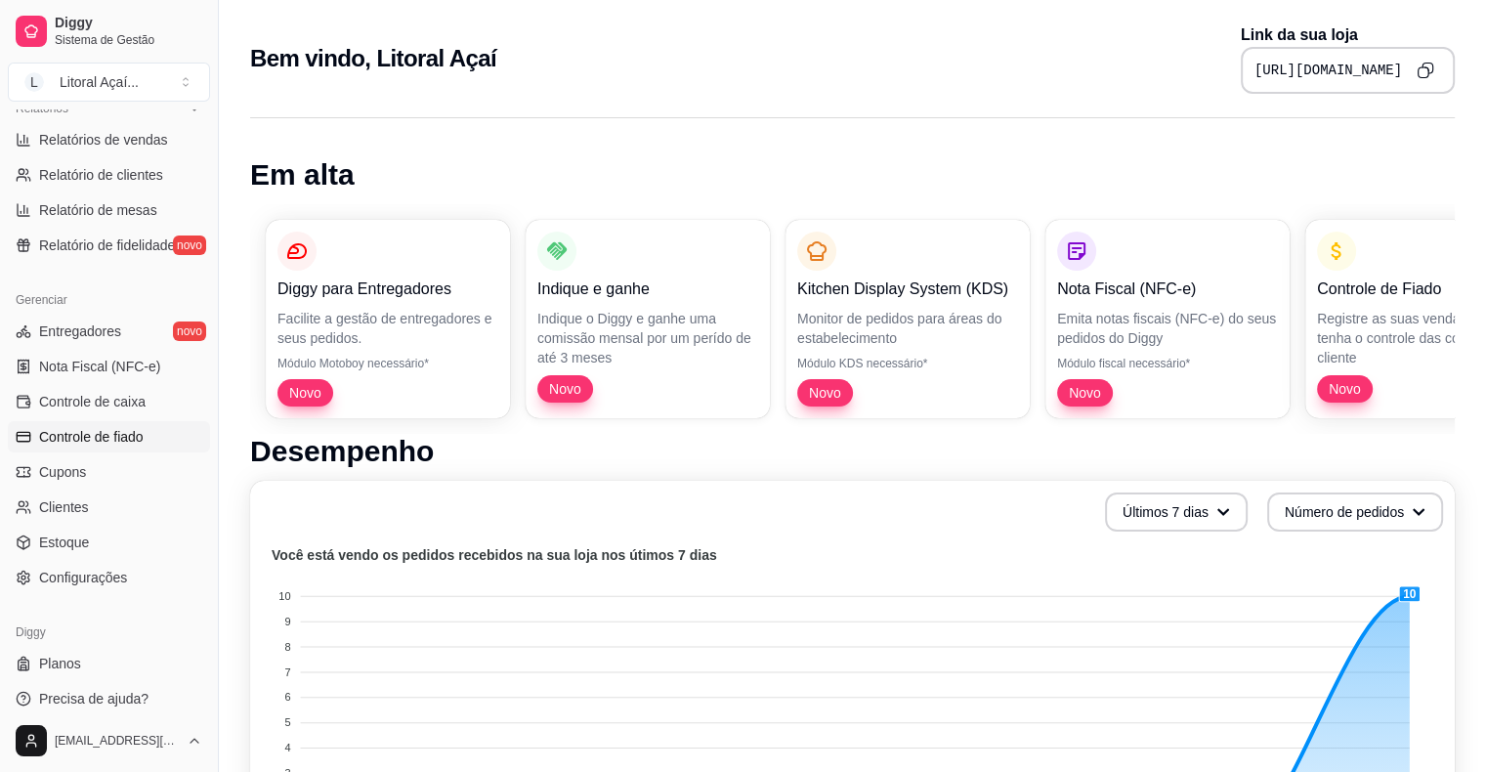
click at [70, 430] on span "Controle de fiado" at bounding box center [91, 437] width 105 height 20
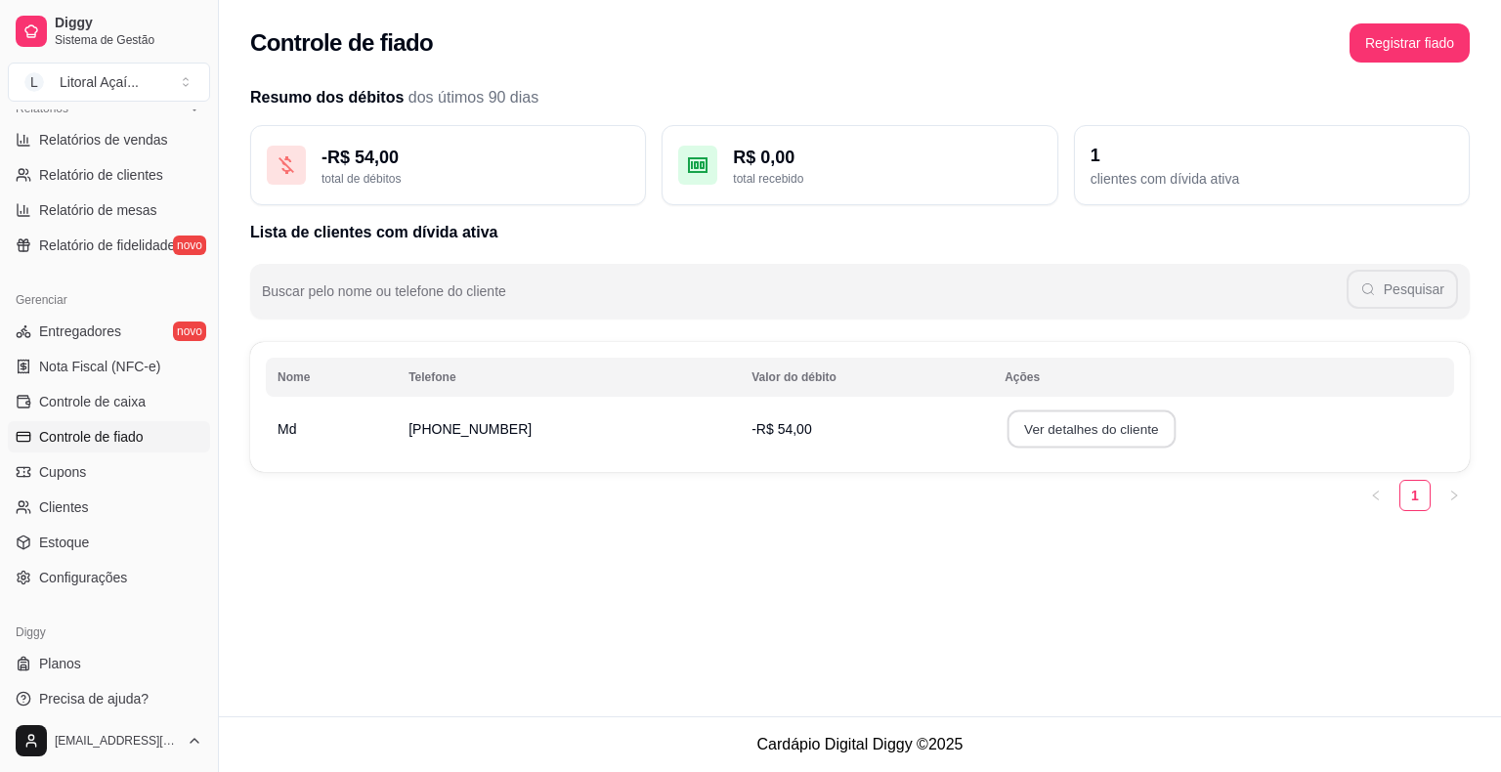
click at [1091, 432] on button "Ver detalhes do cliente" at bounding box center [1091, 429] width 168 height 38
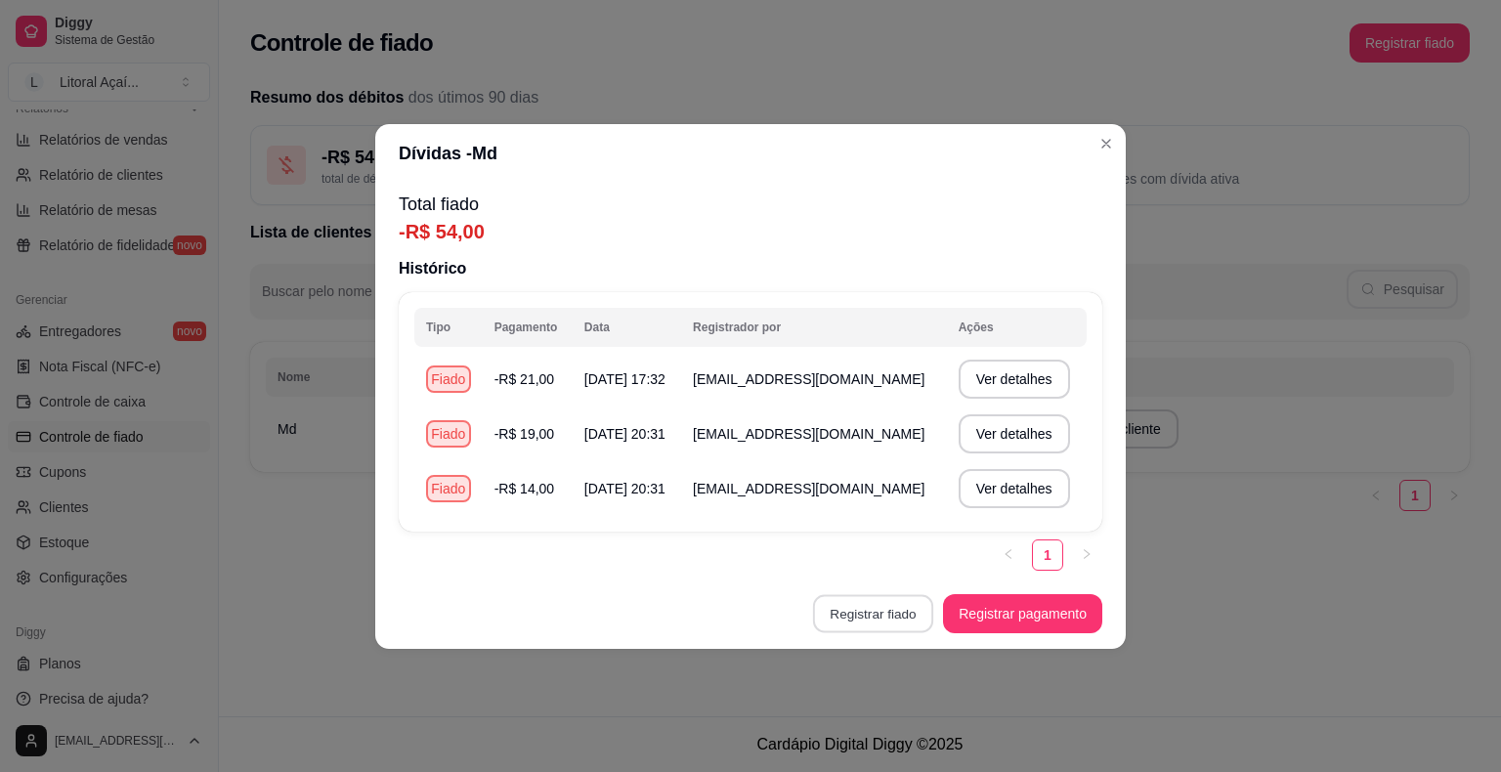
click at [882, 628] on button "Registrar fiado" at bounding box center [873, 613] width 120 height 38
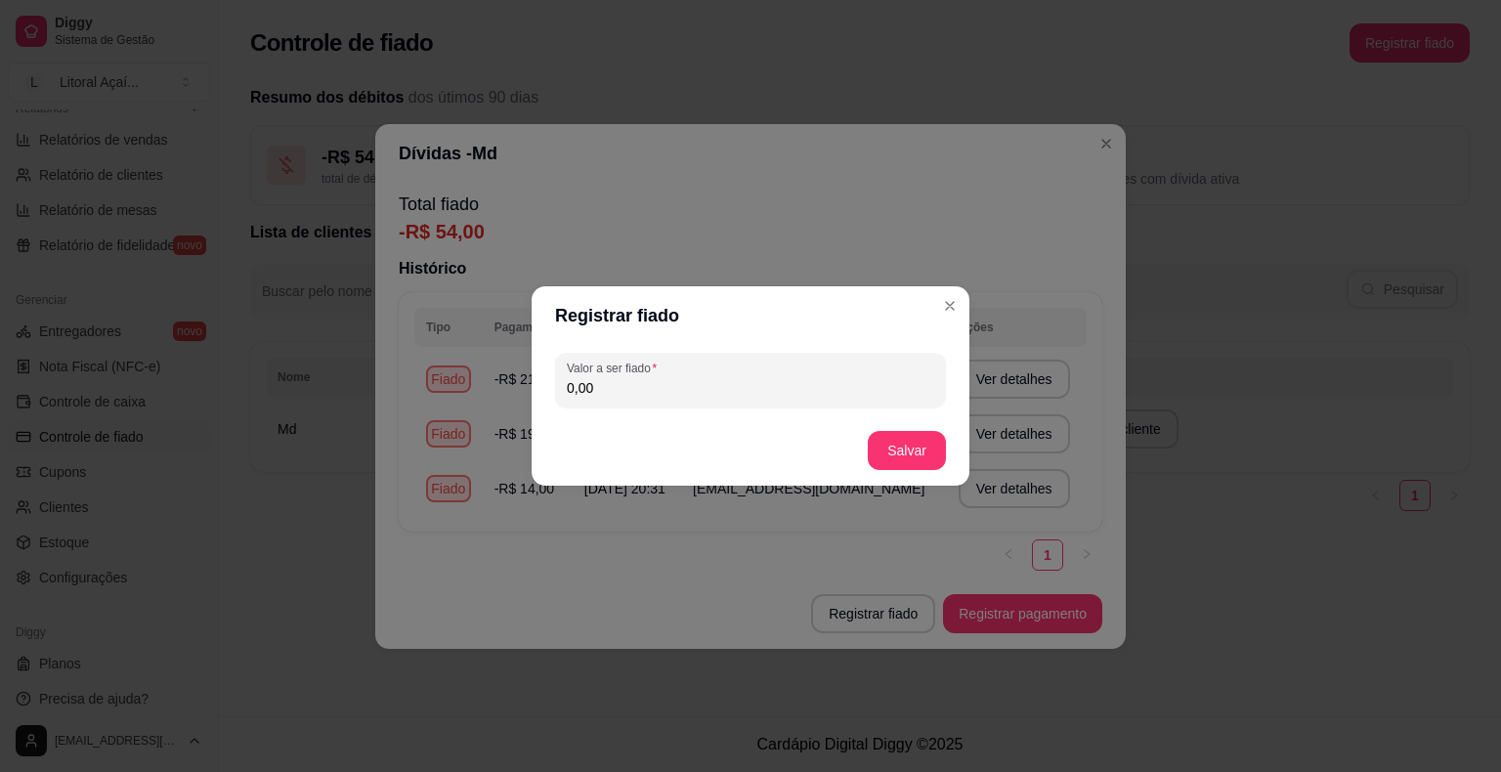
click at [647, 382] on input "0,00" at bounding box center [750, 388] width 367 height 20
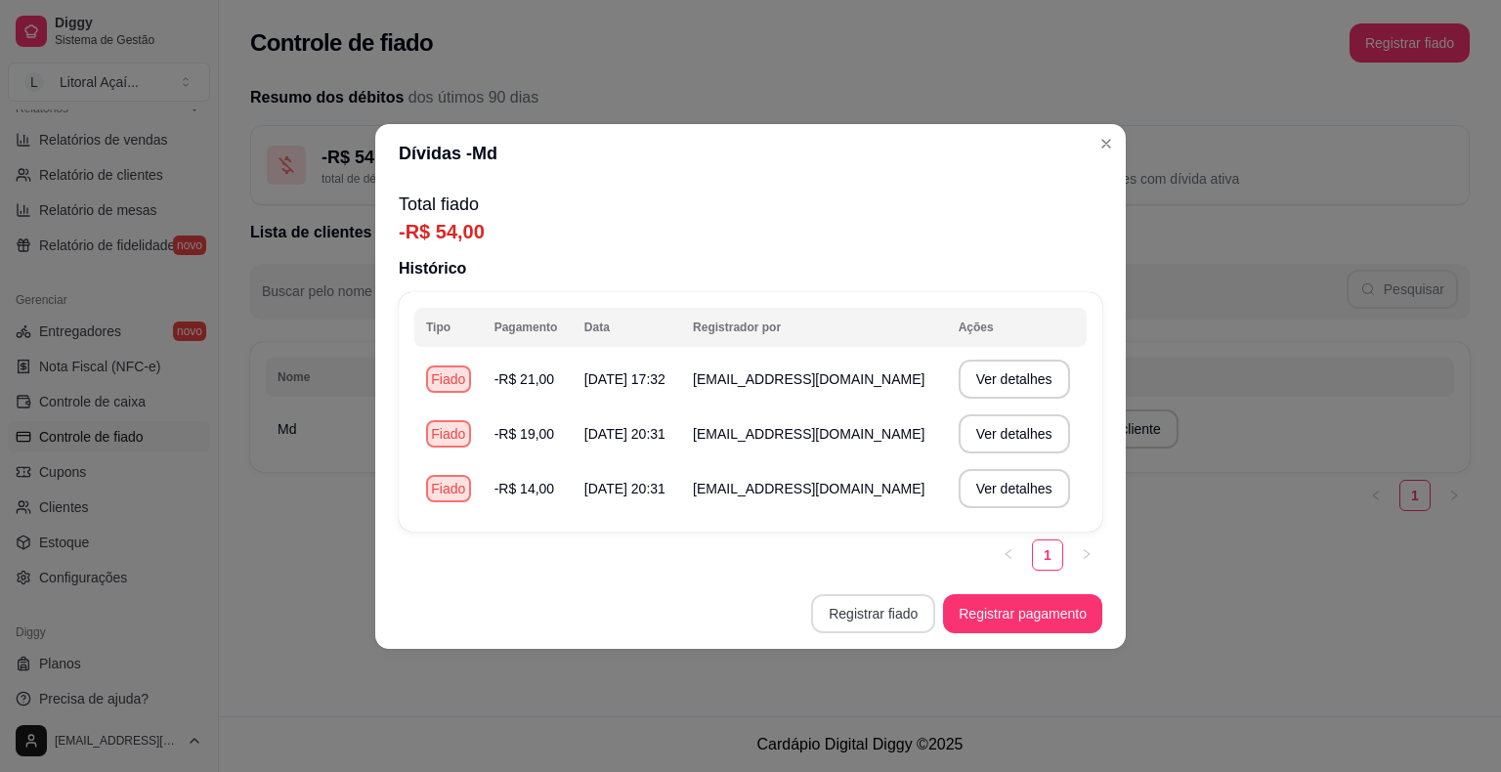
click at [855, 623] on button "Registrar fiado" at bounding box center [873, 613] width 124 height 39
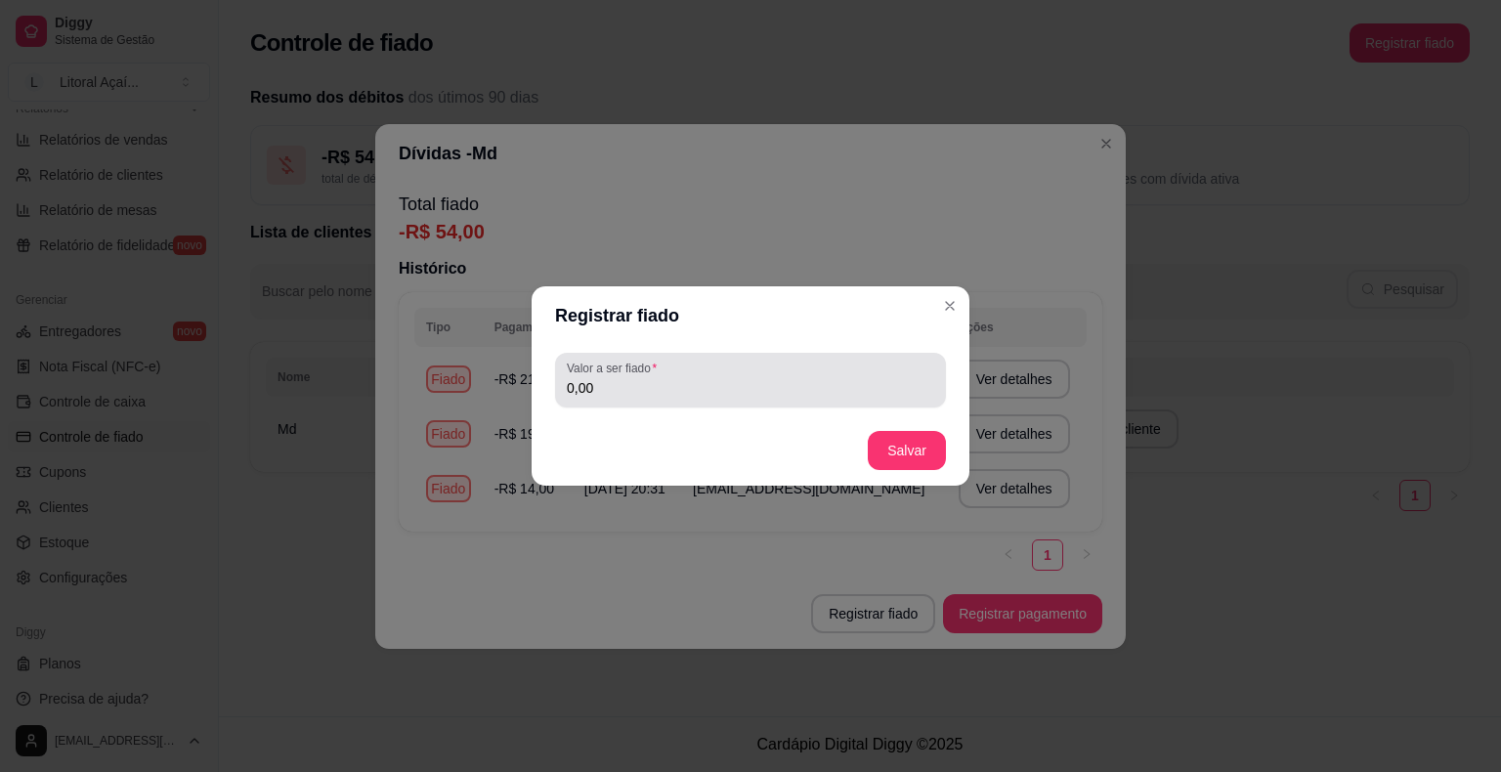
click at [821, 402] on div "Valor a ser fiado 0,00" at bounding box center [750, 380] width 391 height 55
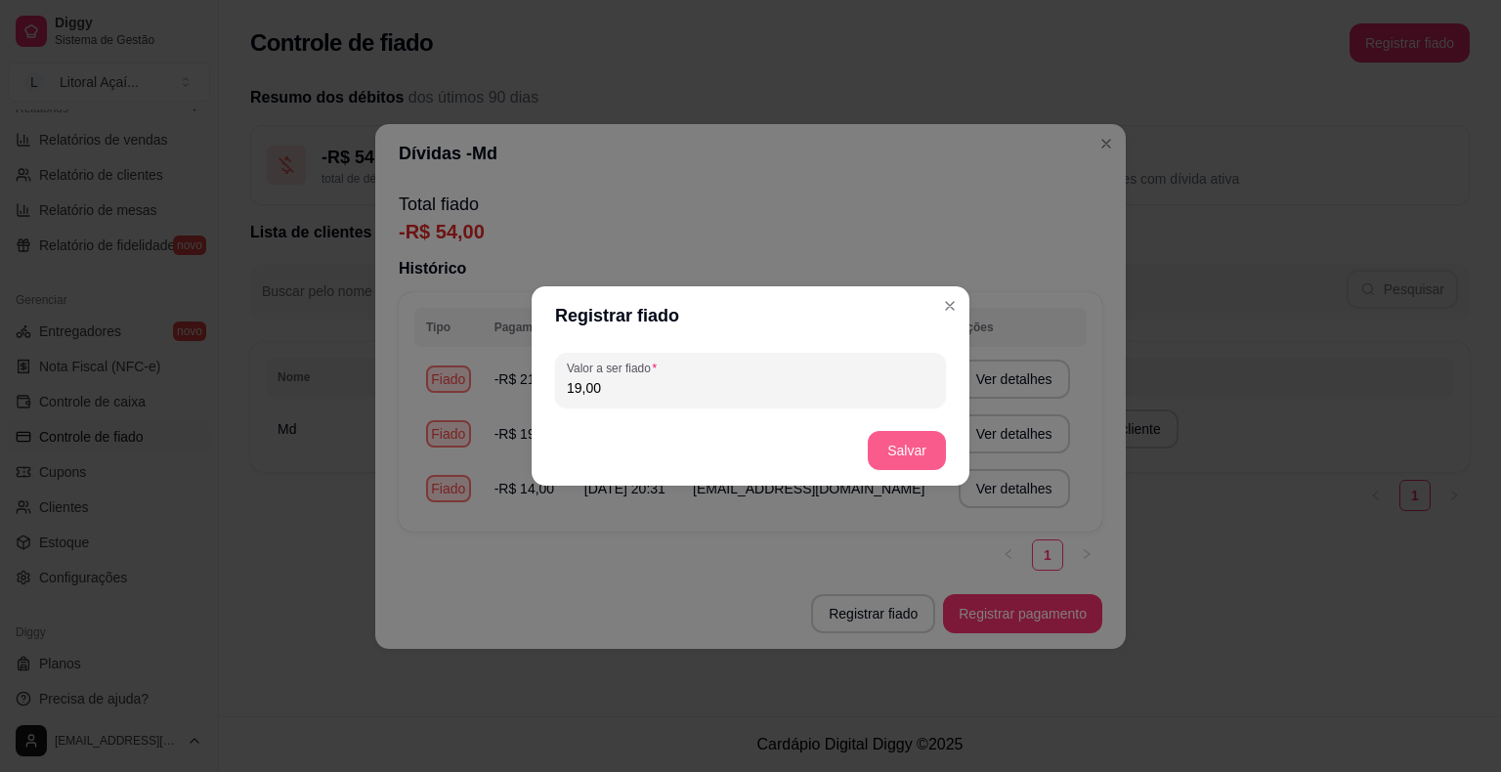
type input "19,00"
click at [918, 459] on button "Salvar" at bounding box center [906, 451] width 76 height 38
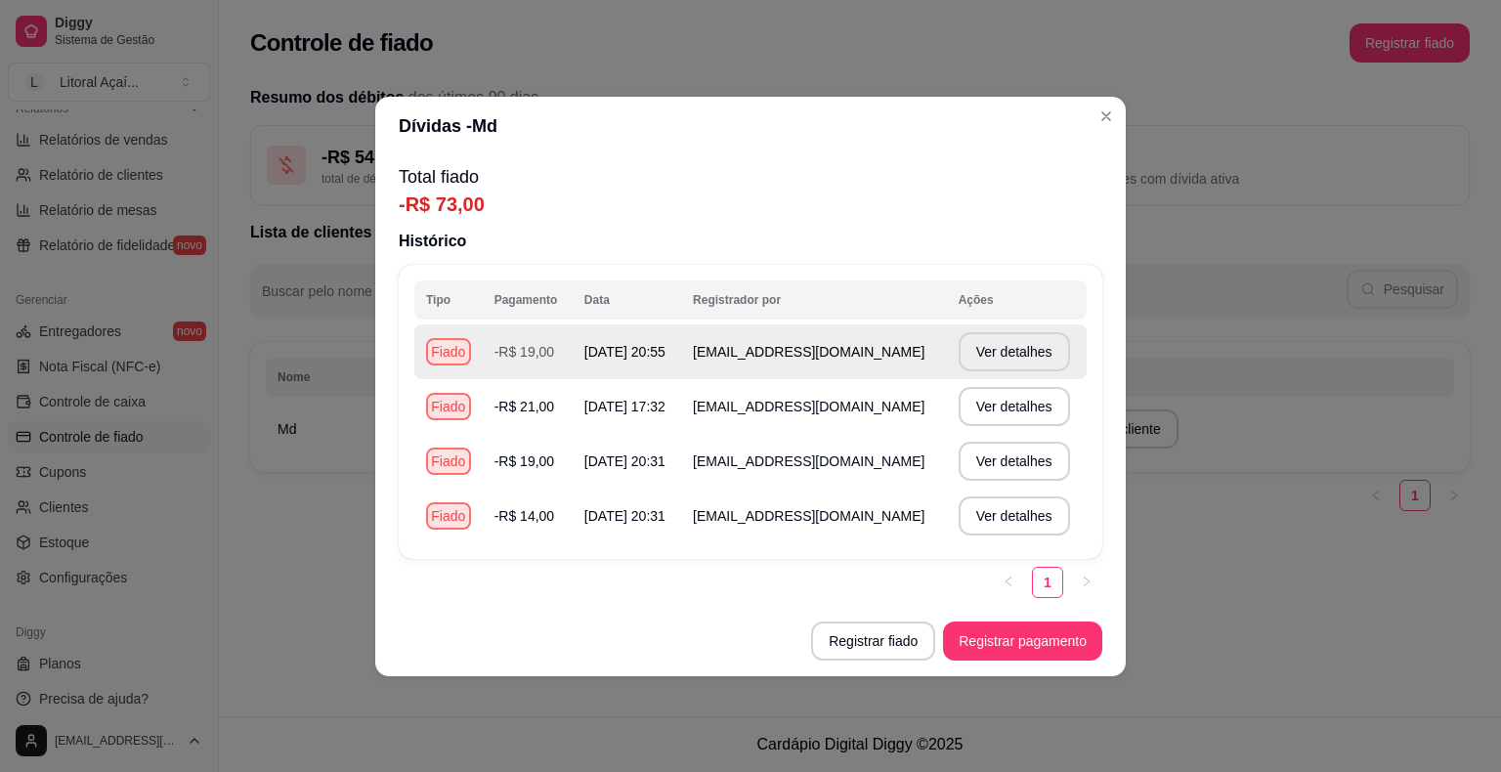
click at [649, 577] on div "Tipo Pagamento Data Registrador por Ações Fiado -R$ 19,00 [DATE] 20:55 [EMAIL_A…" at bounding box center [750, 431] width 703 height 333
drag, startPoint x: 649, startPoint y: 577, endPoint x: 682, endPoint y: 572, distance: 33.6
click at [682, 572] on div "1" at bounding box center [750, 582] width 703 height 31
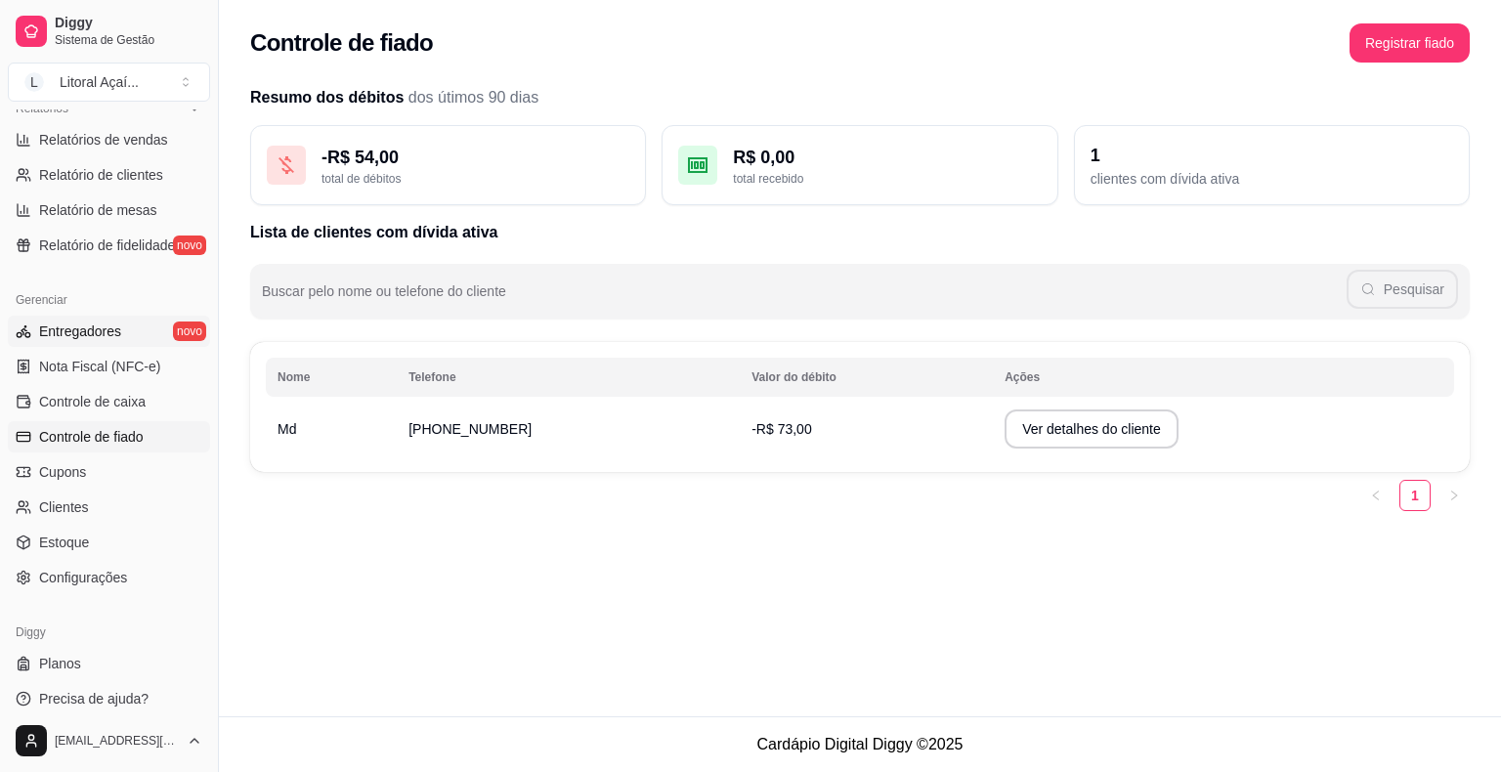
click at [132, 320] on link "Entregadores novo" at bounding box center [109, 331] width 202 height 31
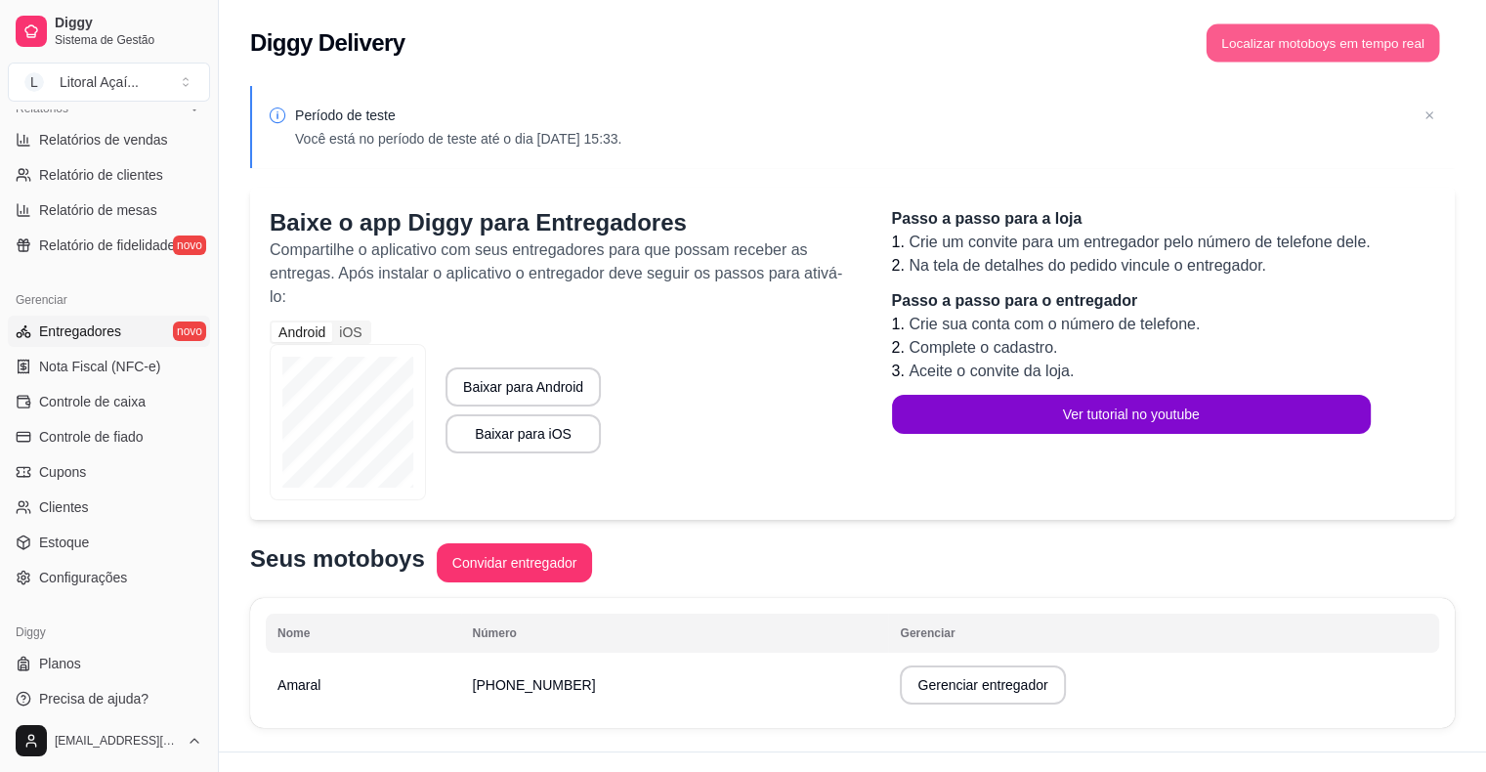
click at [1383, 41] on button "Localizar motoboys em tempo real" at bounding box center [1322, 43] width 233 height 38
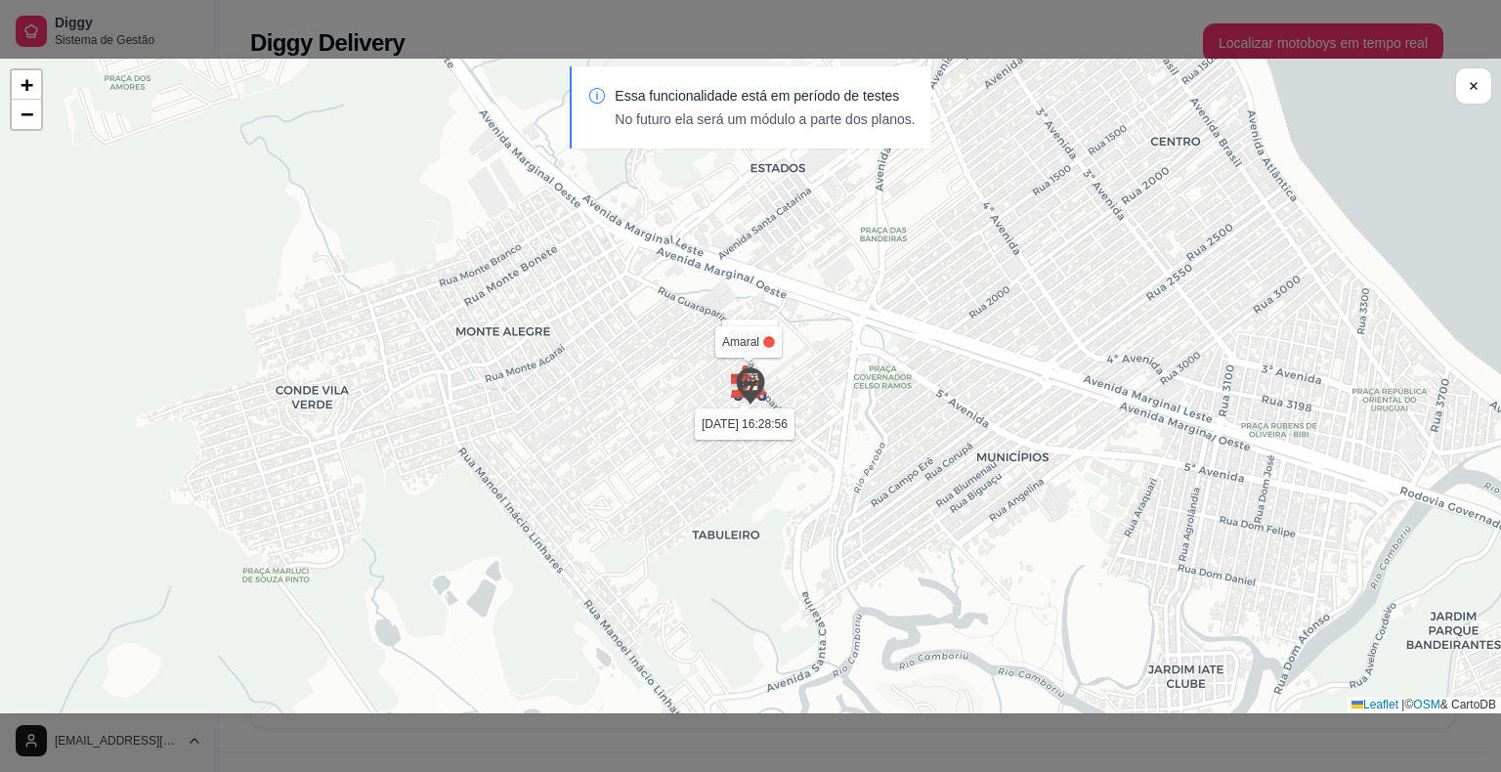
click at [719, 412] on div "Sua loja Amaral [DATE] 16:28:56 + − Leaflet | © OSM & CartoDB" at bounding box center [750, 386] width 1501 height 655
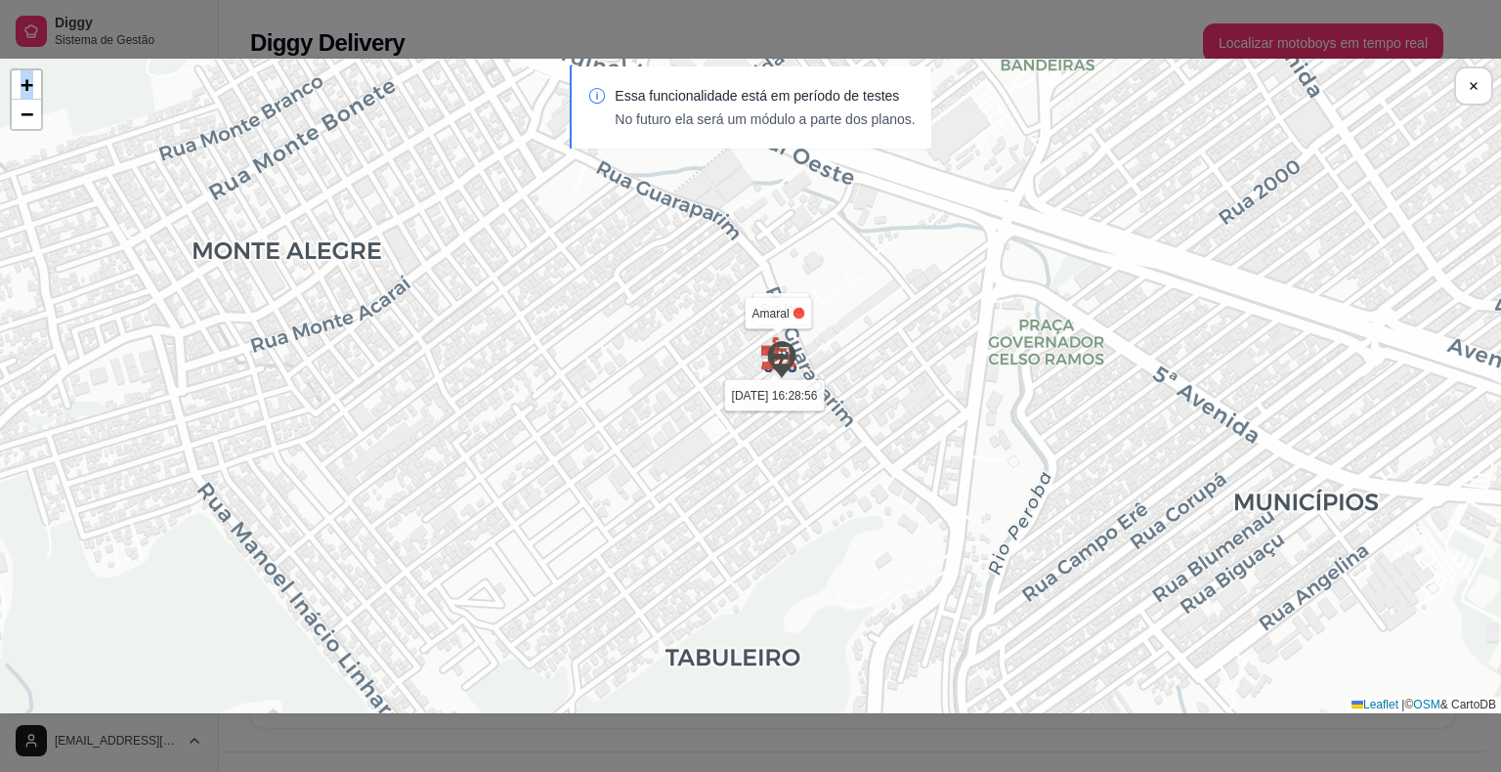
click at [719, 412] on div "Sua loja Amaral [DATE] 16:28:56 + − Leaflet | © OSM & CartoDB" at bounding box center [750, 386] width 1501 height 655
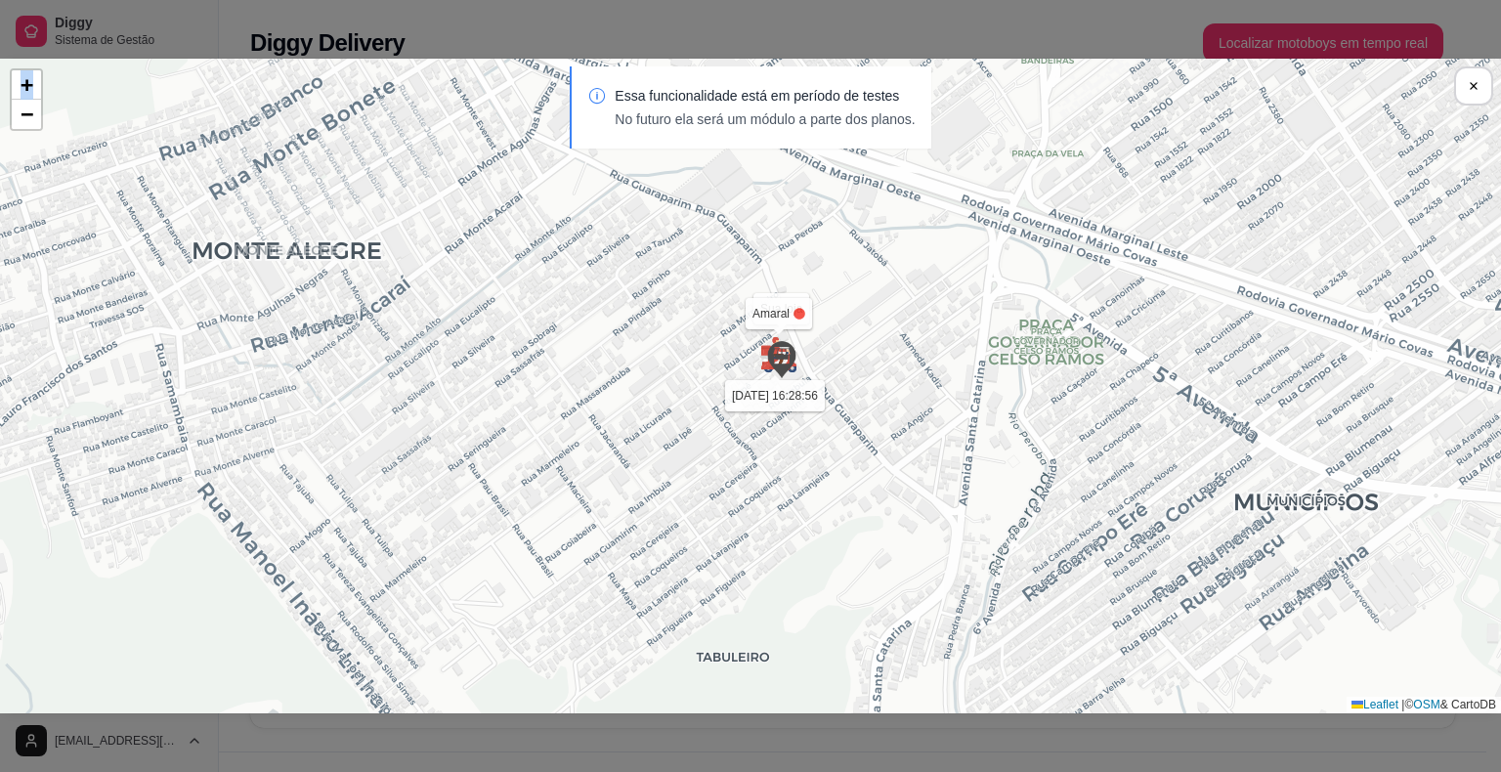
click at [719, 412] on div "Sua loja Amaral [DATE] 16:28:56 + − Leaflet | © OSM & CartoDB" at bounding box center [750, 386] width 1501 height 655
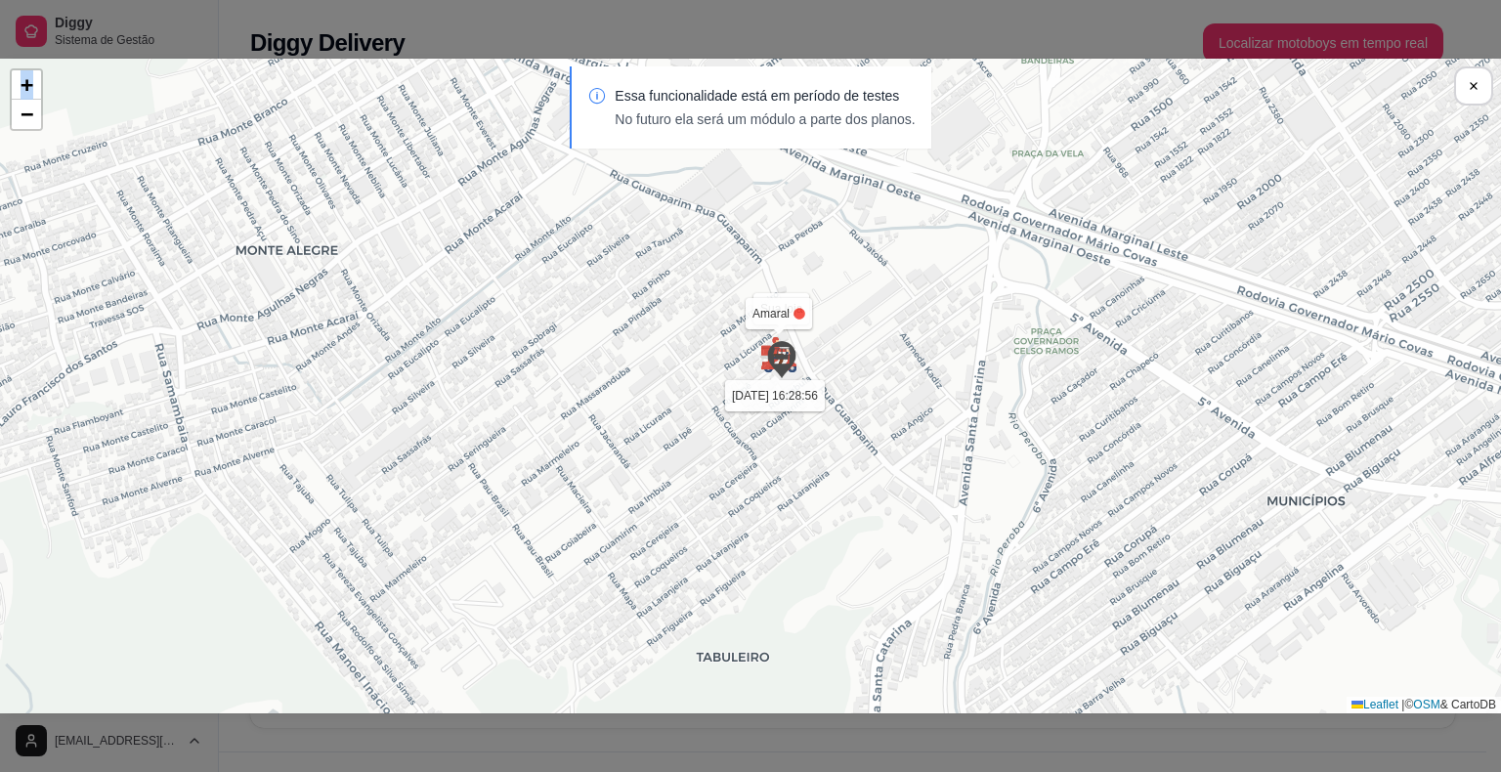
click at [719, 412] on div "Sua loja Amaral [DATE] 16:28:56 + − Leaflet | © OSM & CartoDB" at bounding box center [750, 386] width 1501 height 655
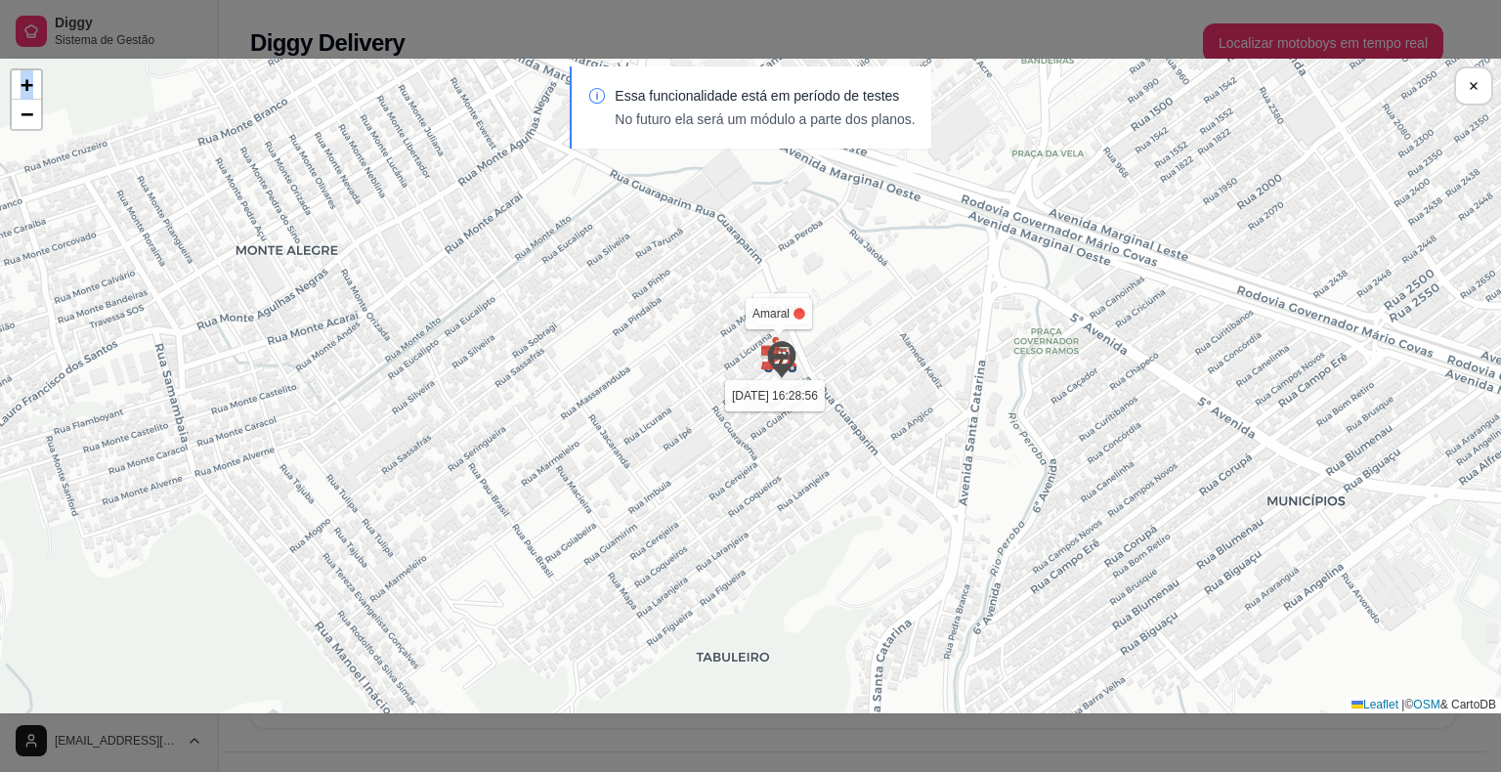
click at [719, 412] on div "Sua loja Amaral [DATE] 16:28:56 + − Leaflet | © OSM & CartoDB" at bounding box center [750, 386] width 1501 height 655
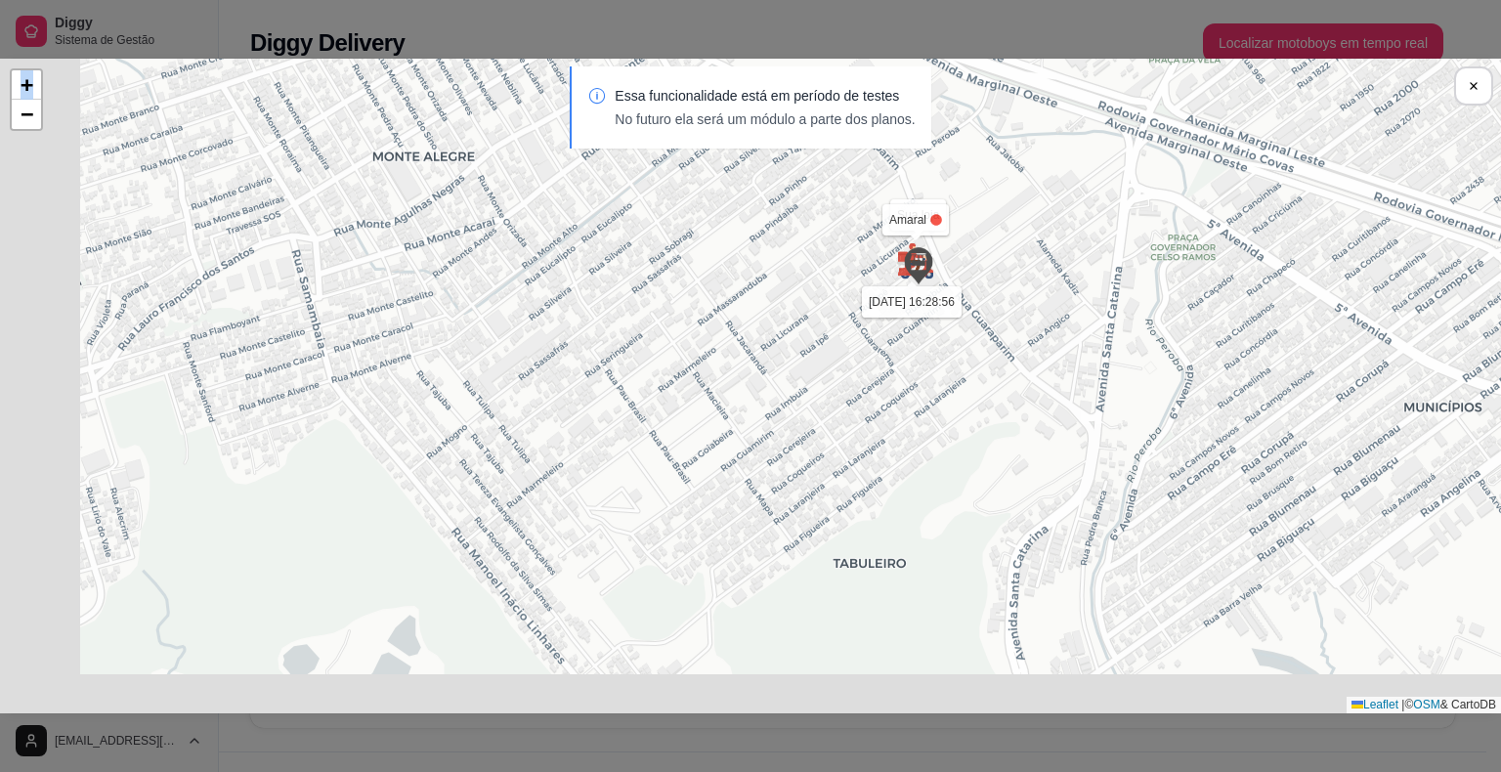
drag, startPoint x: 719, startPoint y: 412, endPoint x: 741, endPoint y: 424, distance: 25.3
click at [741, 424] on div "Sua loja Amaral [DATE] 16:28:56 + − Leaflet | © OSM & CartoDB" at bounding box center [750, 386] width 1501 height 655
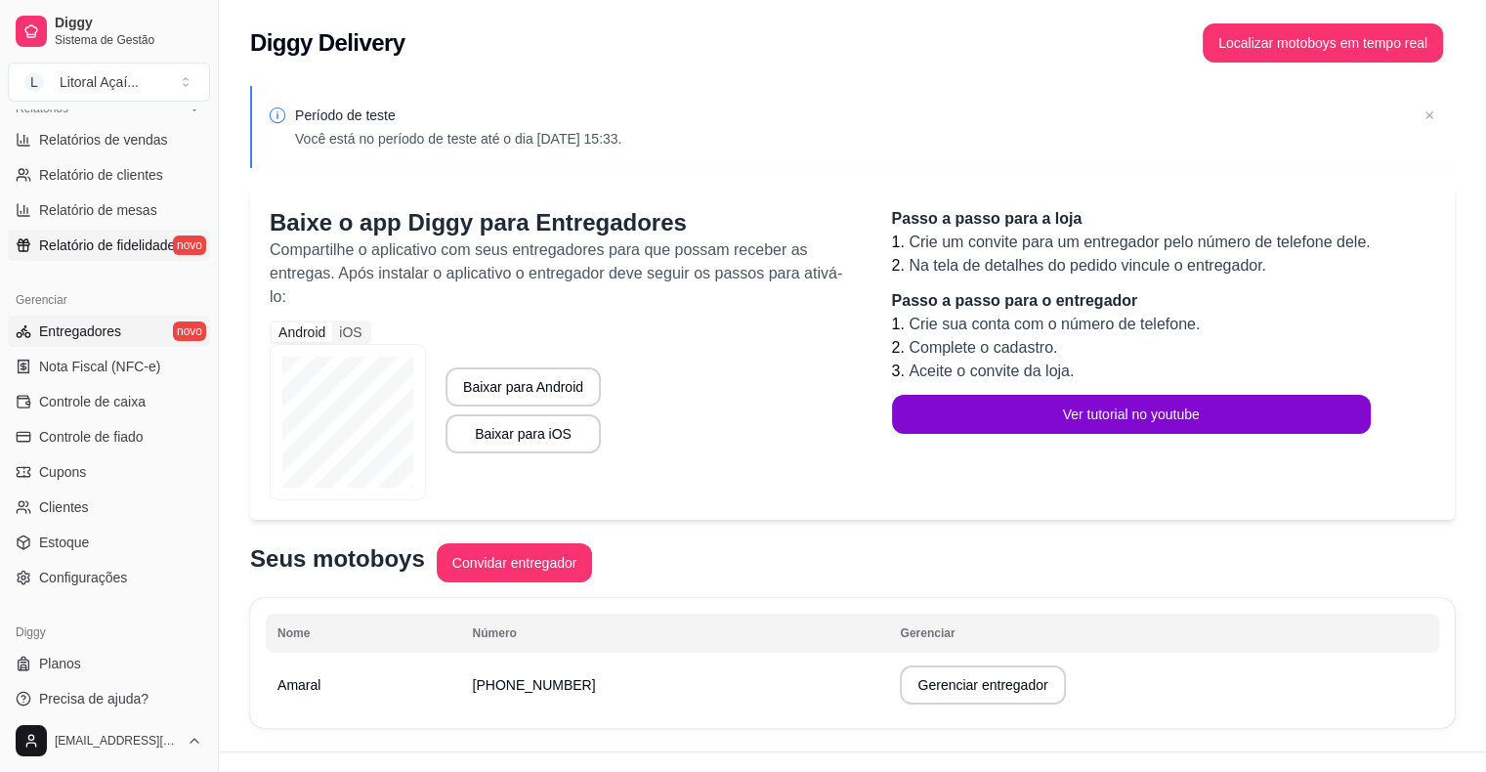
click at [141, 241] on span "Relatório de fidelidade" at bounding box center [107, 245] width 136 height 20
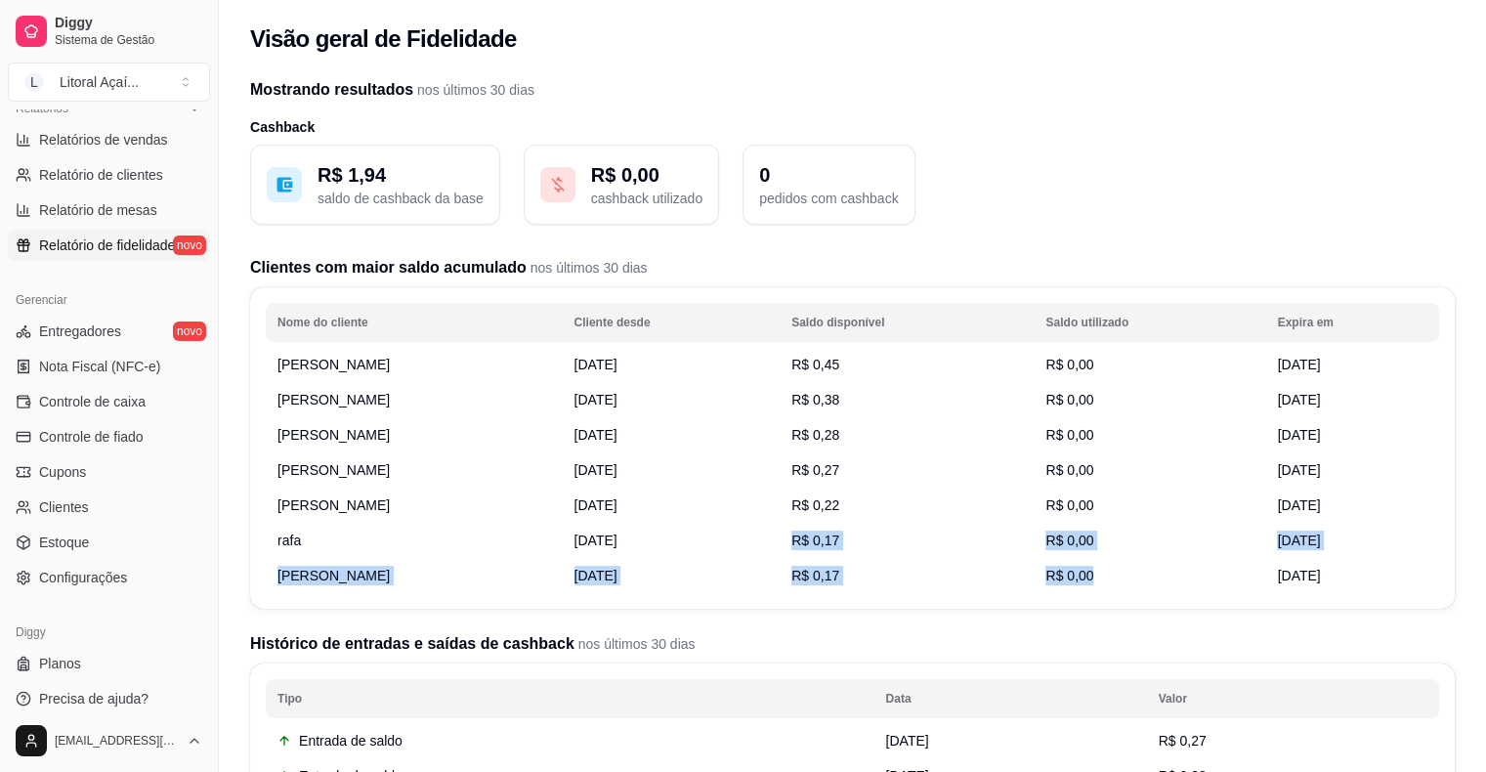
drag, startPoint x: 1352, startPoint y: 565, endPoint x: 1012, endPoint y: 536, distance: 341.1
click at [1012, 536] on tbody "[PERSON_NAME] [DATE] R$ 0,45 R$ 0,00 [DATE] [PERSON_NAME] [DATE] R$ 0,38 R$ 0,0…" at bounding box center [852, 470] width 1173 height 246
click at [1012, 536] on td "R$ 0,17" at bounding box center [907, 540] width 254 height 35
drag, startPoint x: 972, startPoint y: 567, endPoint x: 918, endPoint y: 530, distance: 64.8
click at [918, 530] on tbody "[PERSON_NAME] [DATE] R$ 0,45 R$ 0,00 [DATE] [PERSON_NAME] [DATE] R$ 0,38 R$ 0,0…" at bounding box center [852, 470] width 1173 height 246
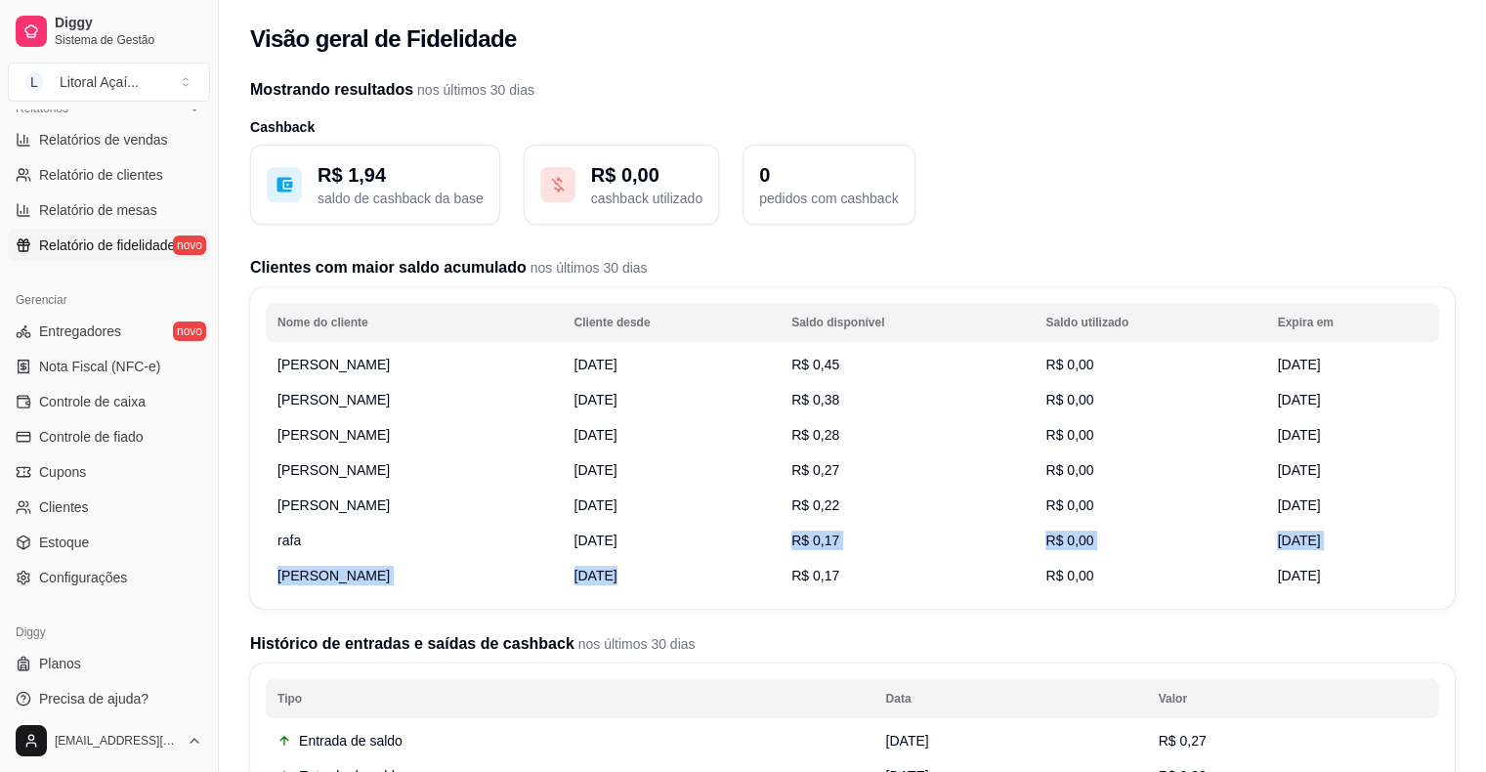
click at [918, 530] on td "R$ 0,17" at bounding box center [907, 540] width 254 height 35
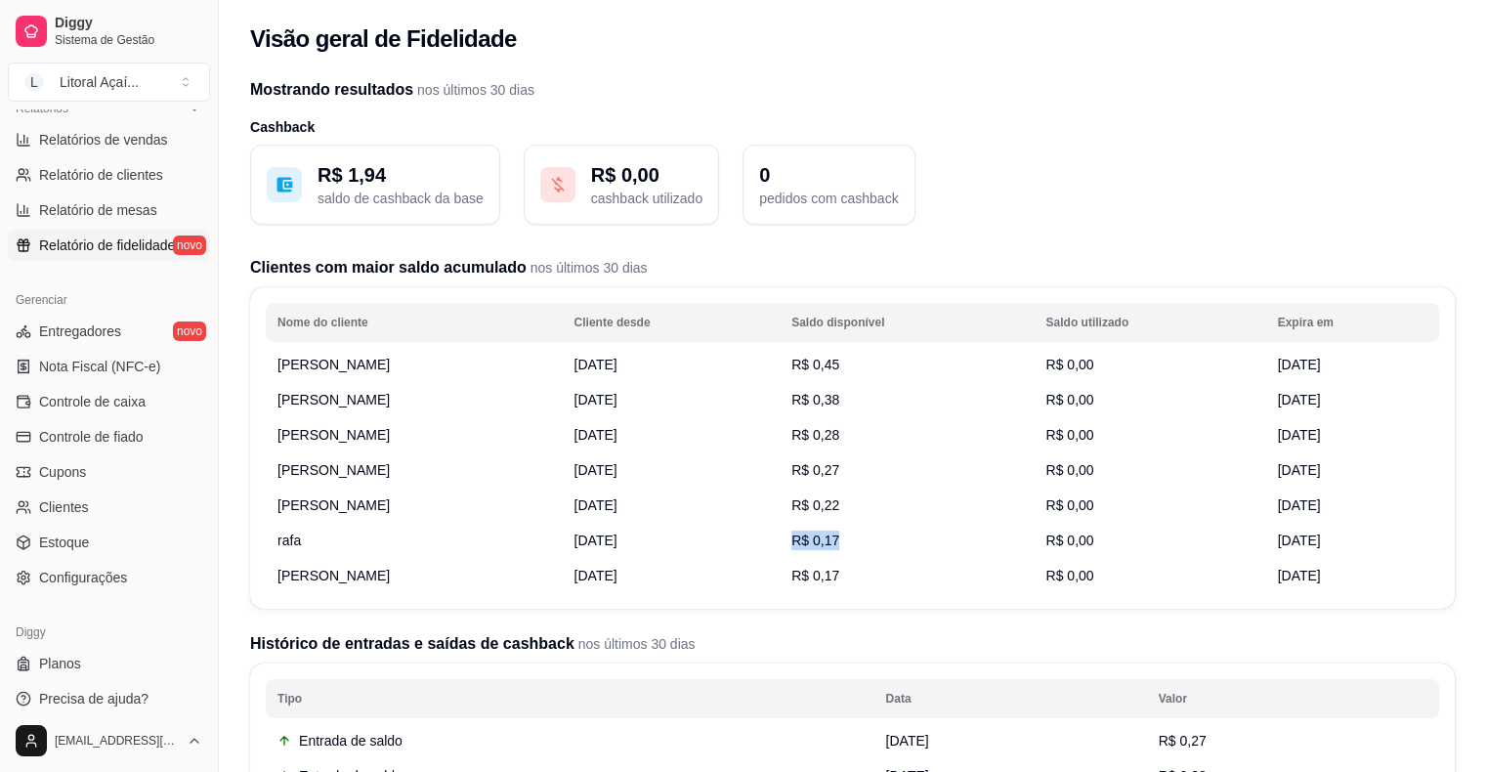
click at [918, 530] on td "R$ 0,17" at bounding box center [907, 540] width 254 height 35
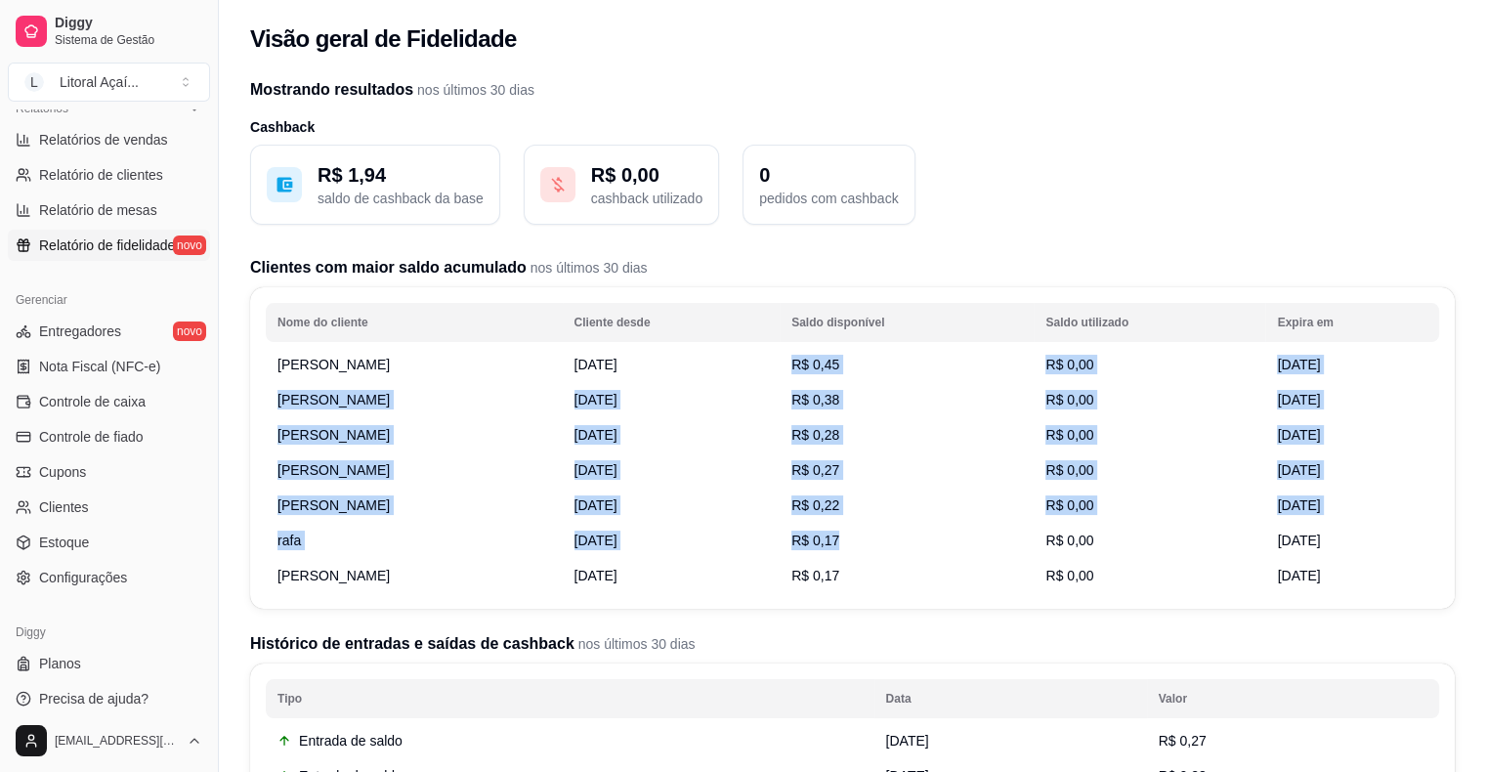
drag, startPoint x: 918, startPoint y: 530, endPoint x: 887, endPoint y: 354, distance: 179.6
click at [887, 354] on tbody "[PERSON_NAME] [DATE] R$ 0,45 R$ 0,00 [DATE] [PERSON_NAME] [DATE] R$ 0,38 R$ 0,0…" at bounding box center [852, 470] width 1173 height 246
click at [887, 354] on td "R$ 0,45" at bounding box center [907, 364] width 254 height 35
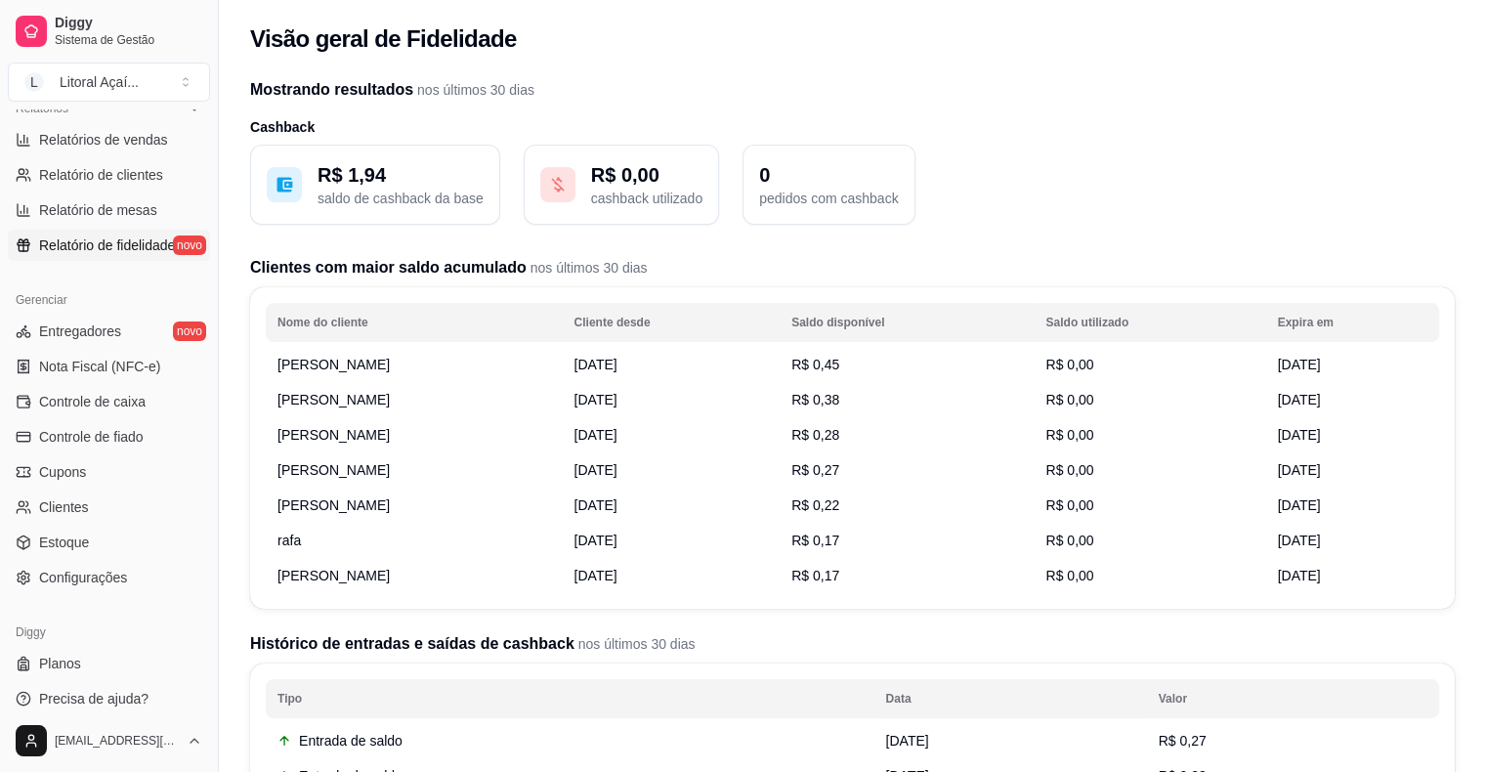
click at [387, 198] on p "saldo de cashback da base" at bounding box center [400, 199] width 166 height 20
click at [107, 510] on link "Clientes" at bounding box center [109, 506] width 202 height 31
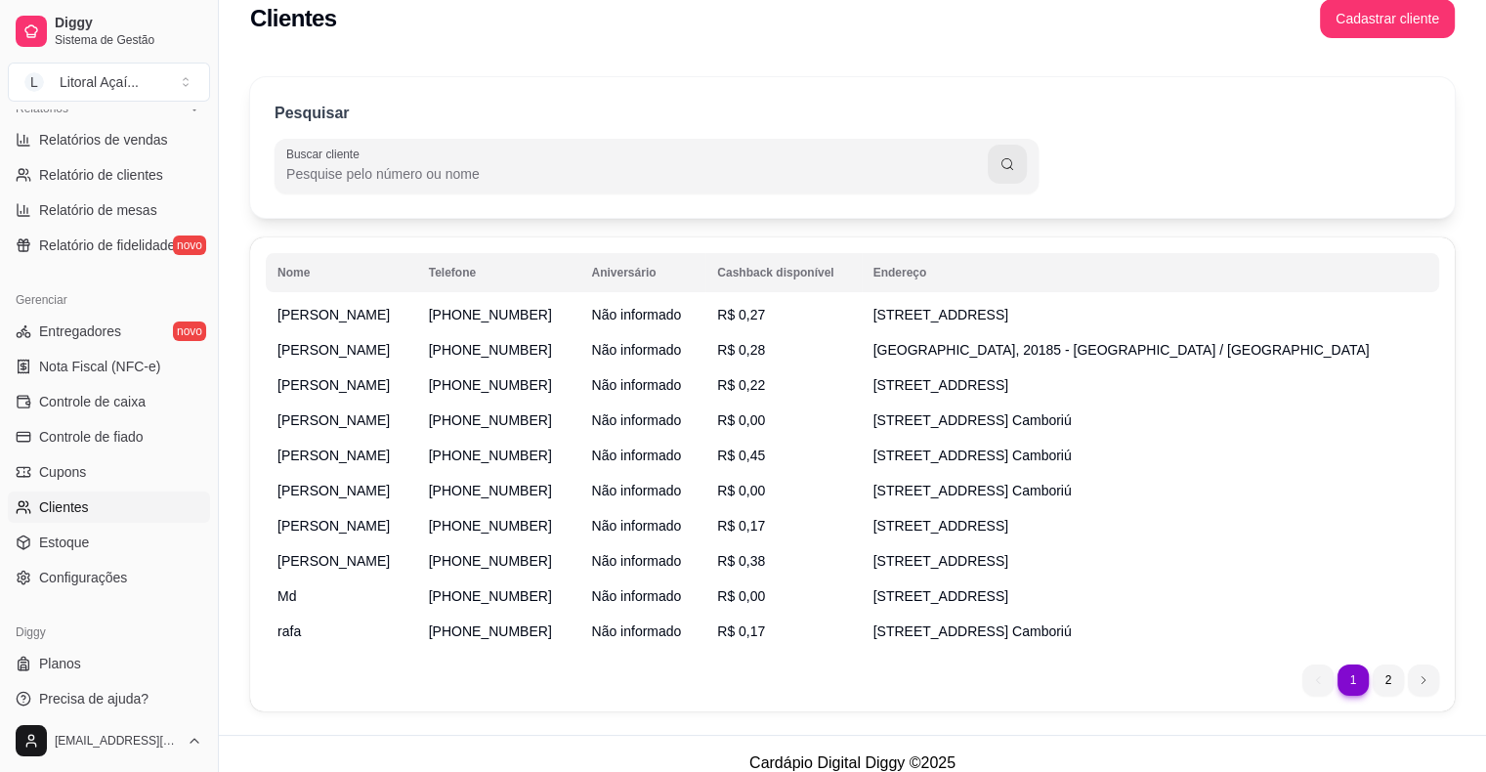
scroll to position [58, 0]
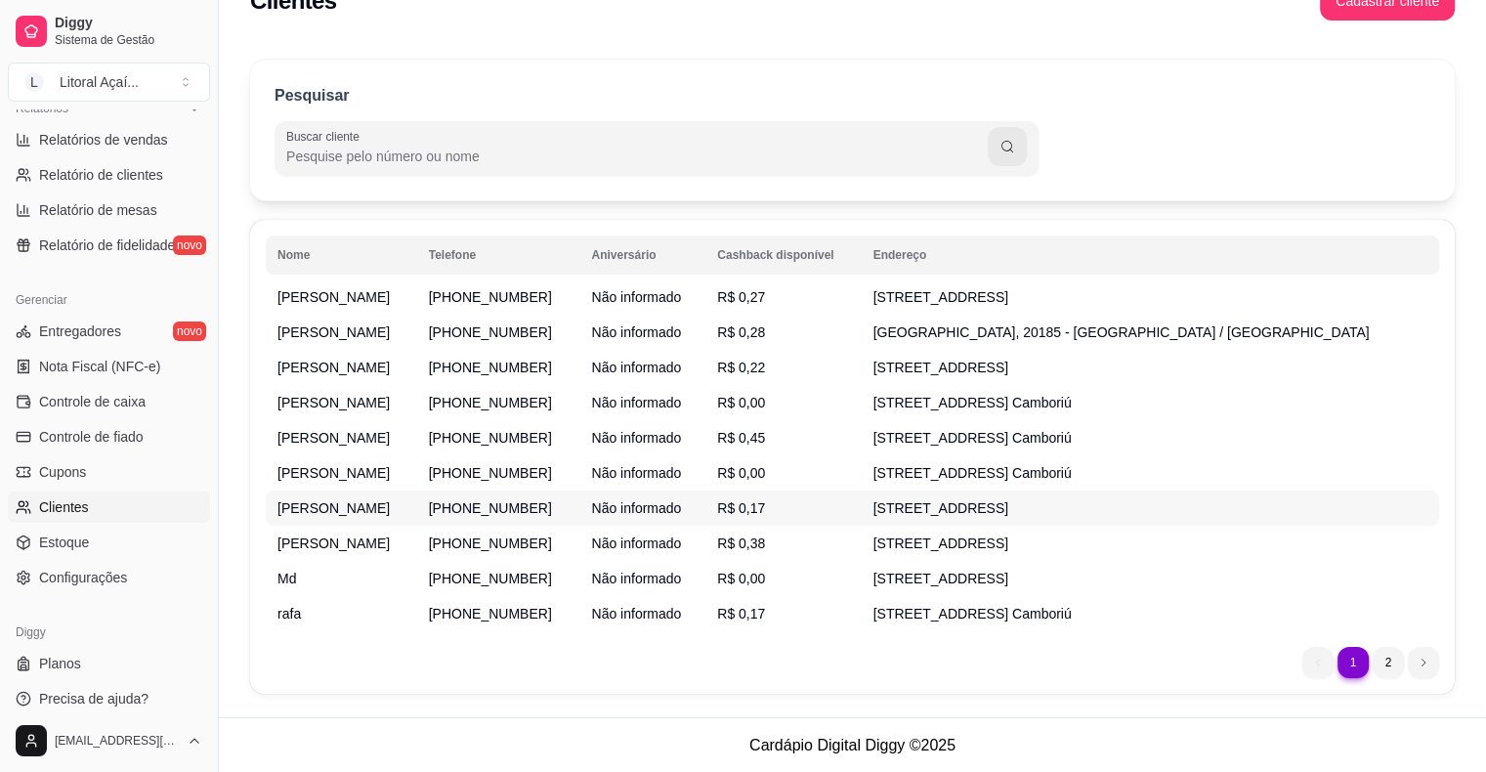
click at [705, 518] on td "Não informado" at bounding box center [642, 507] width 126 height 35
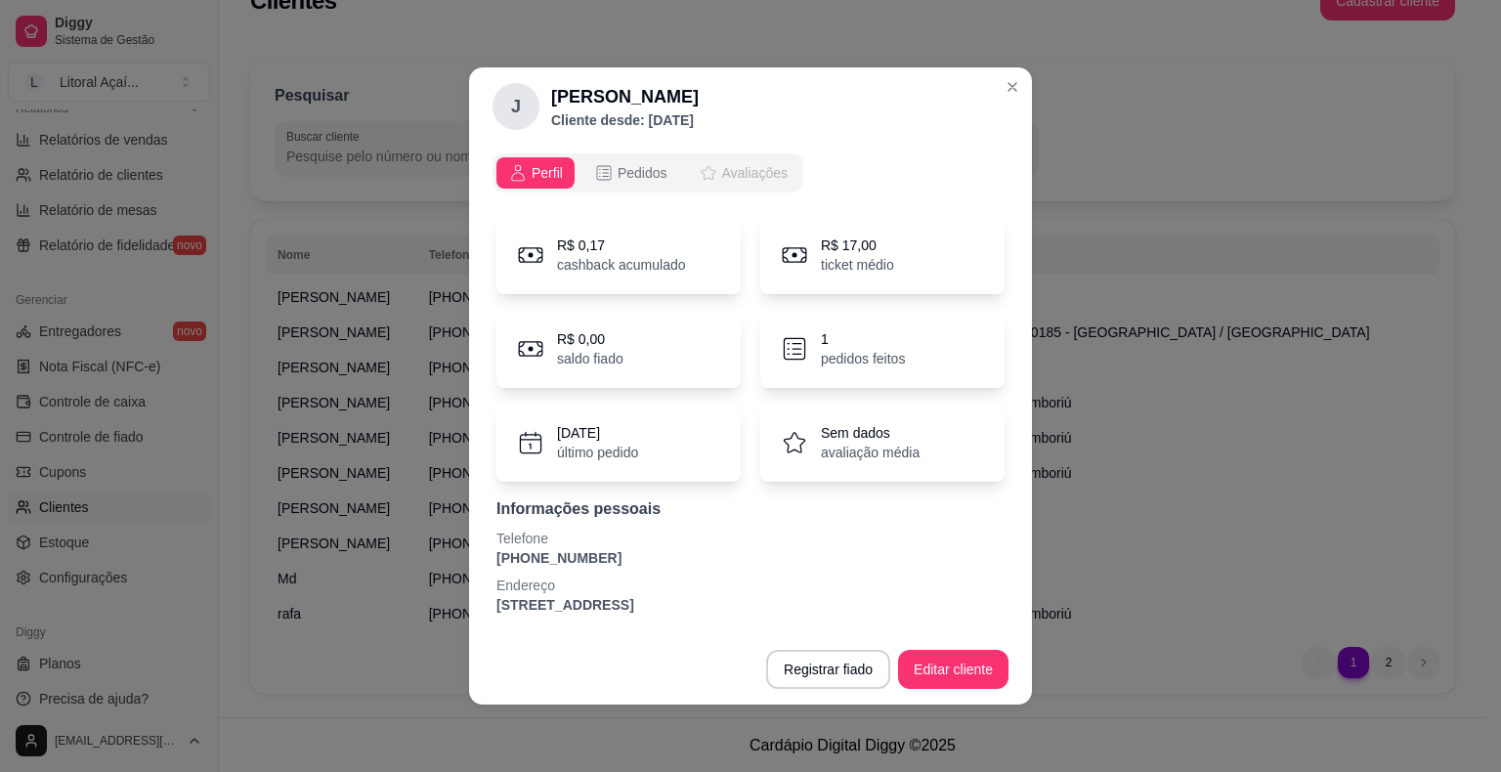
click at [775, 170] on span "Avaliações" at bounding box center [754, 173] width 65 height 20
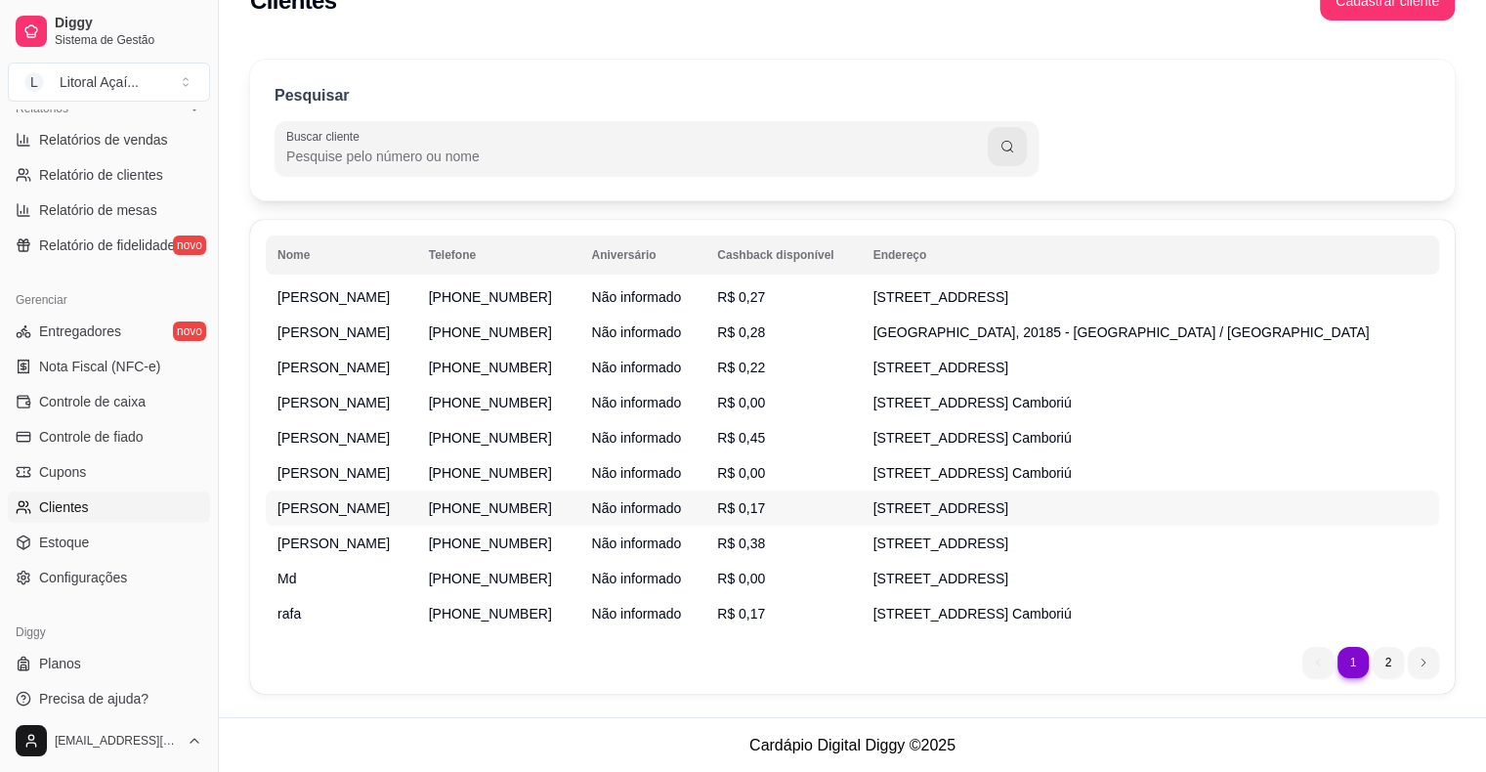
click at [328, 518] on td "[PERSON_NAME]" at bounding box center [341, 507] width 151 height 35
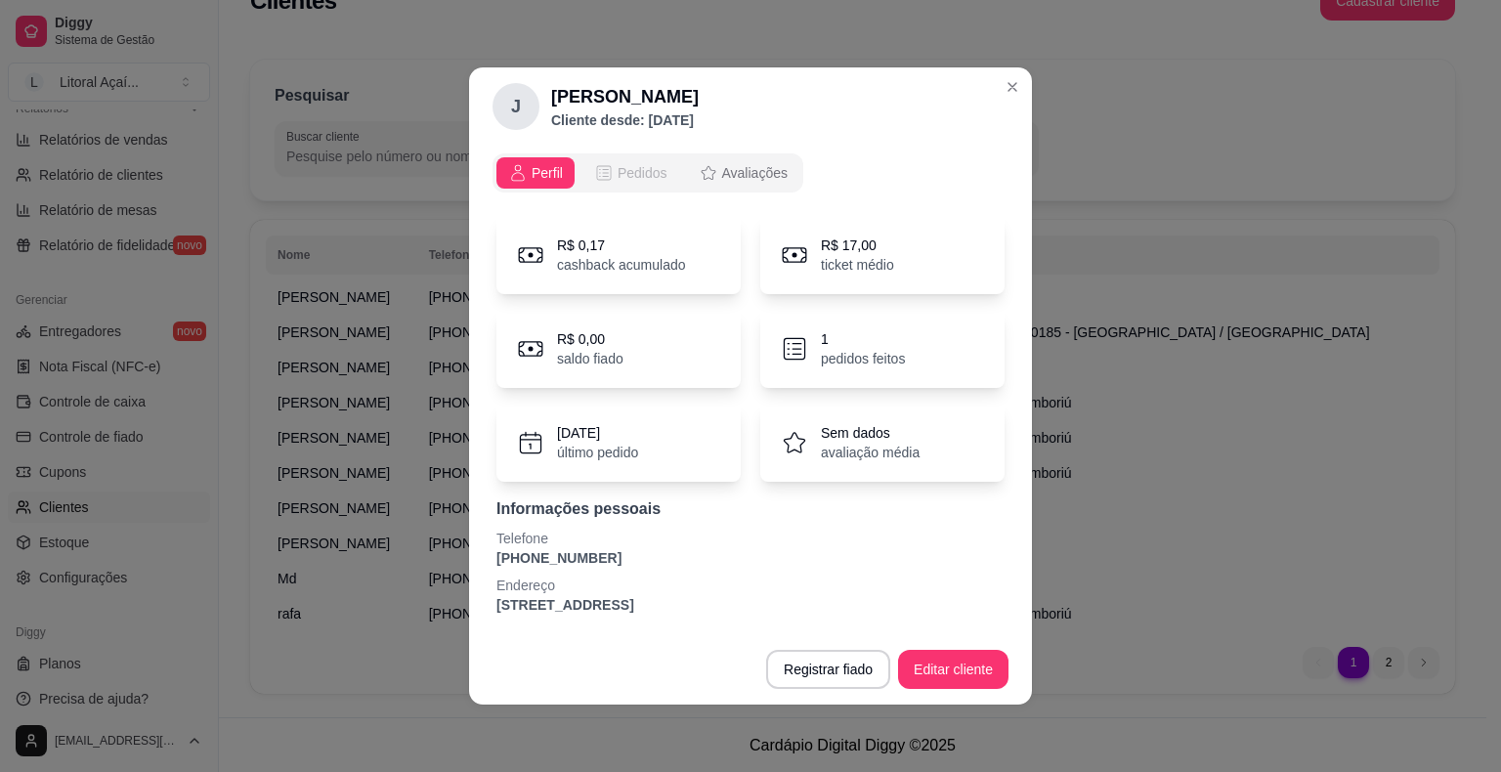
click at [644, 171] on span "Pedidos" at bounding box center [642, 173] width 50 height 20
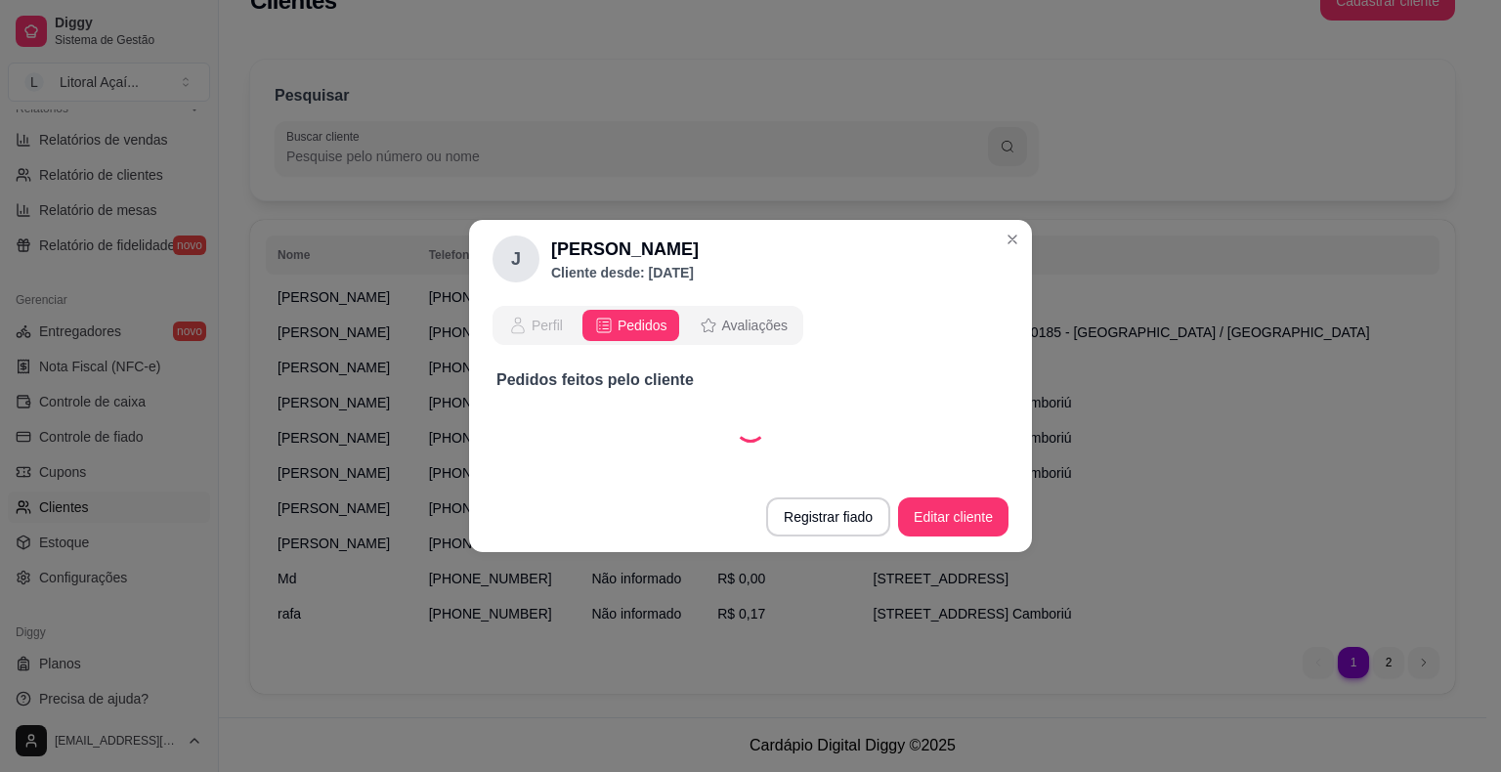
click at [529, 320] on div "Perfil" at bounding box center [535, 326] width 55 height 20
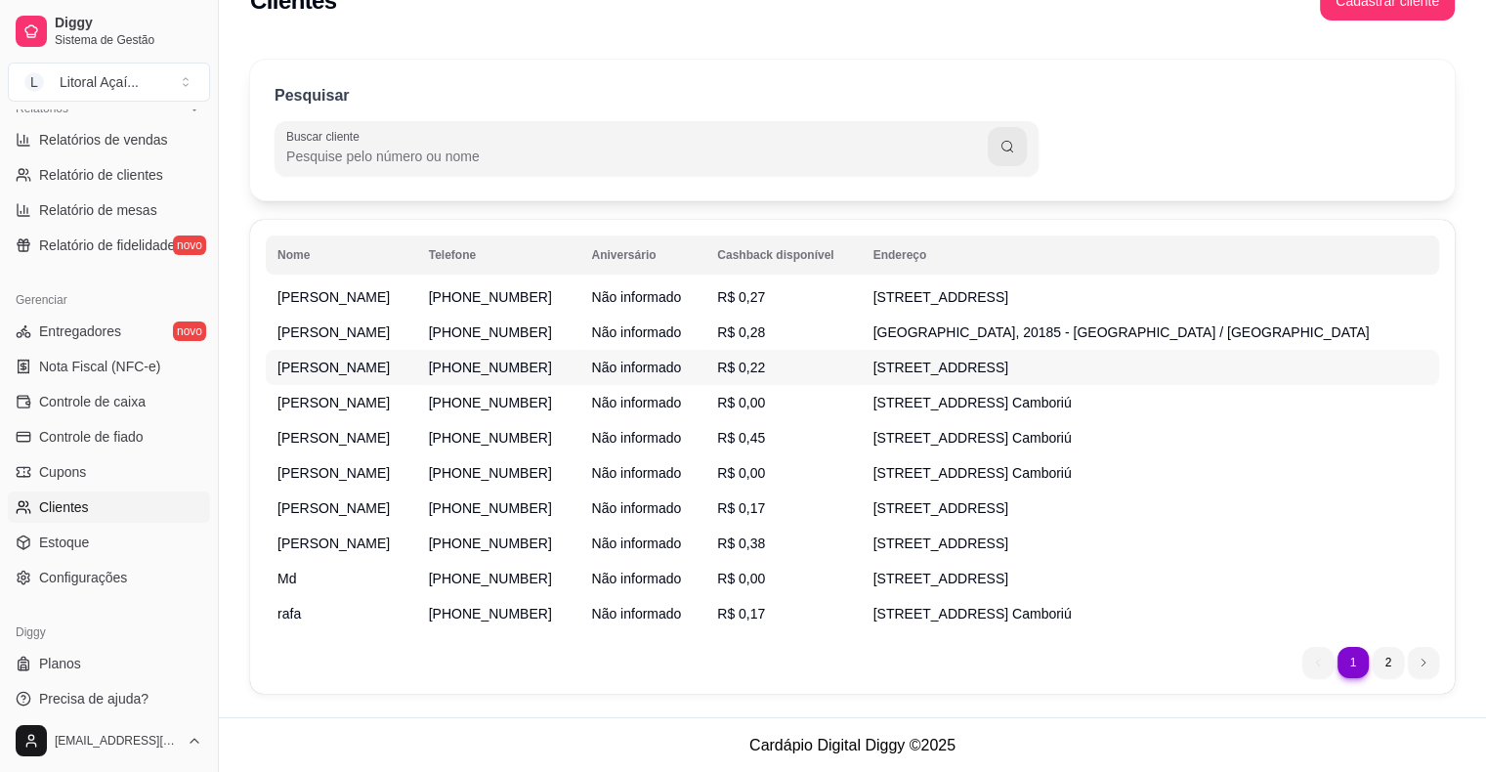
click at [395, 350] on td "[PERSON_NAME]" at bounding box center [341, 367] width 151 height 35
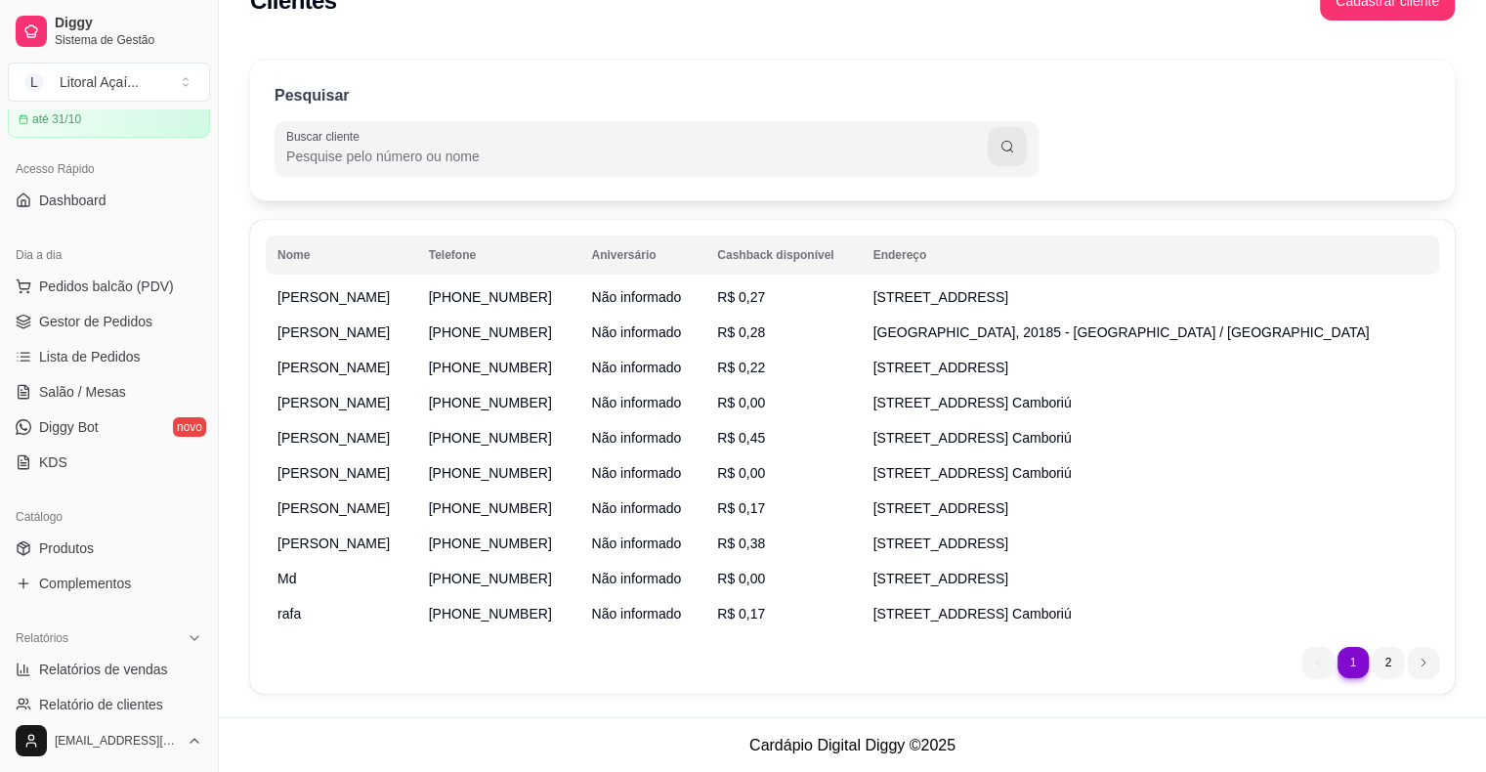
scroll to position [56, 0]
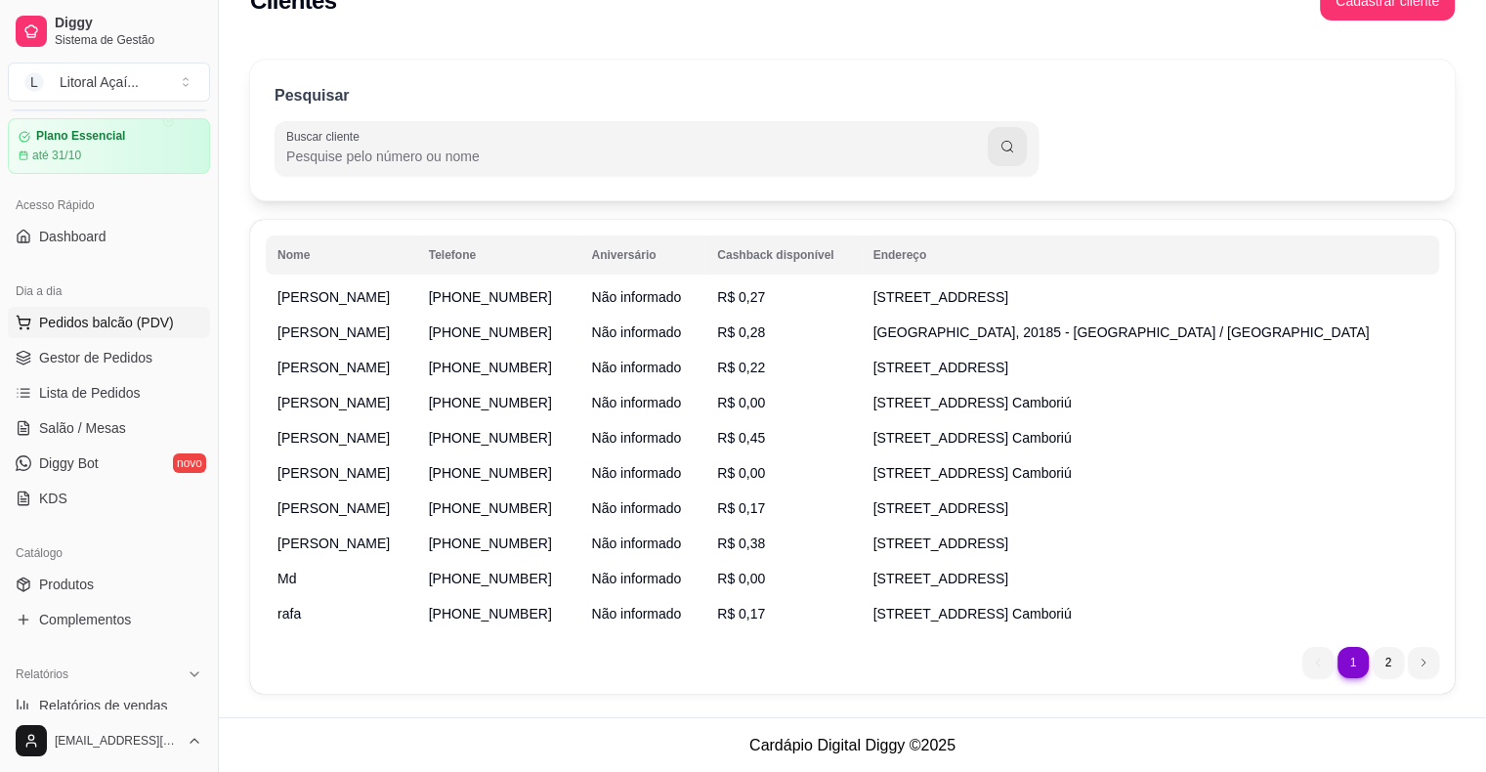
click at [113, 331] on button "Pedidos balcão (PDV)" at bounding box center [109, 322] width 202 height 31
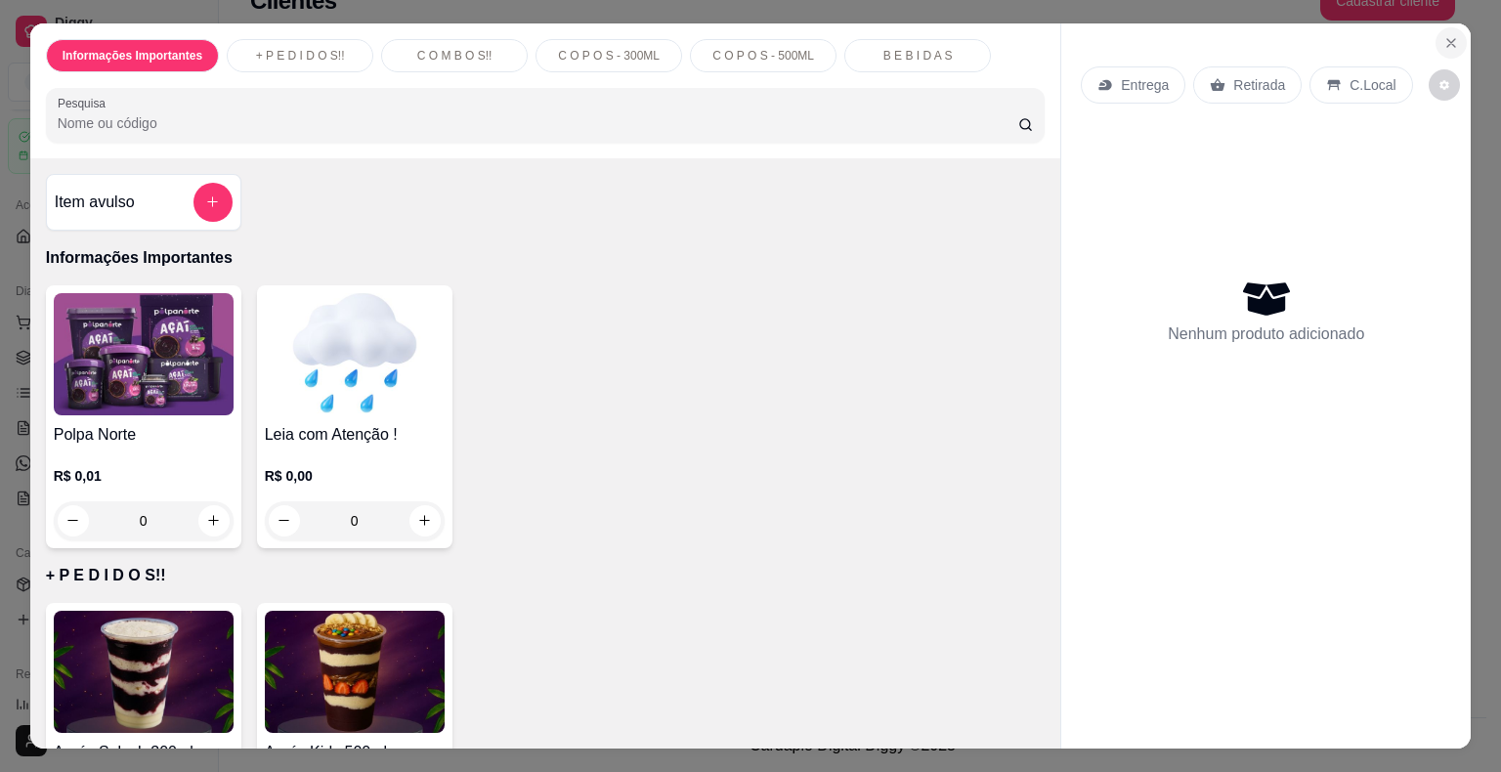
click at [1445, 35] on icon "Close" at bounding box center [1451, 43] width 16 height 16
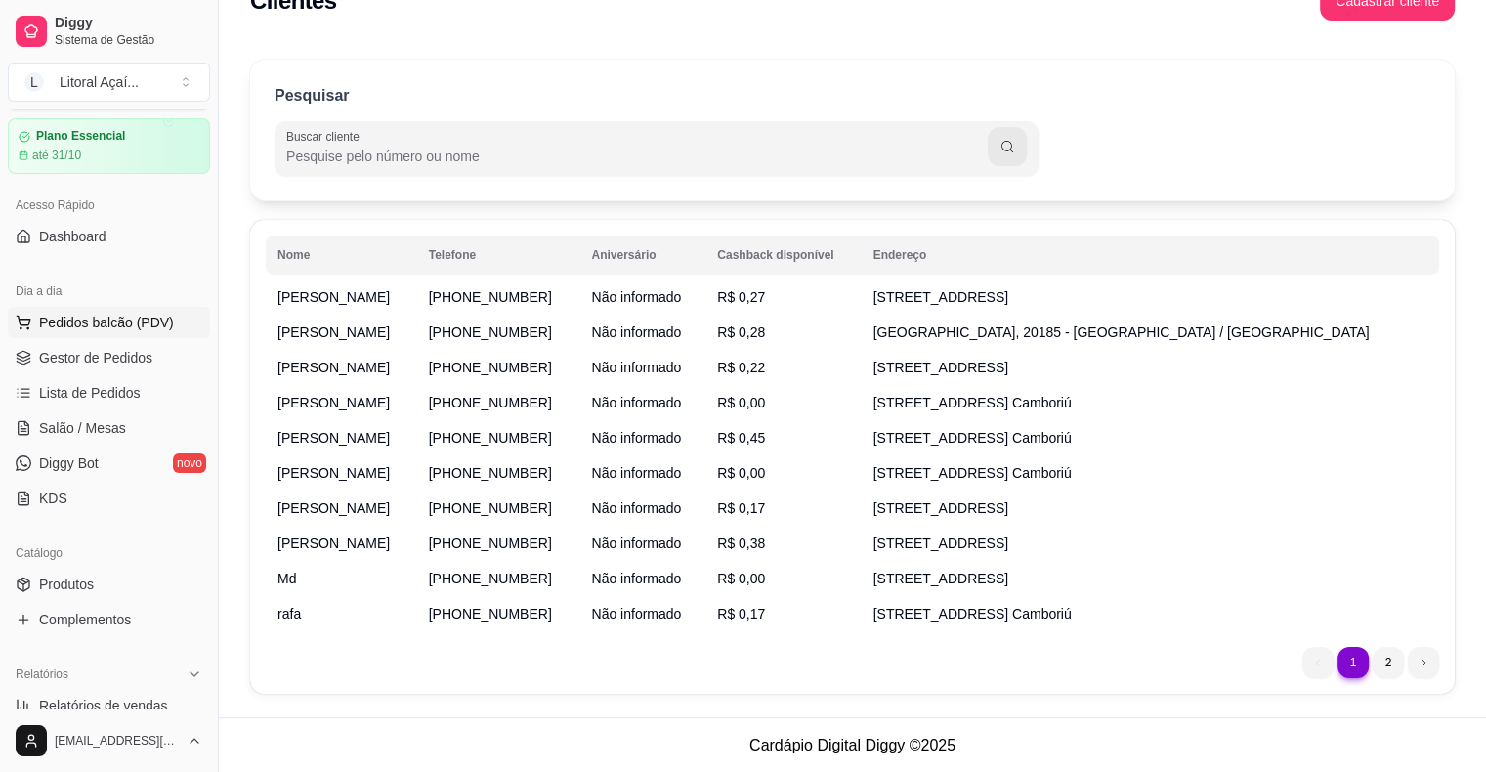
click at [71, 333] on button "Pedidos balcão (PDV)" at bounding box center [109, 322] width 202 height 31
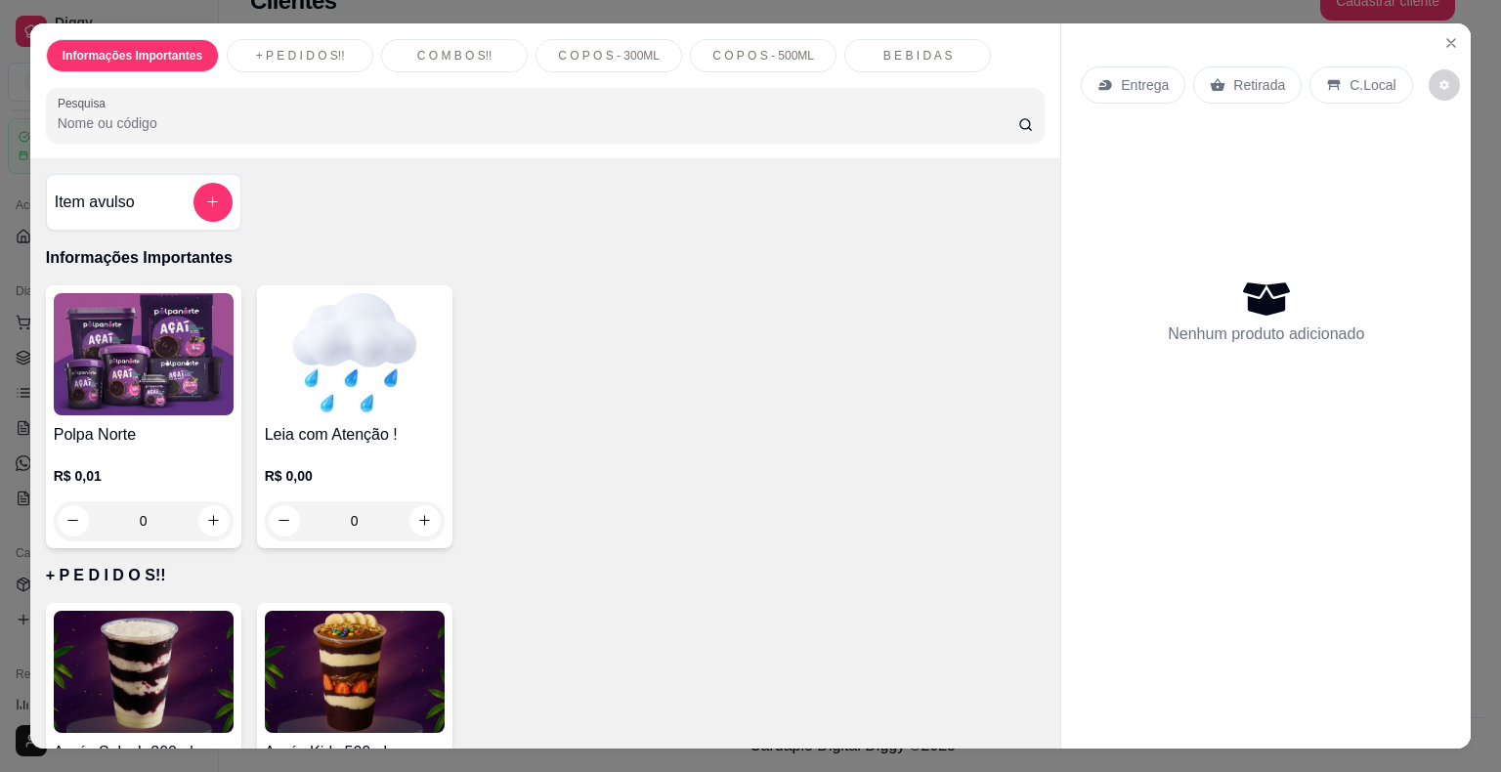
click at [0, 369] on div "Informações Importantes + P E D I D O S!! C O M B O S!! C O P O S - 300ML C O P…" at bounding box center [750, 386] width 1501 height 772
click at [1450, 37] on icon "Close" at bounding box center [1451, 43] width 16 height 16
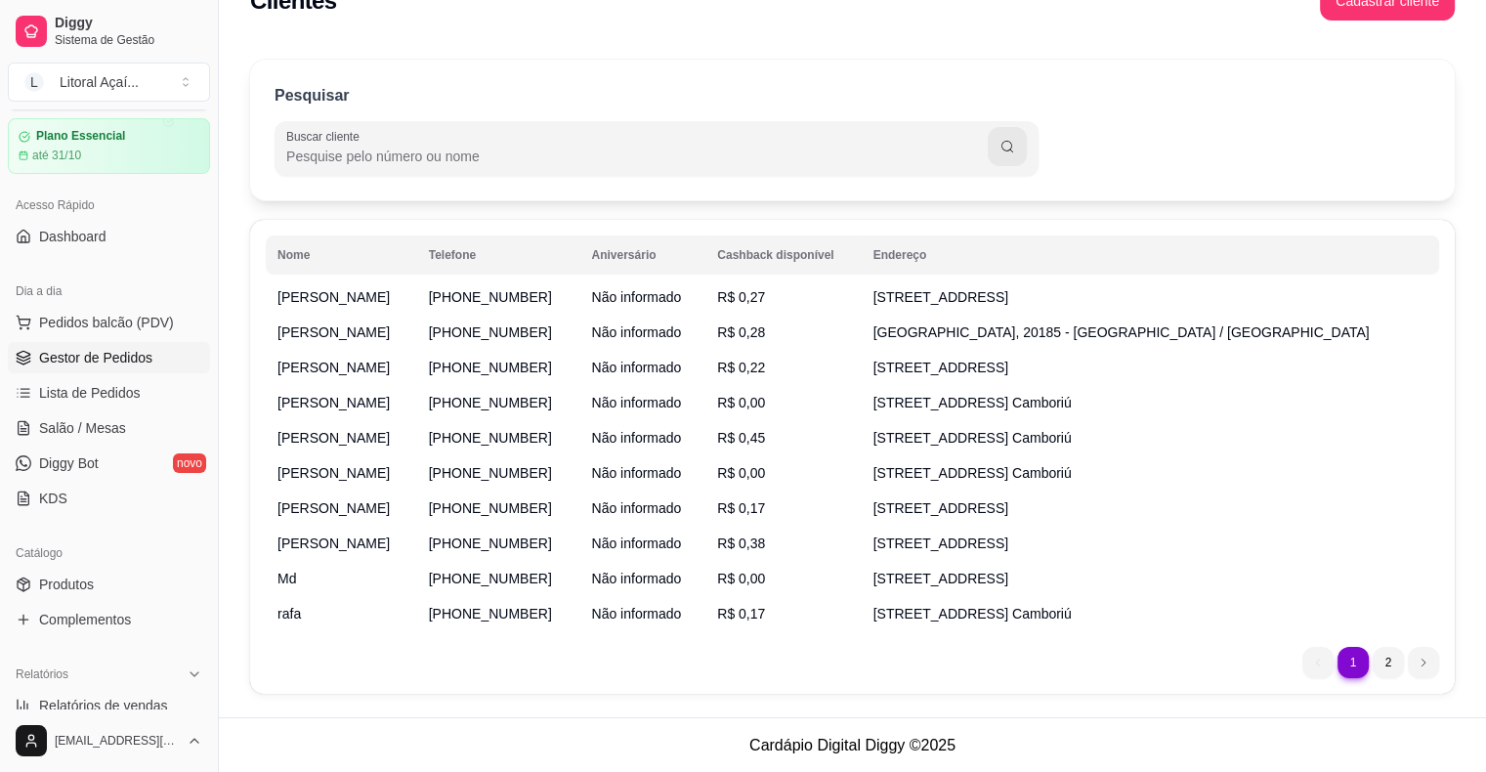
click at [90, 357] on span "Gestor de Pedidos" at bounding box center [95, 358] width 113 height 20
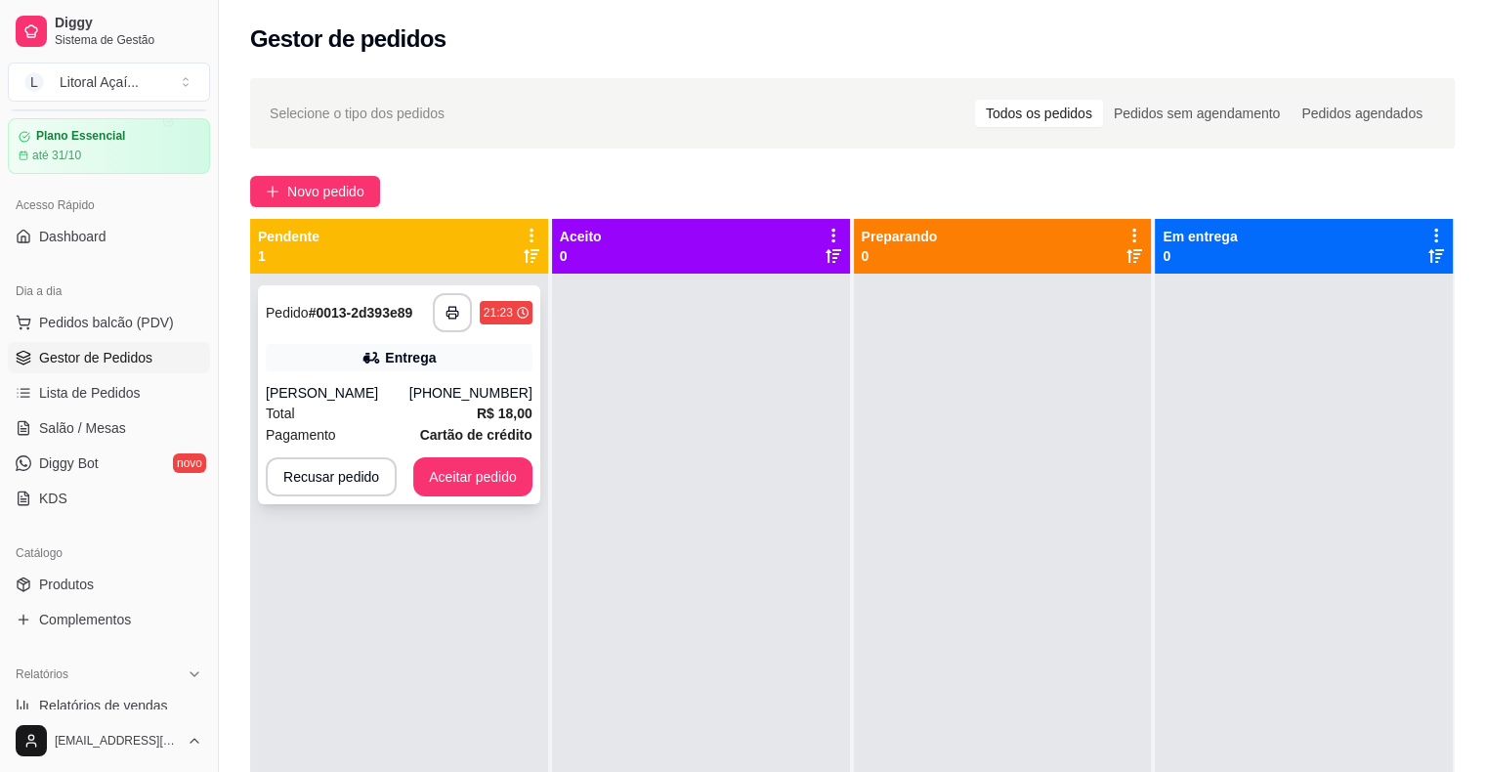
click at [468, 417] on div "Total R$ 18,00" at bounding box center [399, 412] width 267 height 21
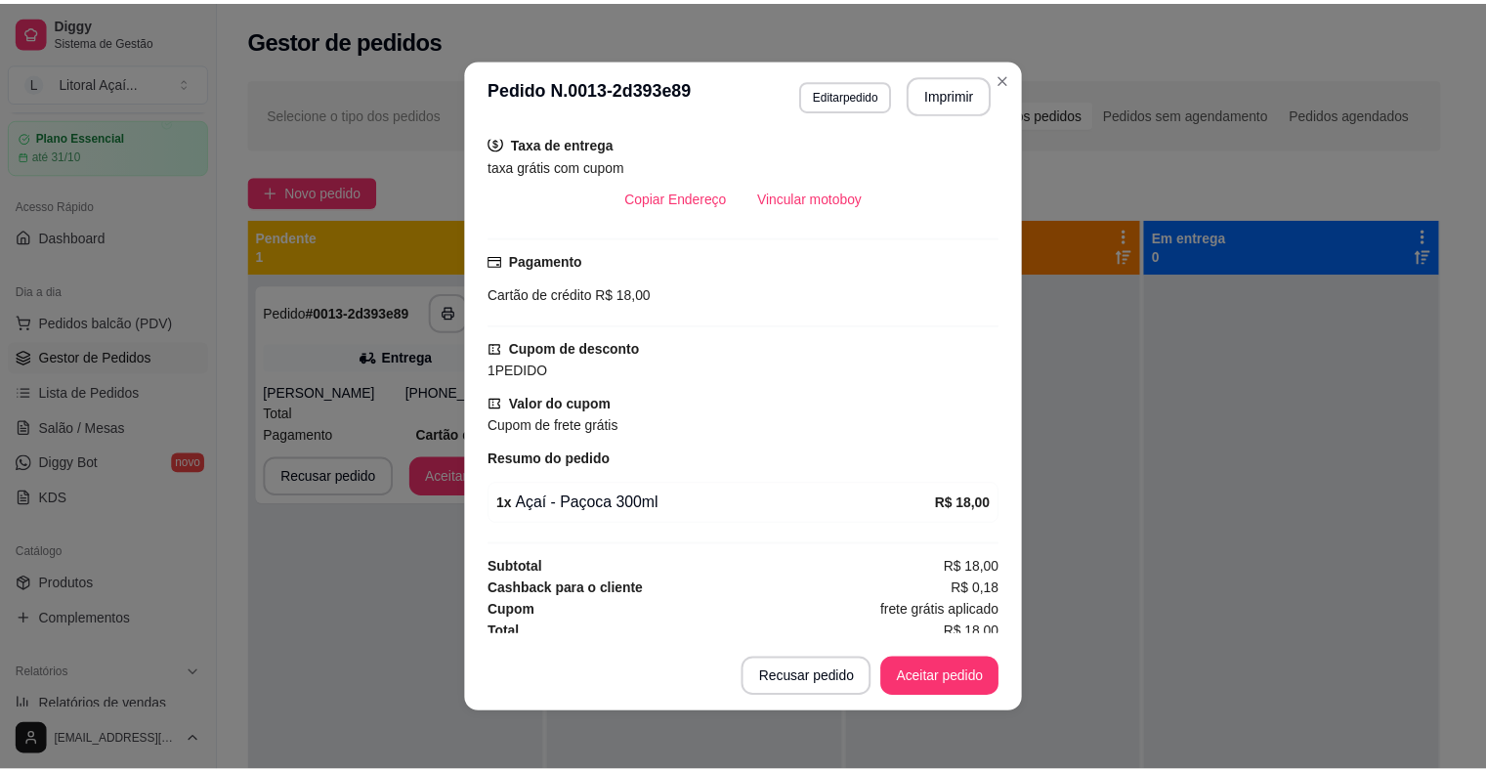
scroll to position [434, 0]
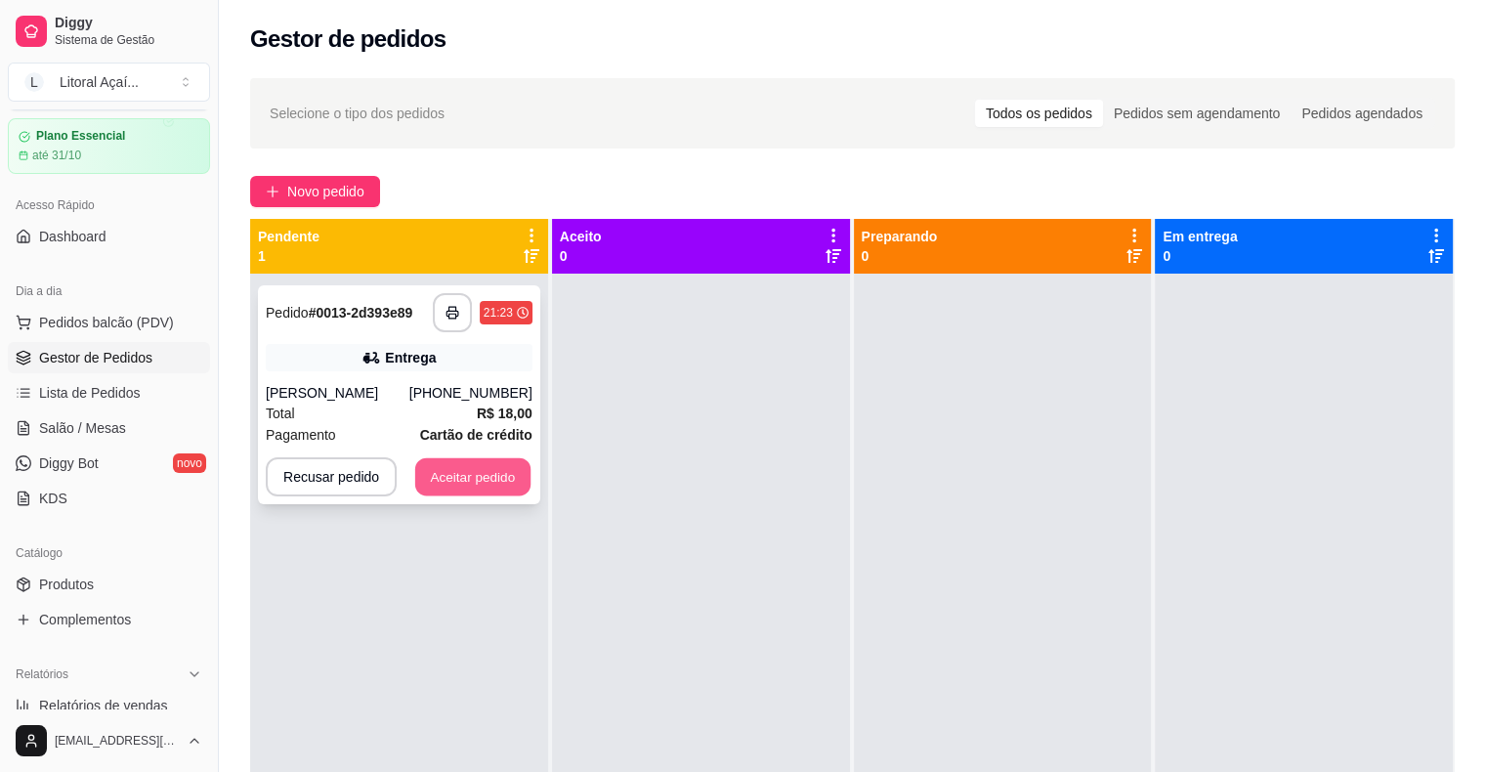
click at [484, 488] on button "Aceitar pedido" at bounding box center [472, 477] width 115 height 38
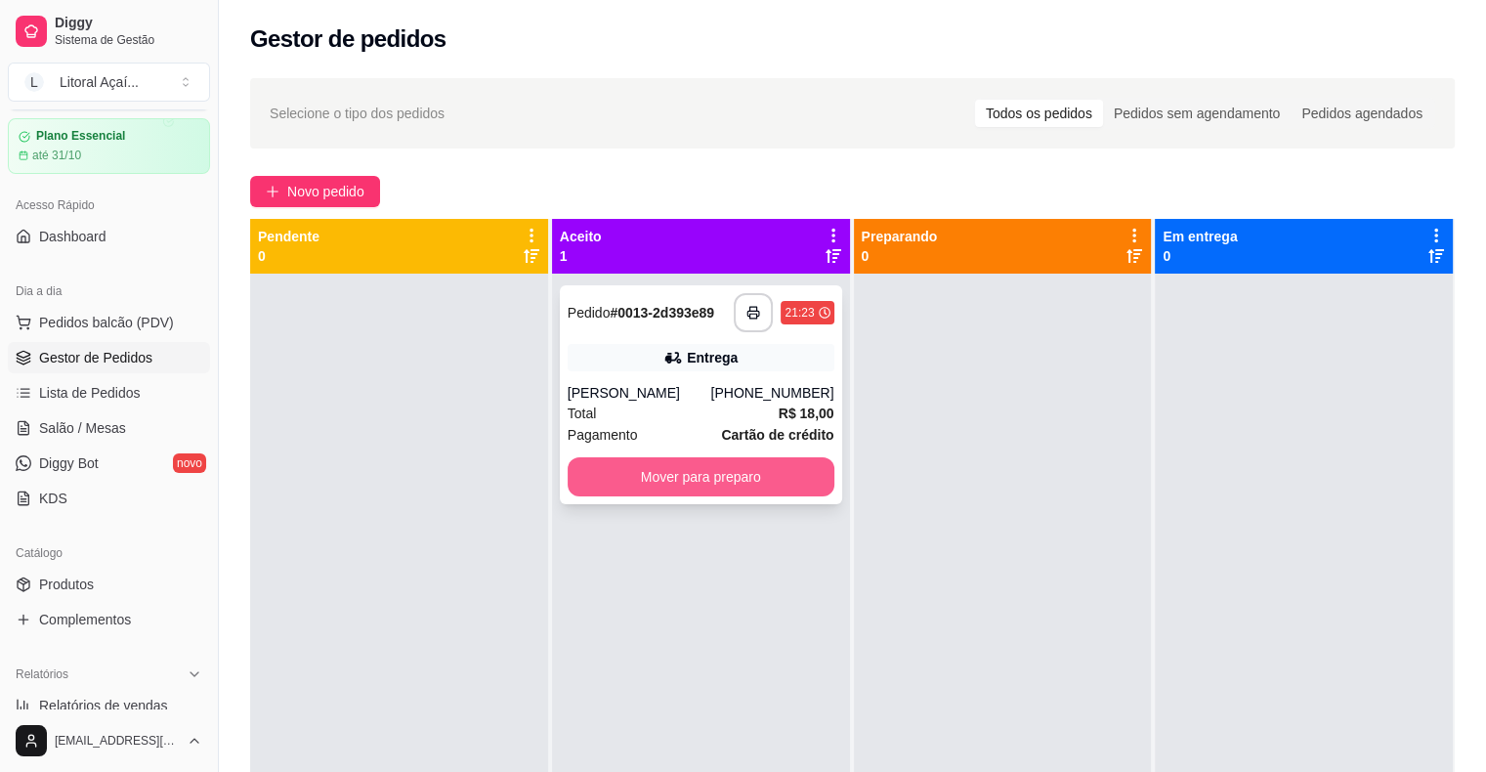
click at [791, 472] on button "Mover para preparo" at bounding box center [701, 476] width 267 height 39
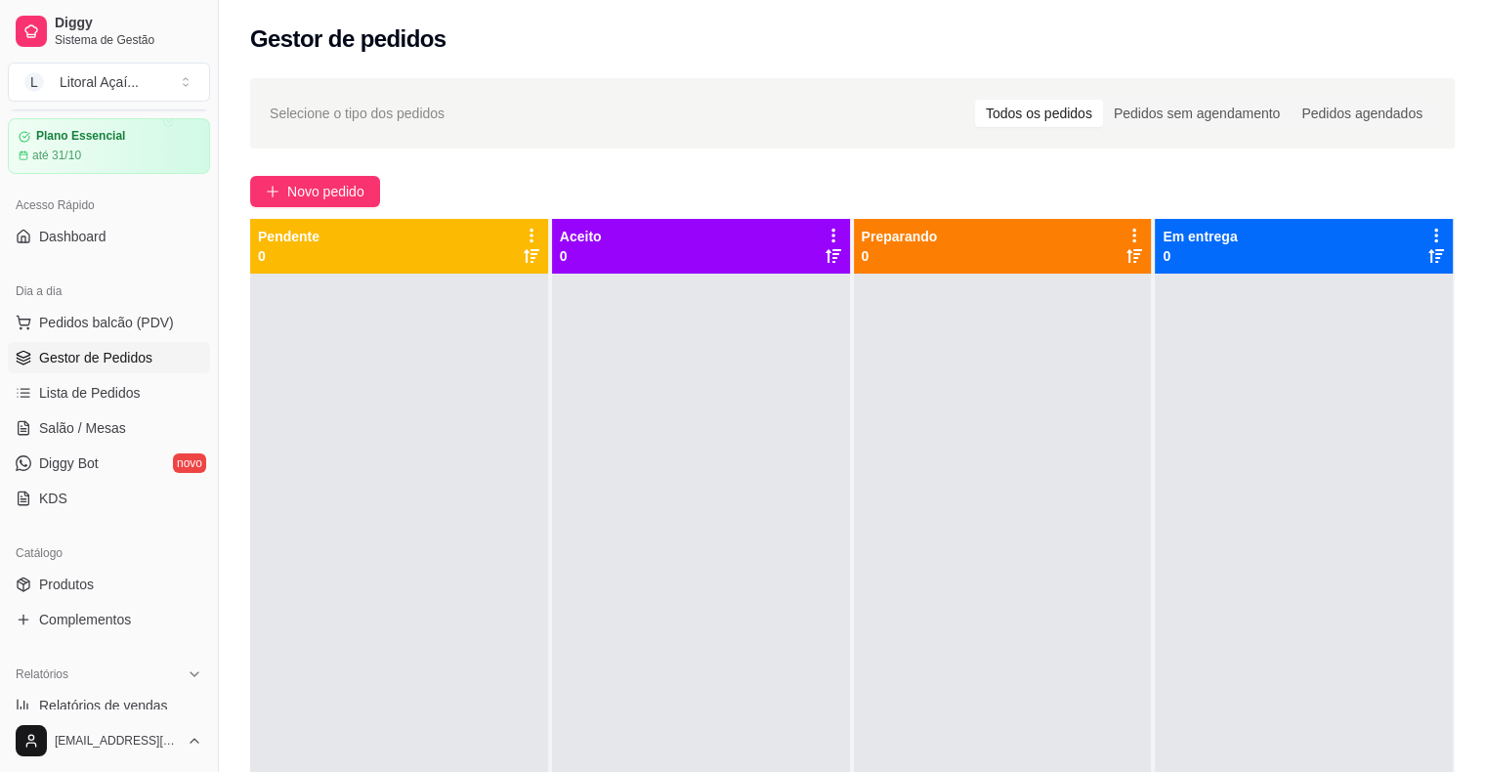
click at [393, 329] on div at bounding box center [399, 660] width 298 height 772
click at [209, 317] on div "Diggy Sistema de Gestão L Litoral Açaí ... Loja aberta Plano Essencial até 31/1…" at bounding box center [109, 386] width 218 height 772
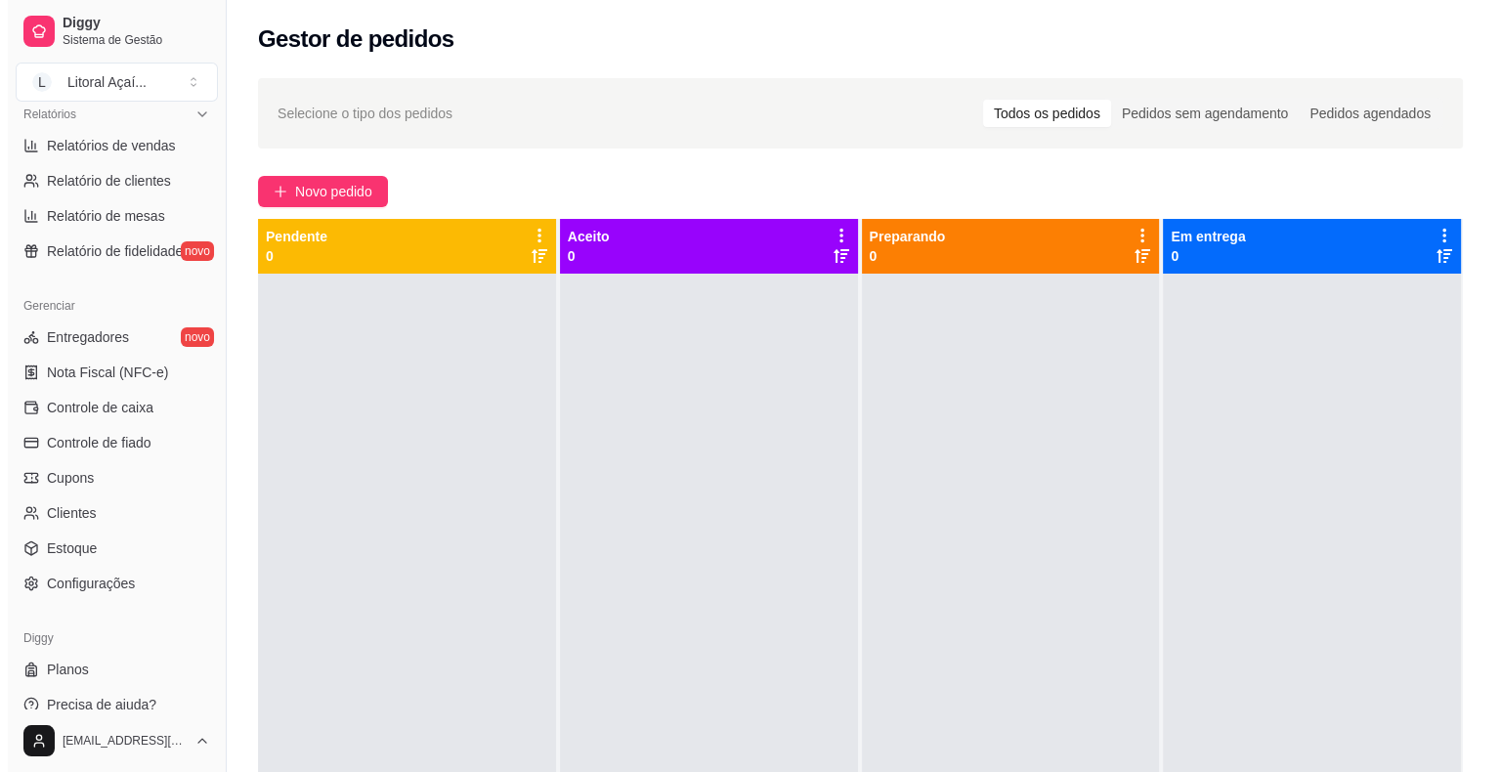
scroll to position [633, 0]
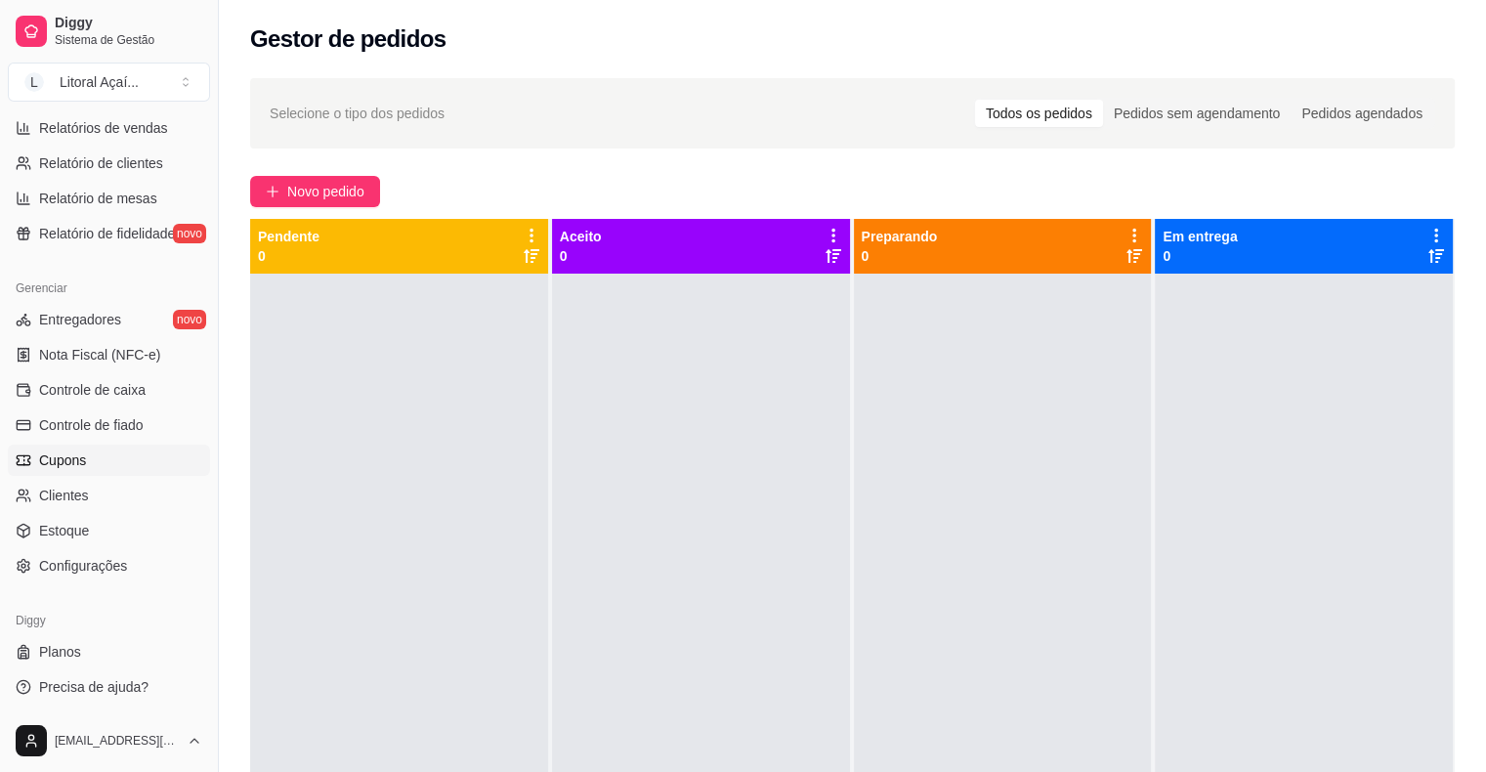
click at [104, 472] on link "Cupons" at bounding box center [109, 459] width 202 height 31
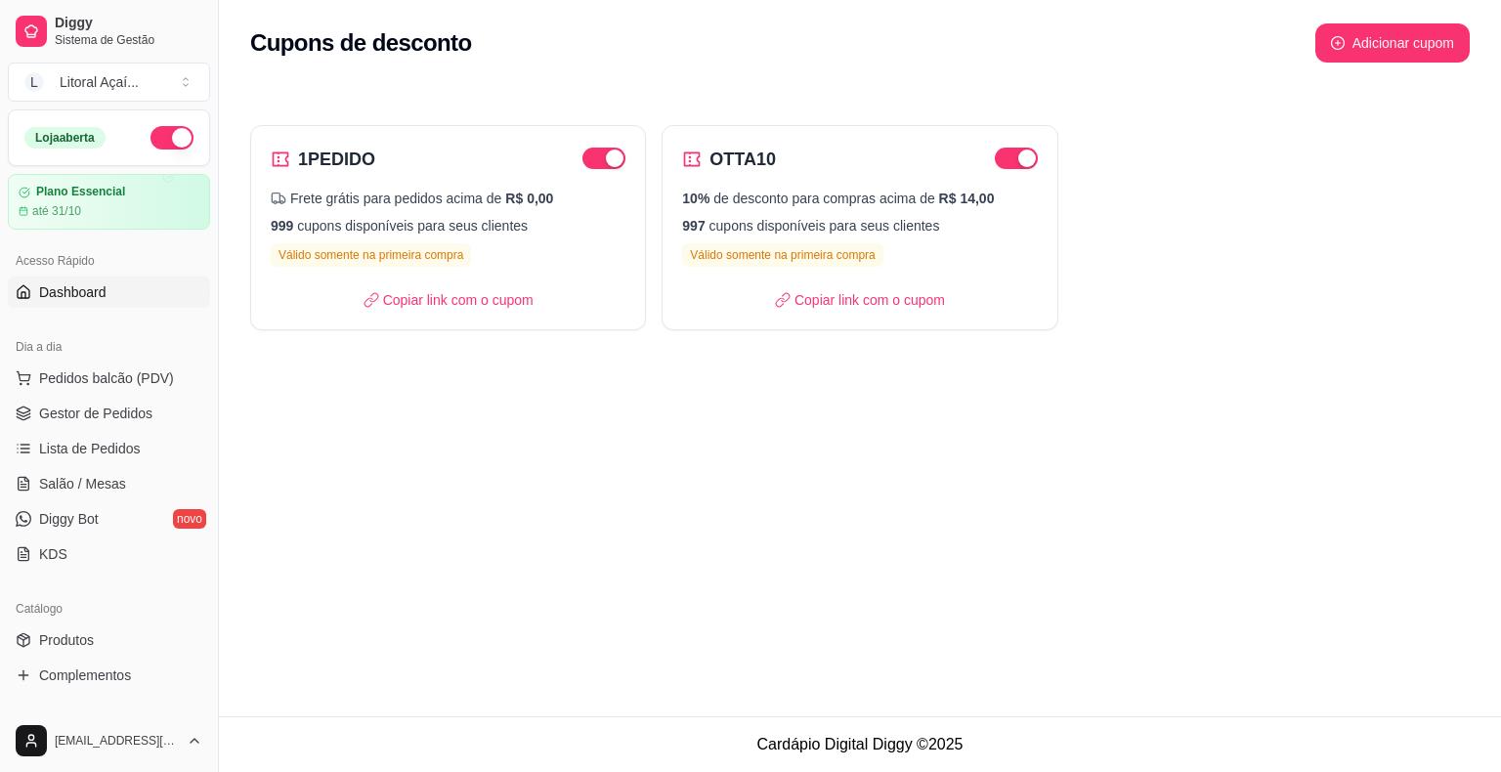
click at [88, 296] on span "Dashboard" at bounding box center [72, 292] width 67 height 20
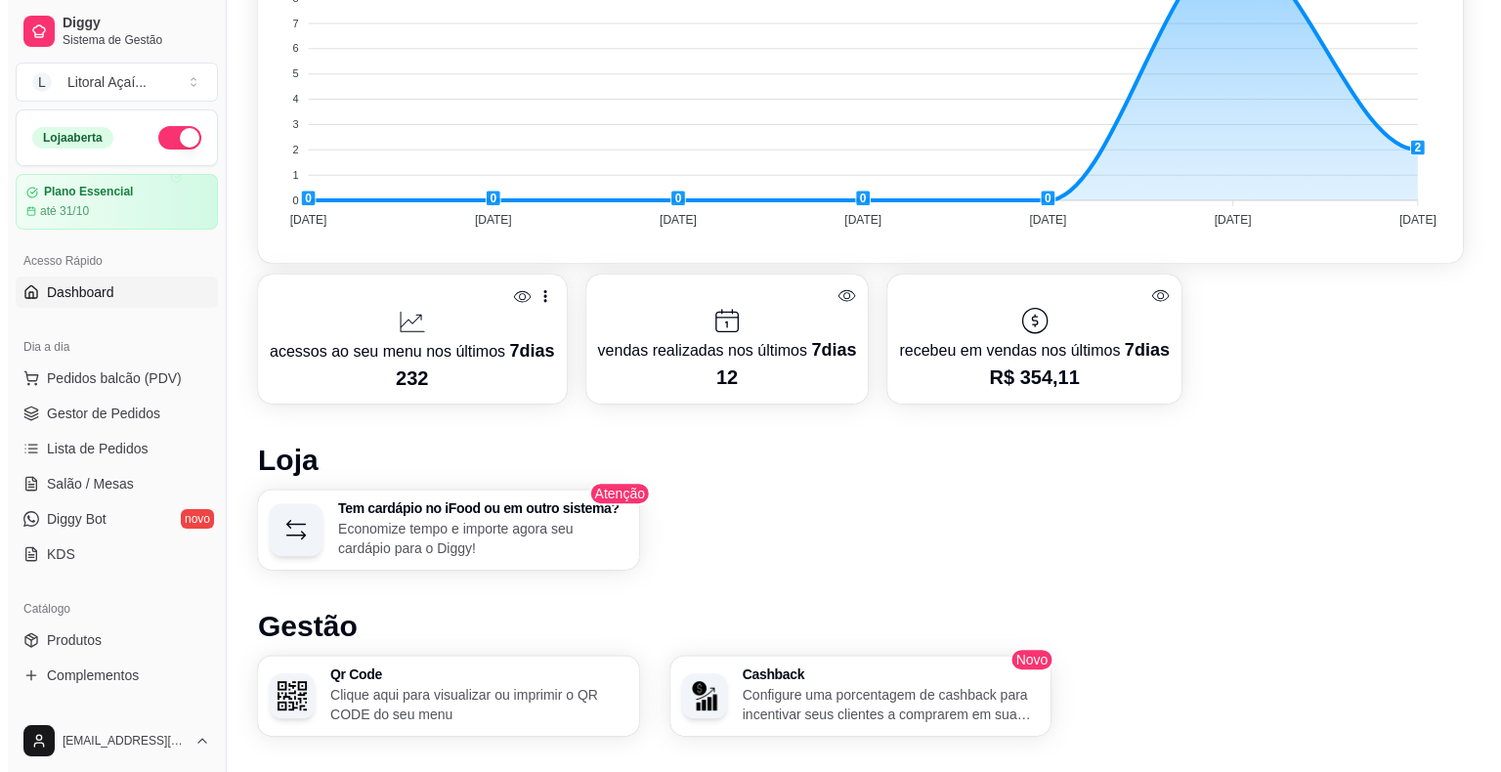
scroll to position [644, 0]
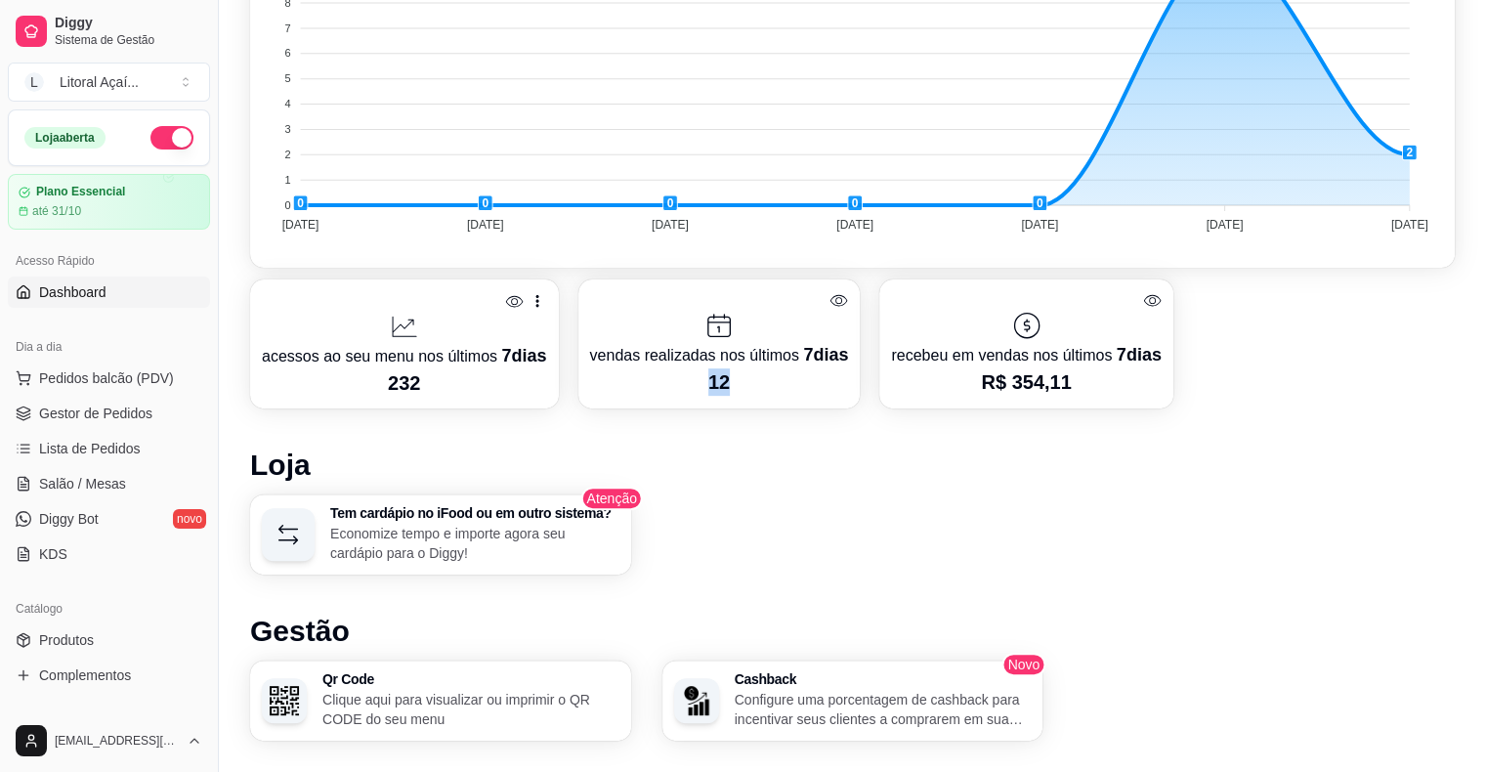
drag, startPoint x: 699, startPoint y: 377, endPoint x: 759, endPoint y: 391, distance: 61.1
click at [759, 391] on p "12" at bounding box center [719, 381] width 259 height 27
drag, startPoint x: 759, startPoint y: 391, endPoint x: 696, endPoint y: 369, distance: 67.0
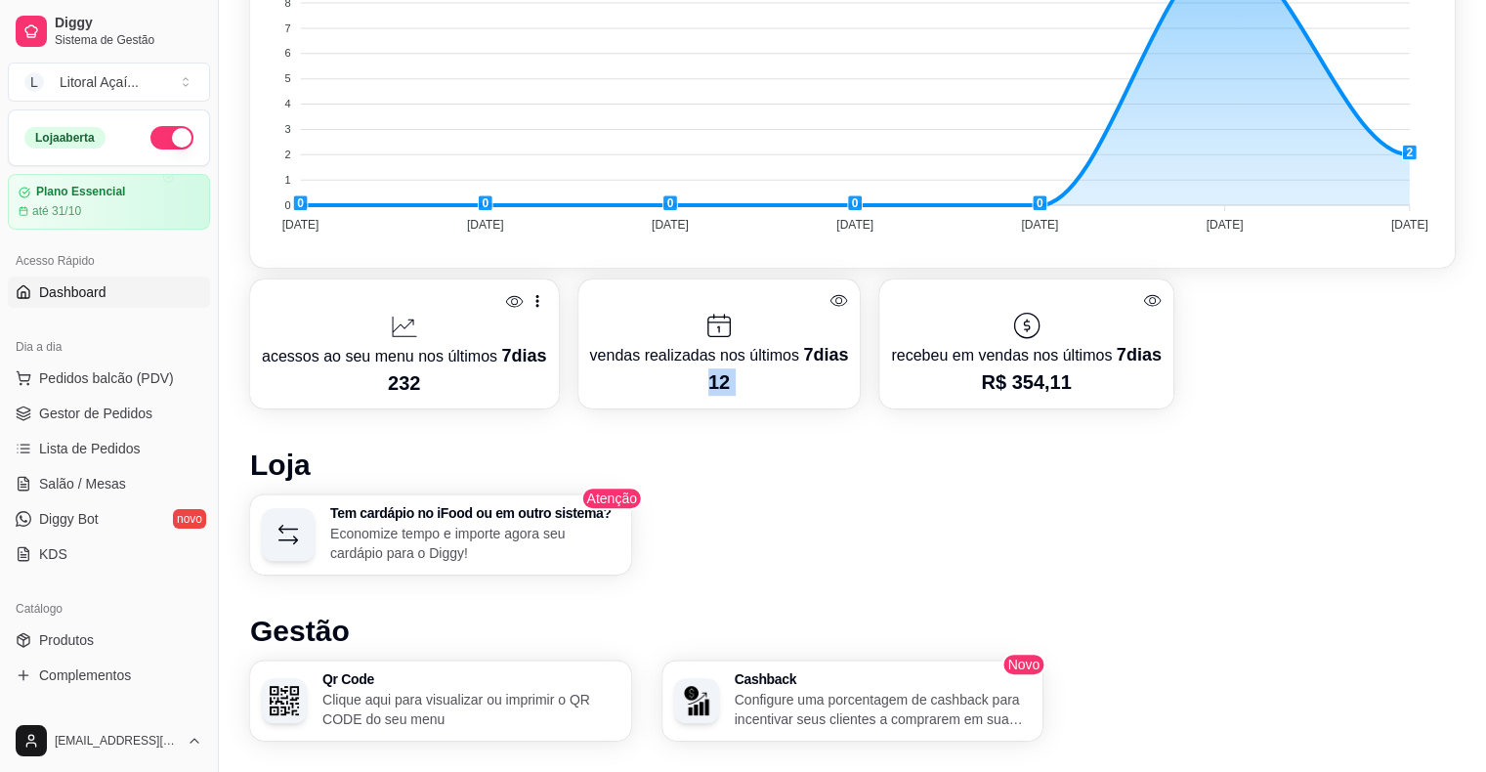
click at [696, 369] on p "12" at bounding box center [719, 381] width 259 height 27
click at [839, 292] on icon at bounding box center [838, 300] width 19 height 19
click at [404, 351] on p "acessos ao seu menu nos últimos 7 dias" at bounding box center [404, 355] width 285 height 27
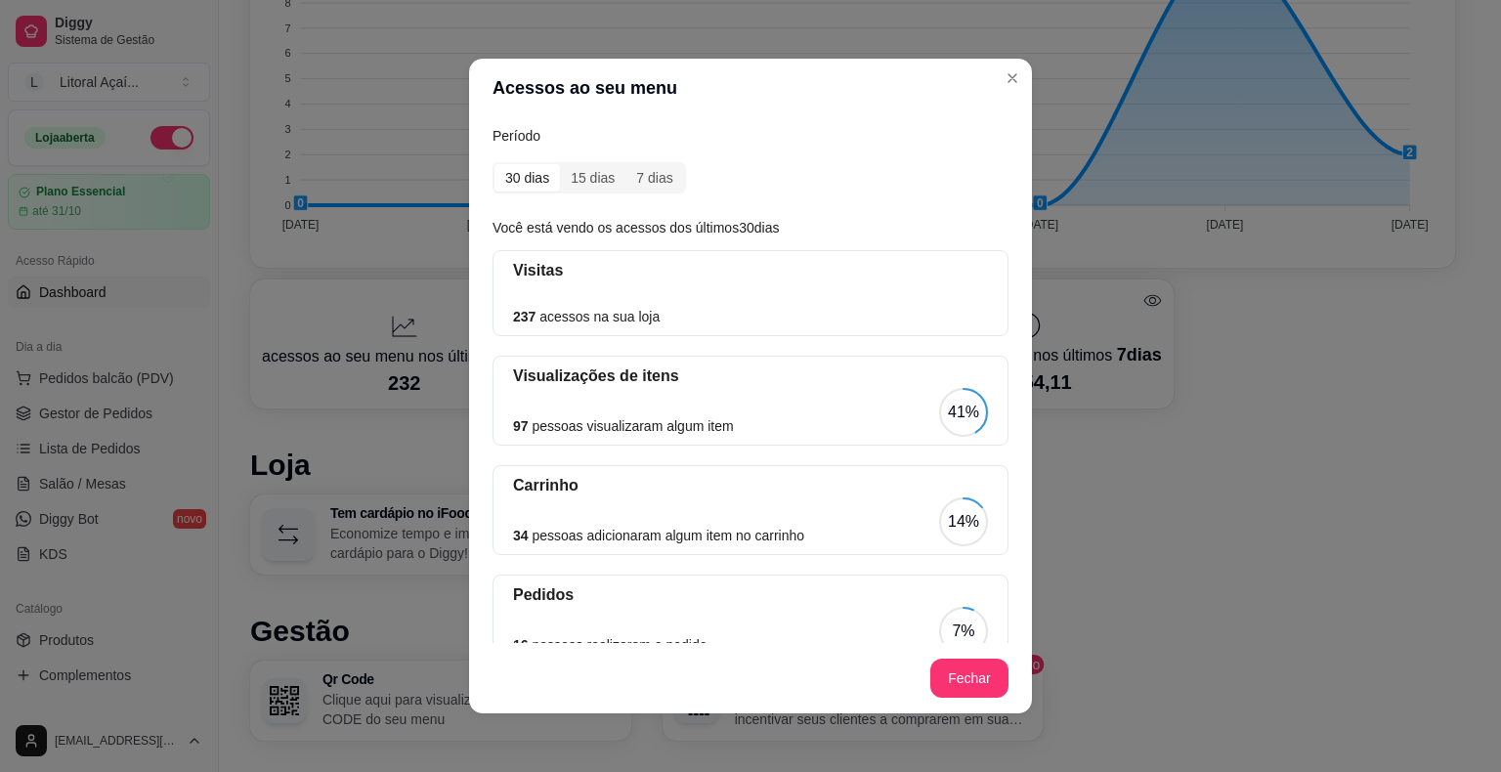
click at [535, 317] on article "237 acessos na sua loja" at bounding box center [586, 316] width 147 height 21
drag, startPoint x: 501, startPoint y: 420, endPoint x: 889, endPoint y: 430, distance: 388.0
click at [889, 430] on div "Visualizações de itens 97 pessoas visualizaram algum item 41%" at bounding box center [750, 401] width 516 height 90
click at [496, 529] on div "Carrinho 34 pessoas adicionaram algum item no carrinho 14%" at bounding box center [750, 510] width 516 height 90
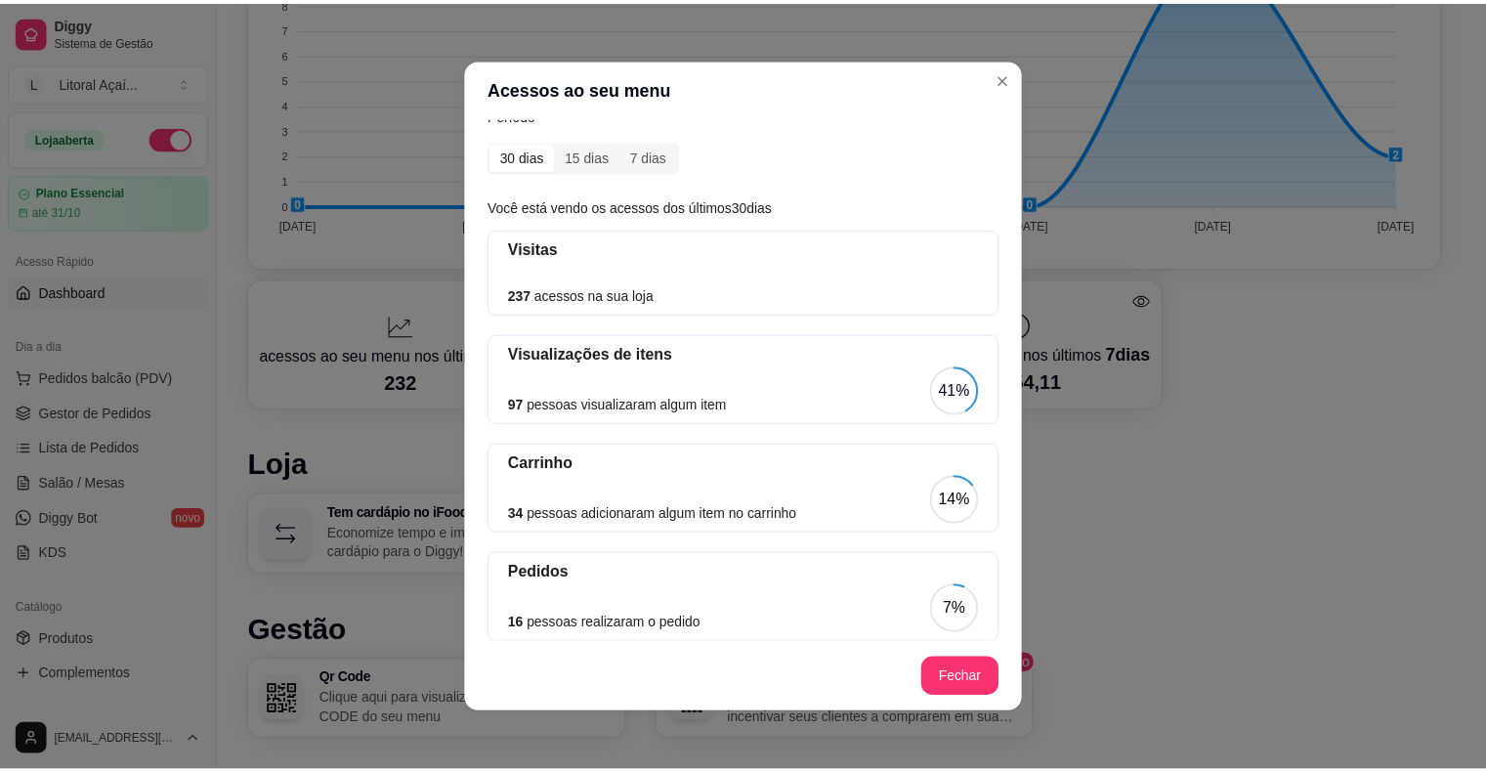
scroll to position [47, 0]
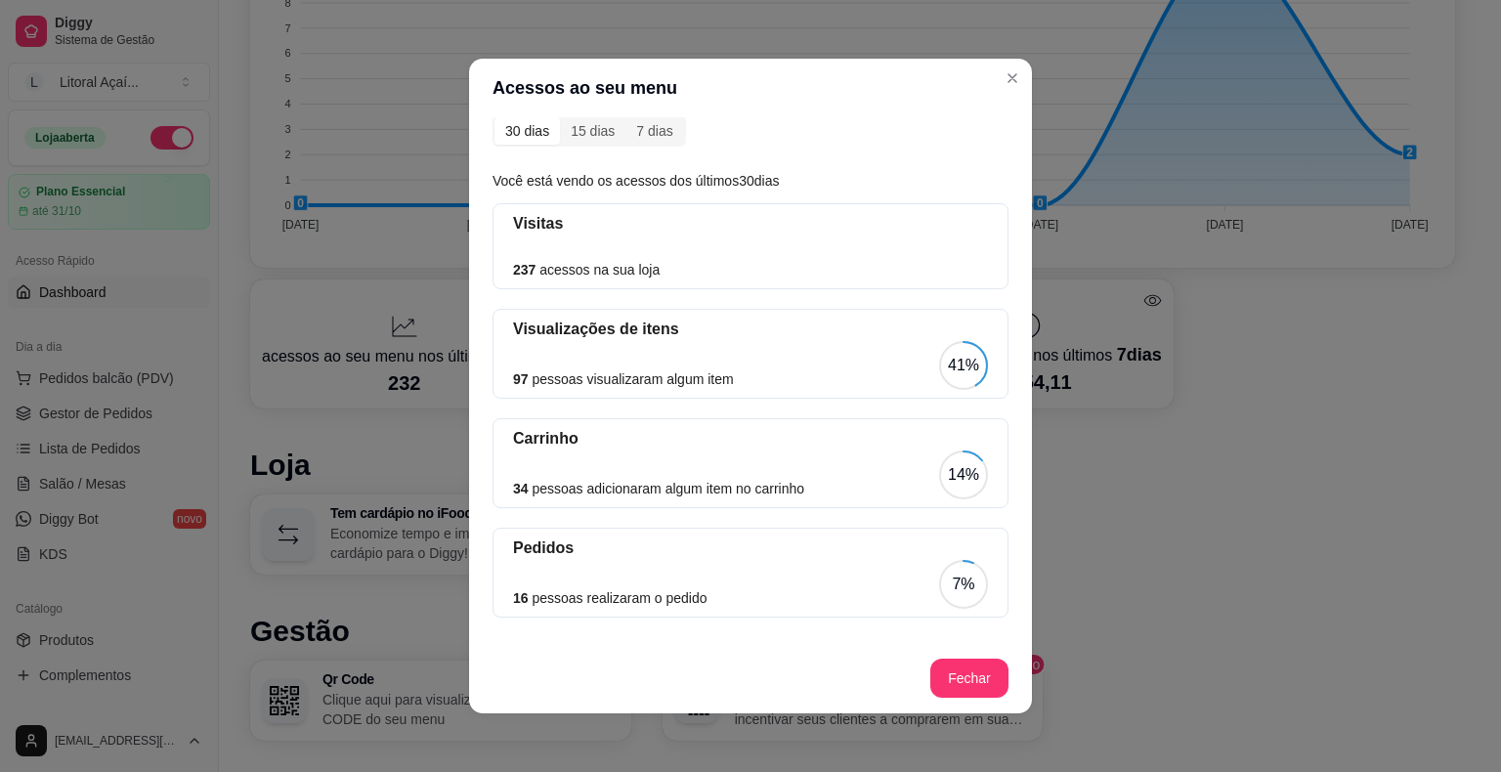
click at [569, 604] on article "16 pessoas realizaram o pedido" at bounding box center [609, 597] width 193 height 21
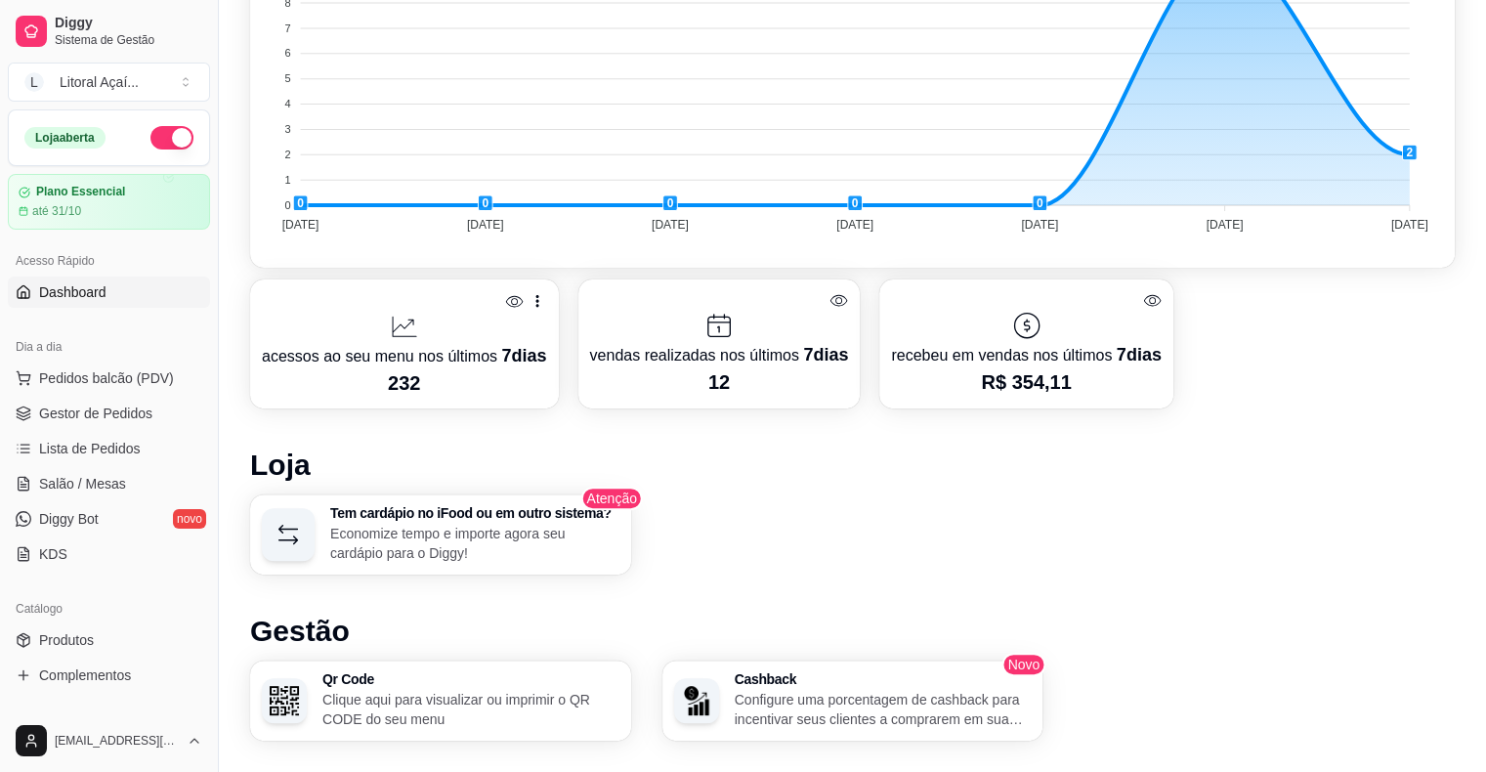
click at [141, 360] on div "Dia a dia" at bounding box center [109, 346] width 202 height 31
drag, startPoint x: 1079, startPoint y: 391, endPoint x: 947, endPoint y: 406, distance: 132.8
click at [947, 406] on div "Desempenho Últimos 7 dias Número de pedidos Você está vendo os pedidos recebido…" at bounding box center [852, 404] width 1205 height 1228
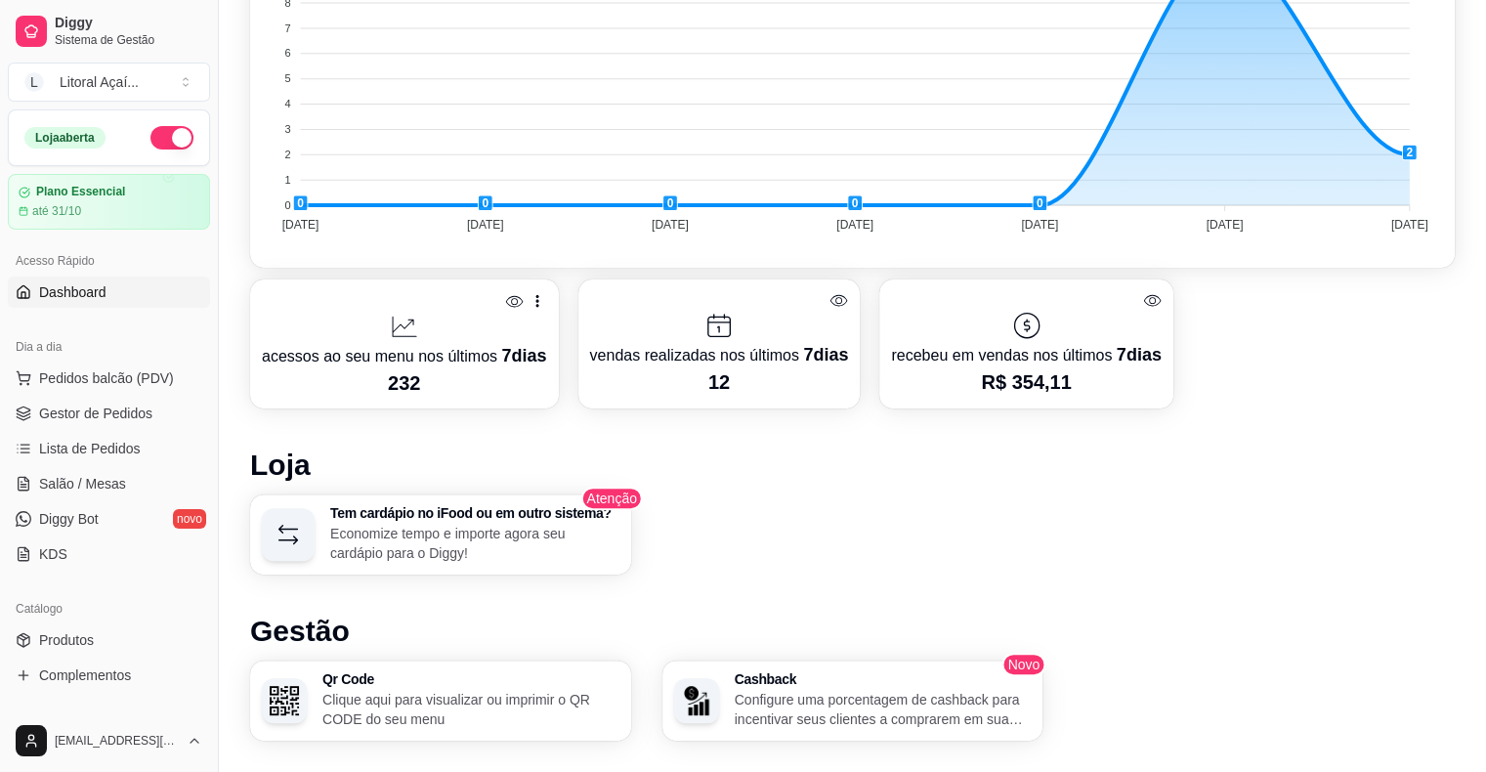
click at [1021, 393] on p "R$ 354,11" at bounding box center [1026, 381] width 270 height 27
click at [1087, 391] on p "R$ 354,11" at bounding box center [1026, 381] width 270 height 27
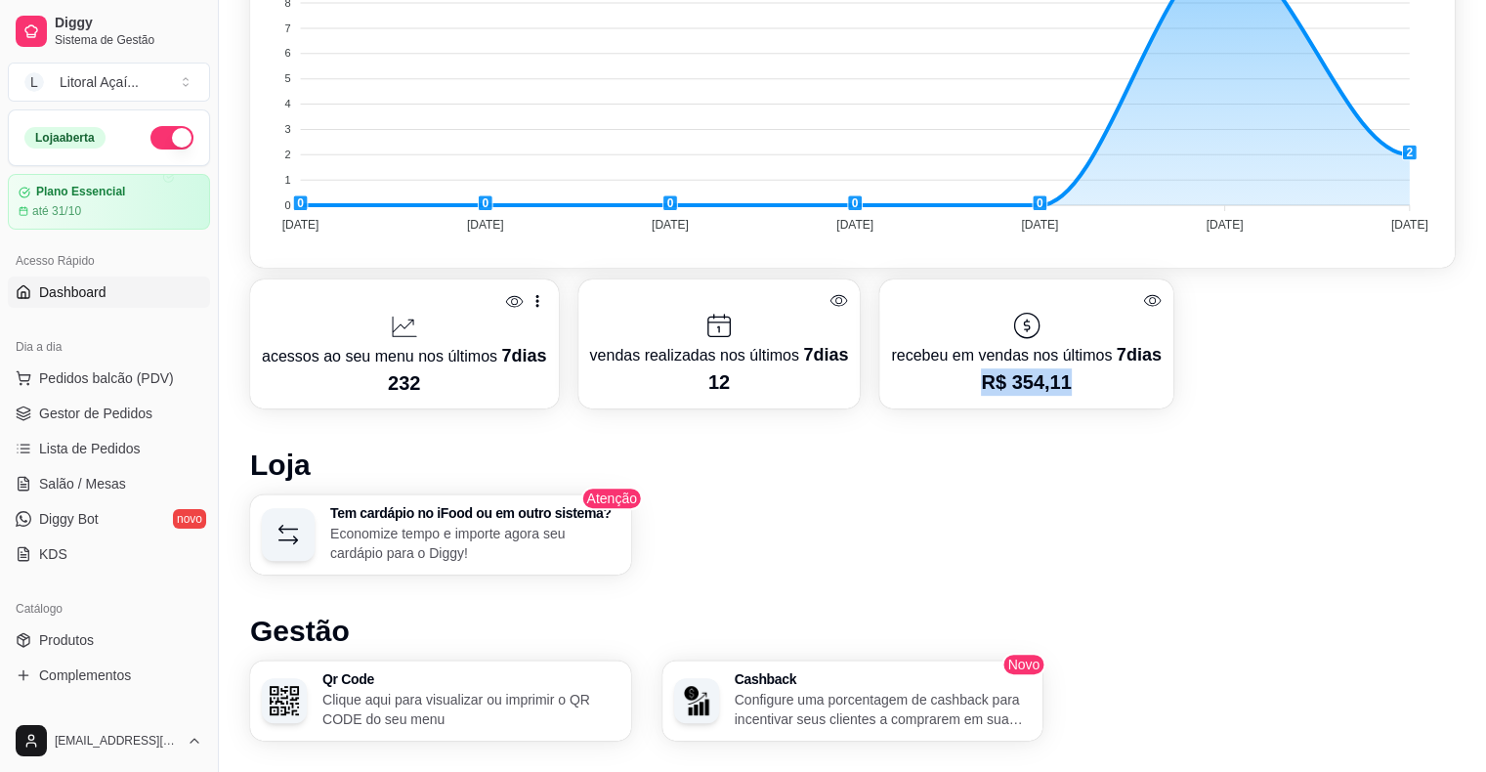
drag, startPoint x: 1073, startPoint y: 376, endPoint x: 963, endPoint y: 395, distance: 111.0
click at [963, 395] on div "recebeu em vendas nos últimos 7 dias R$ 354,11" at bounding box center [1025, 343] width 293 height 129
drag, startPoint x: 1074, startPoint y: 389, endPoint x: 929, endPoint y: 389, distance: 144.6
click at [929, 389] on p "R$ 354,11" at bounding box center [1026, 381] width 270 height 27
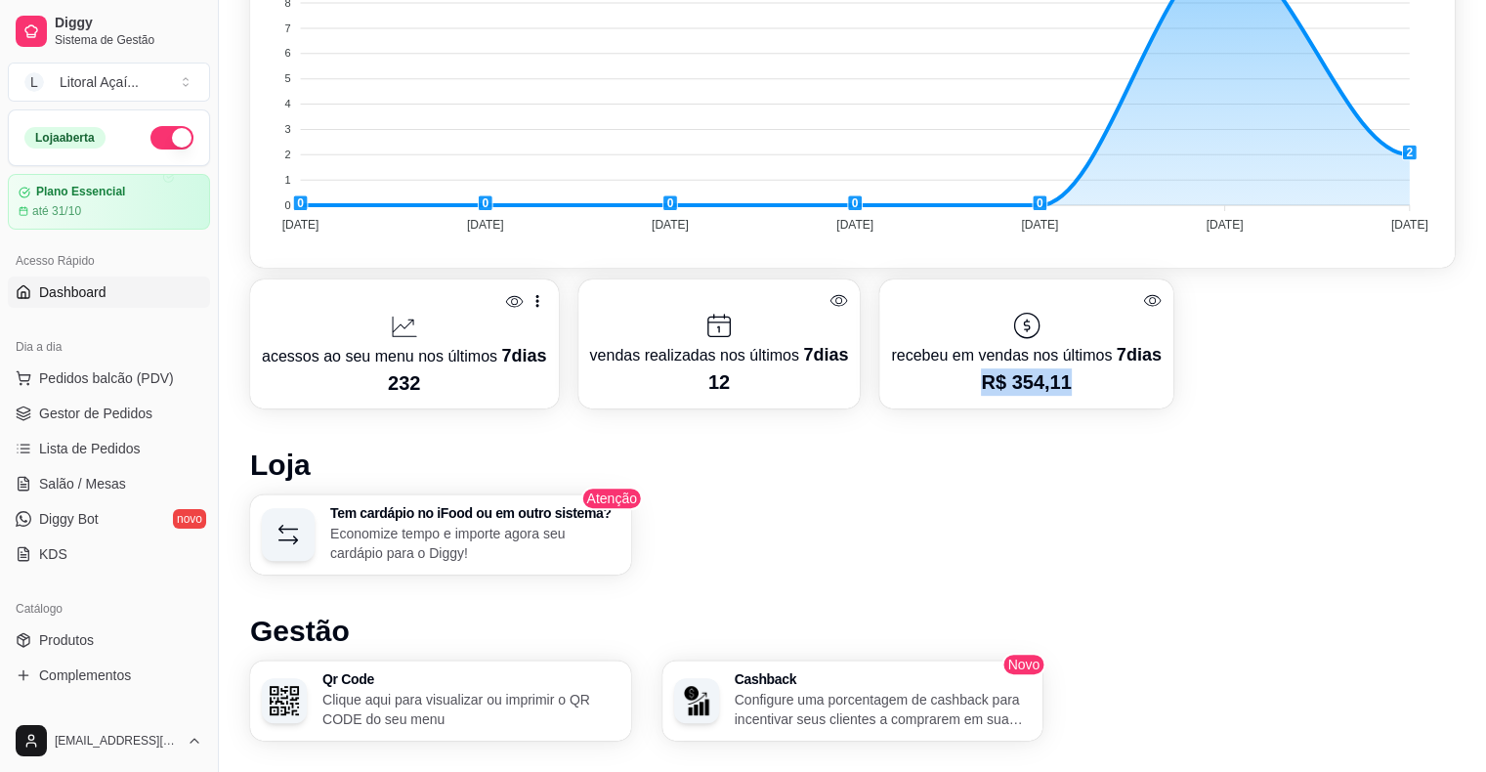
click at [929, 389] on p "R$ 354,11" at bounding box center [1026, 381] width 270 height 27
drag, startPoint x: 929, startPoint y: 389, endPoint x: 1071, endPoint y: 393, distance: 141.7
click at [1071, 393] on div "recebeu em vendas nos últimos 7 dias R$ 354,11" at bounding box center [1025, 343] width 293 height 129
drag, startPoint x: 1071, startPoint y: 393, endPoint x: 445, endPoint y: 440, distance: 627.0
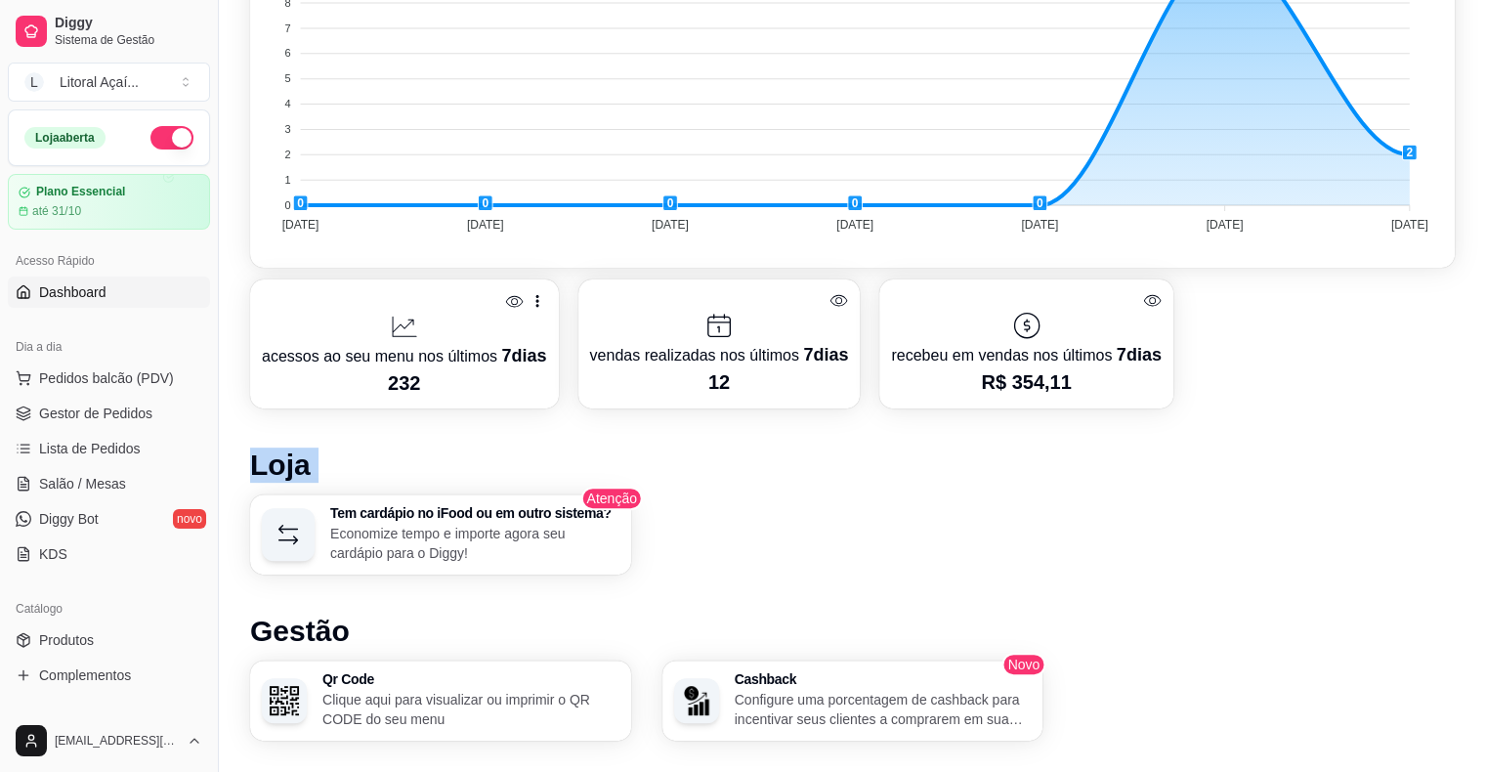
click at [445, 440] on div "Desempenho Últimos 7 dias Número de pedidos Você está vendo os pedidos recebido…" at bounding box center [852, 404] width 1205 height 1228
click at [83, 374] on span "Pedidos balcão (PDV)" at bounding box center [106, 378] width 135 height 20
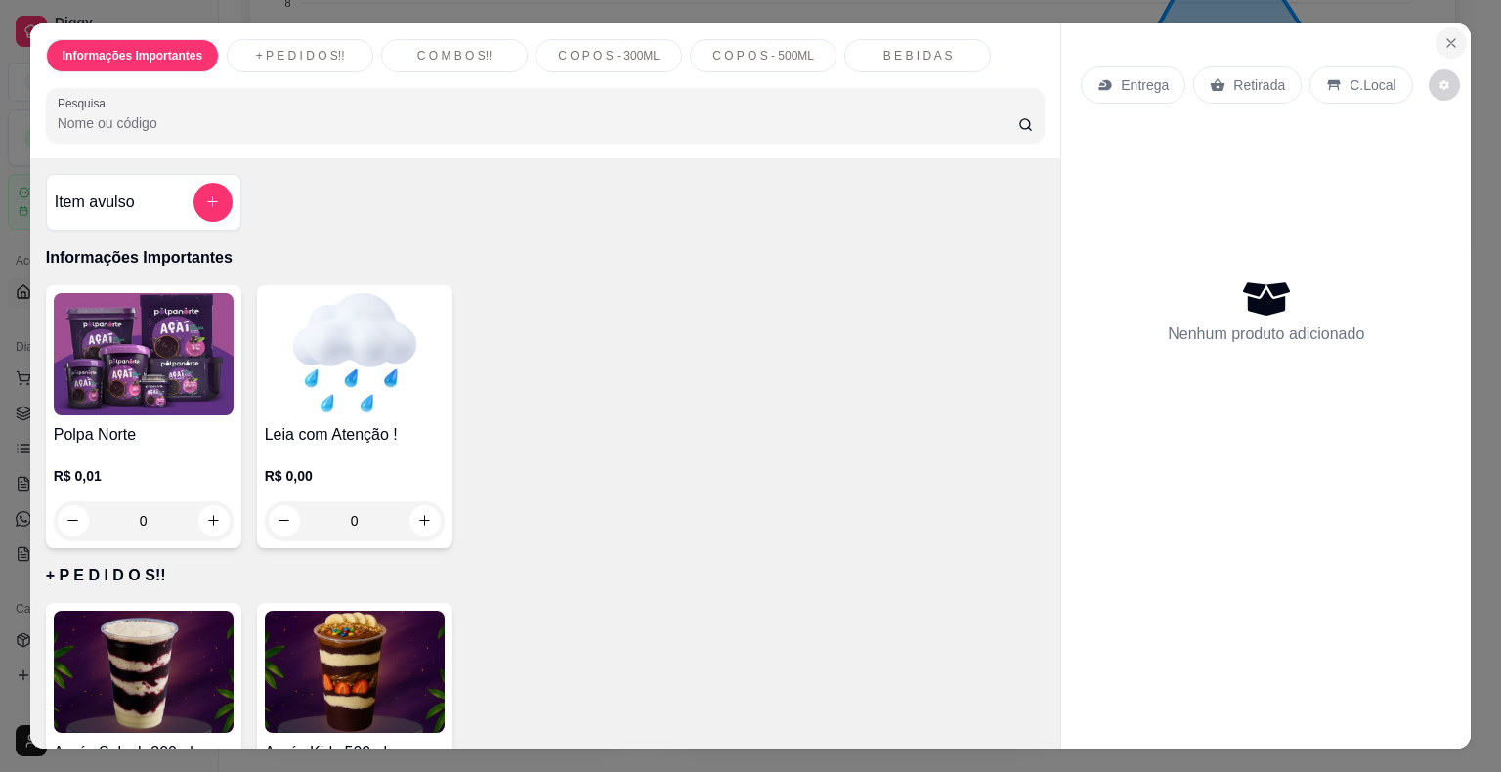
click at [1452, 31] on button "Close" at bounding box center [1450, 42] width 31 height 31
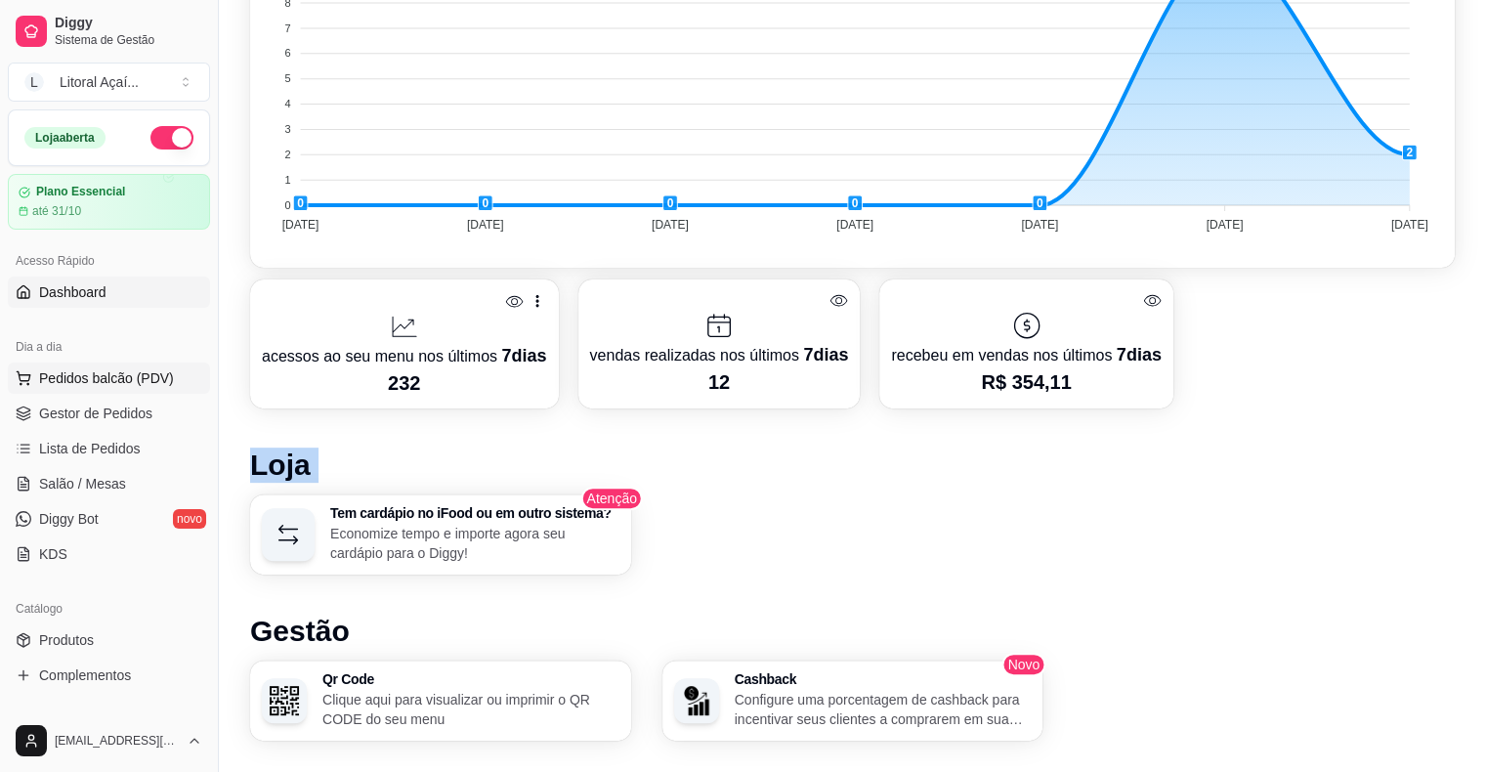
click at [72, 372] on span "Pedidos balcão (PDV)" at bounding box center [106, 378] width 135 height 20
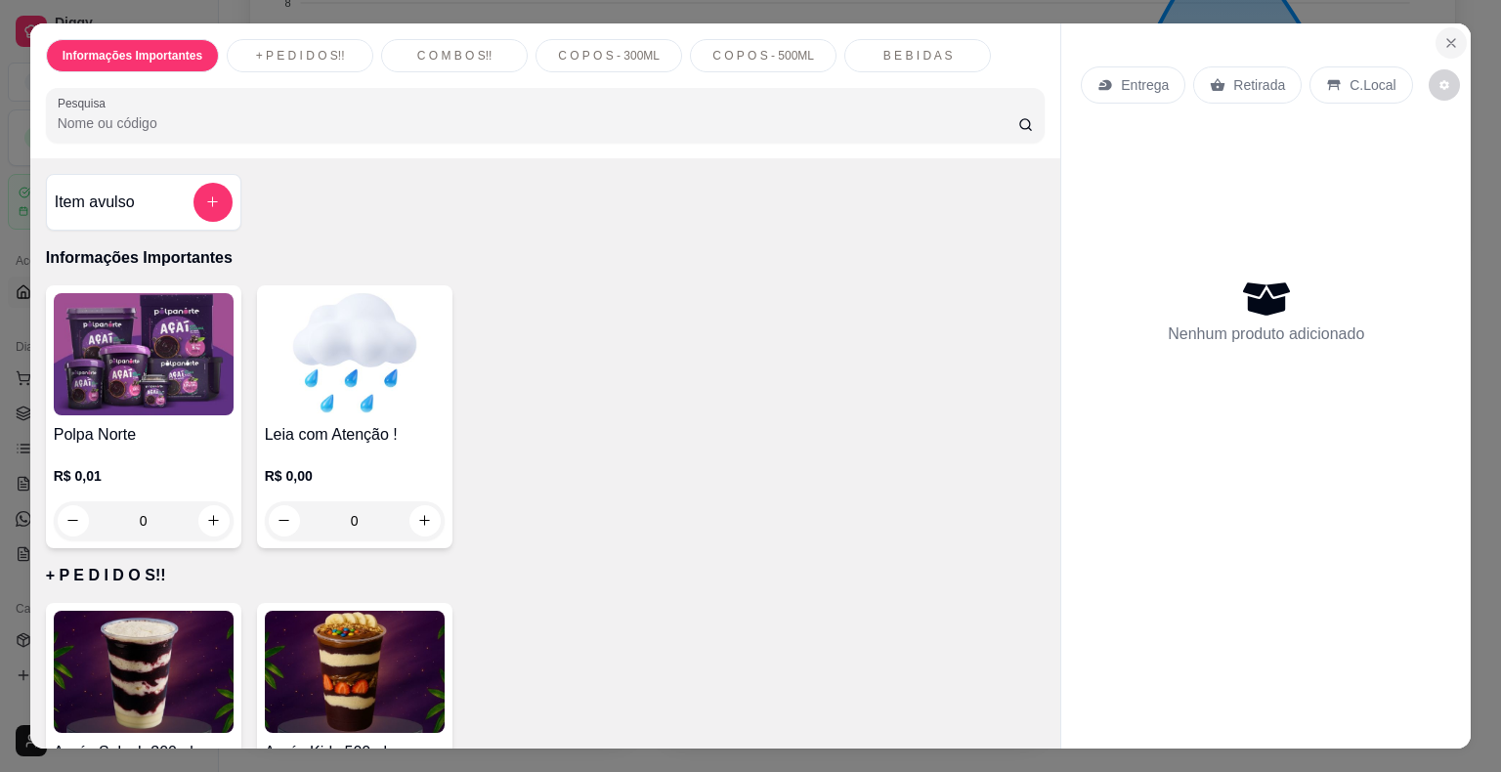
click at [1446, 35] on icon "Close" at bounding box center [1451, 43] width 16 height 16
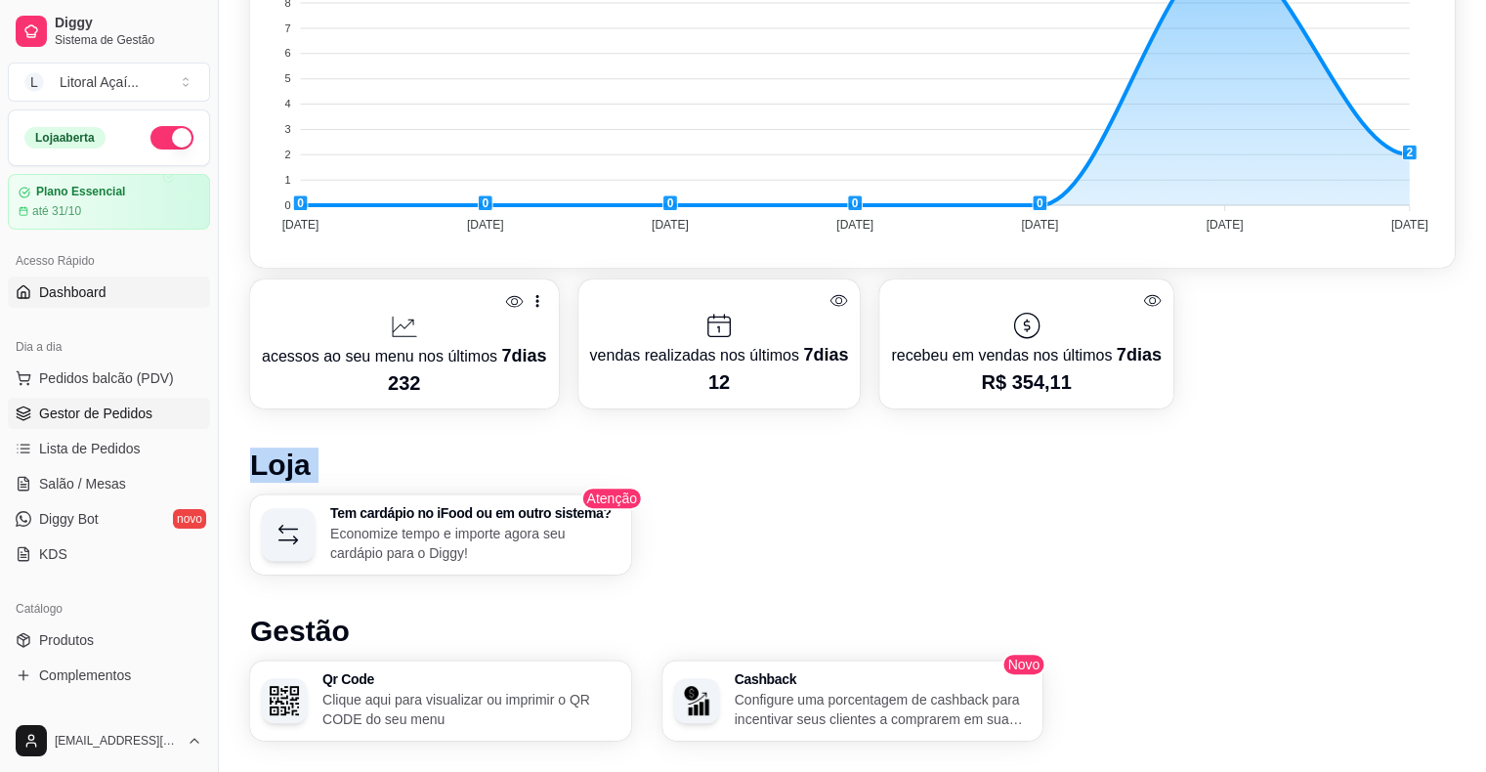
click at [132, 427] on link "Gestor de Pedidos" at bounding box center [109, 413] width 202 height 31
